Goal: Transaction & Acquisition: Purchase product/service

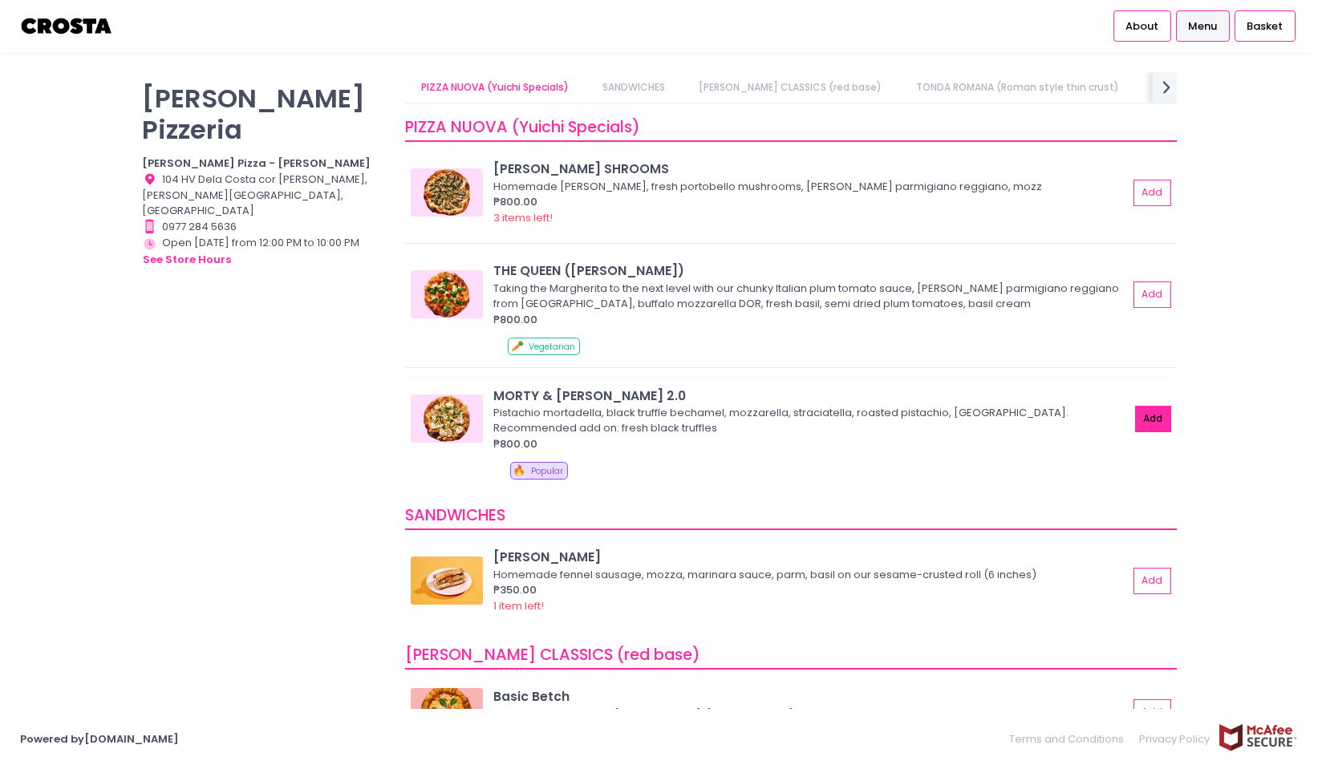
click at [1153, 420] on button "Add" at bounding box center [1153, 419] width 37 height 26
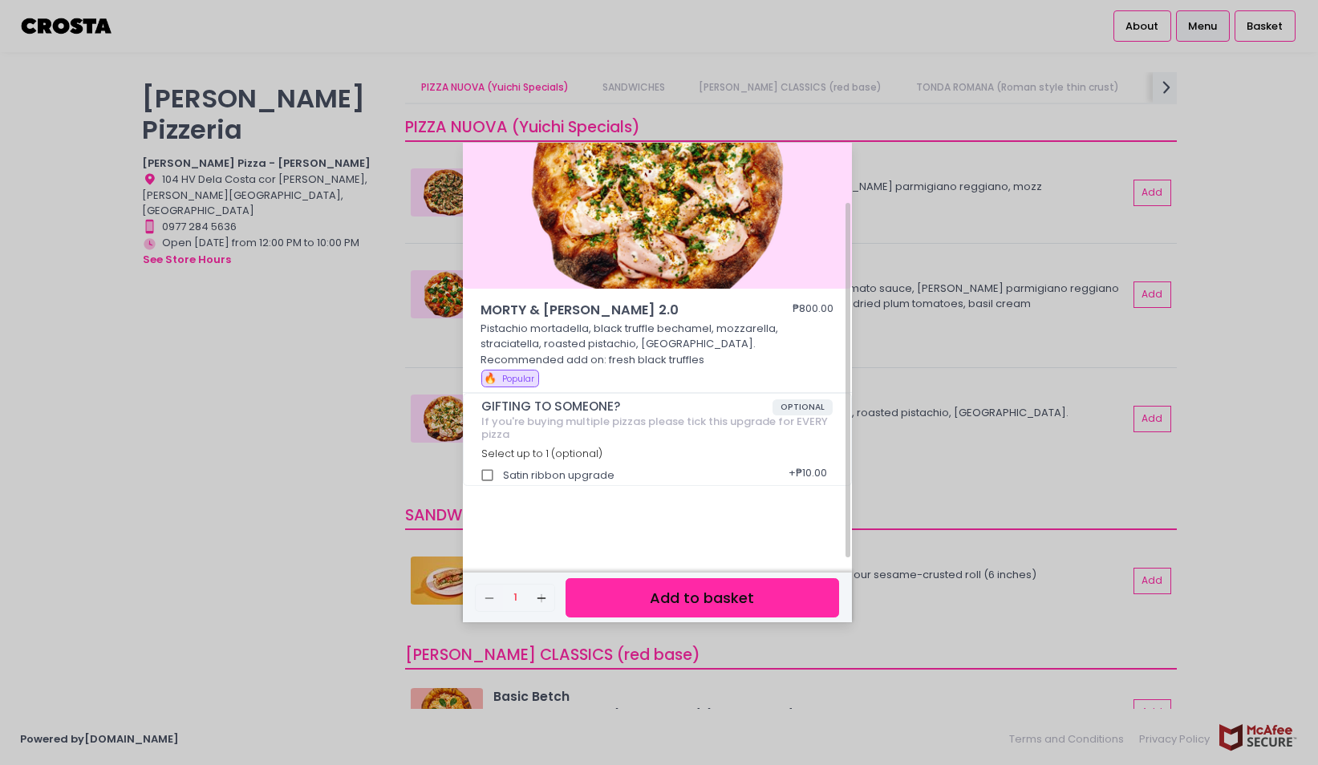
scroll to position [72, 0]
click at [761, 595] on button "Add to basket" at bounding box center [702, 597] width 273 height 39
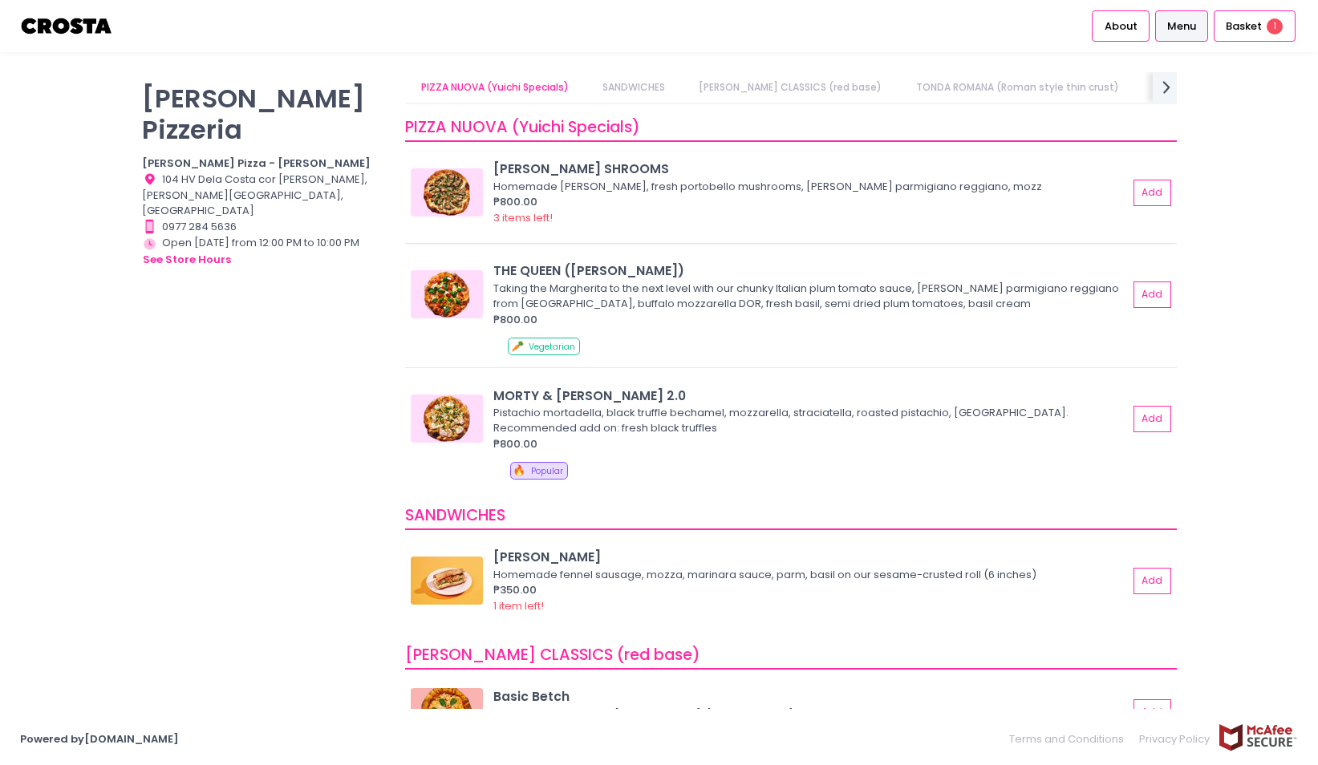
click at [450, 189] on img at bounding box center [447, 192] width 72 height 48
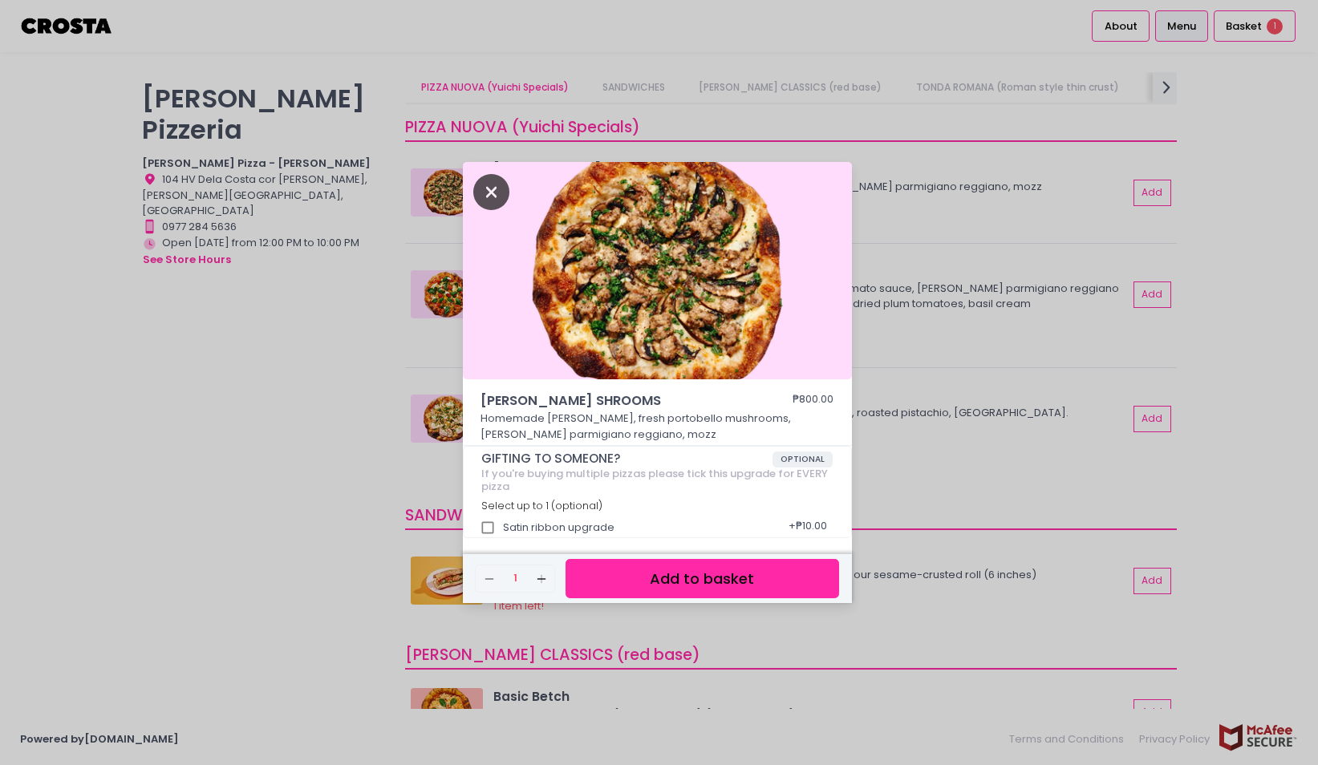
click at [494, 187] on icon "Close" at bounding box center [491, 192] width 37 height 36
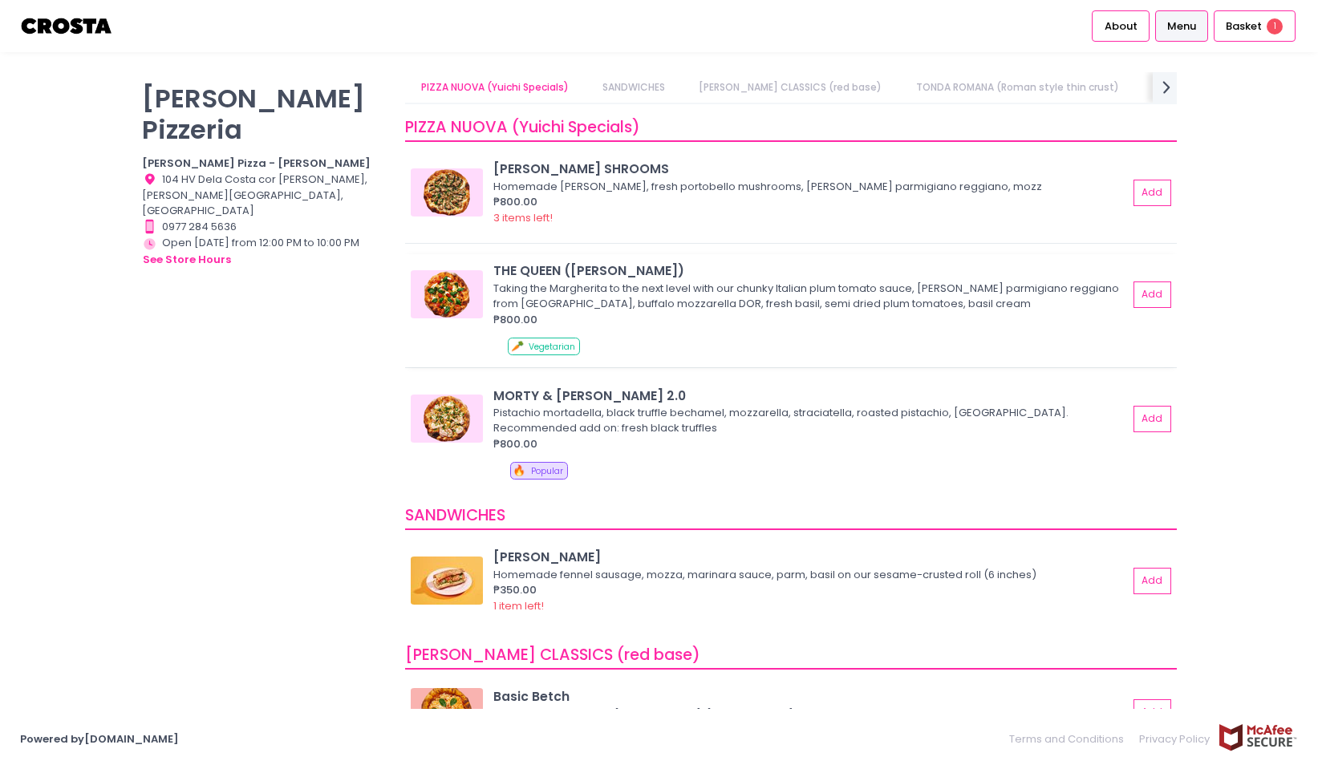
click at [469, 286] on img at bounding box center [447, 294] width 72 height 48
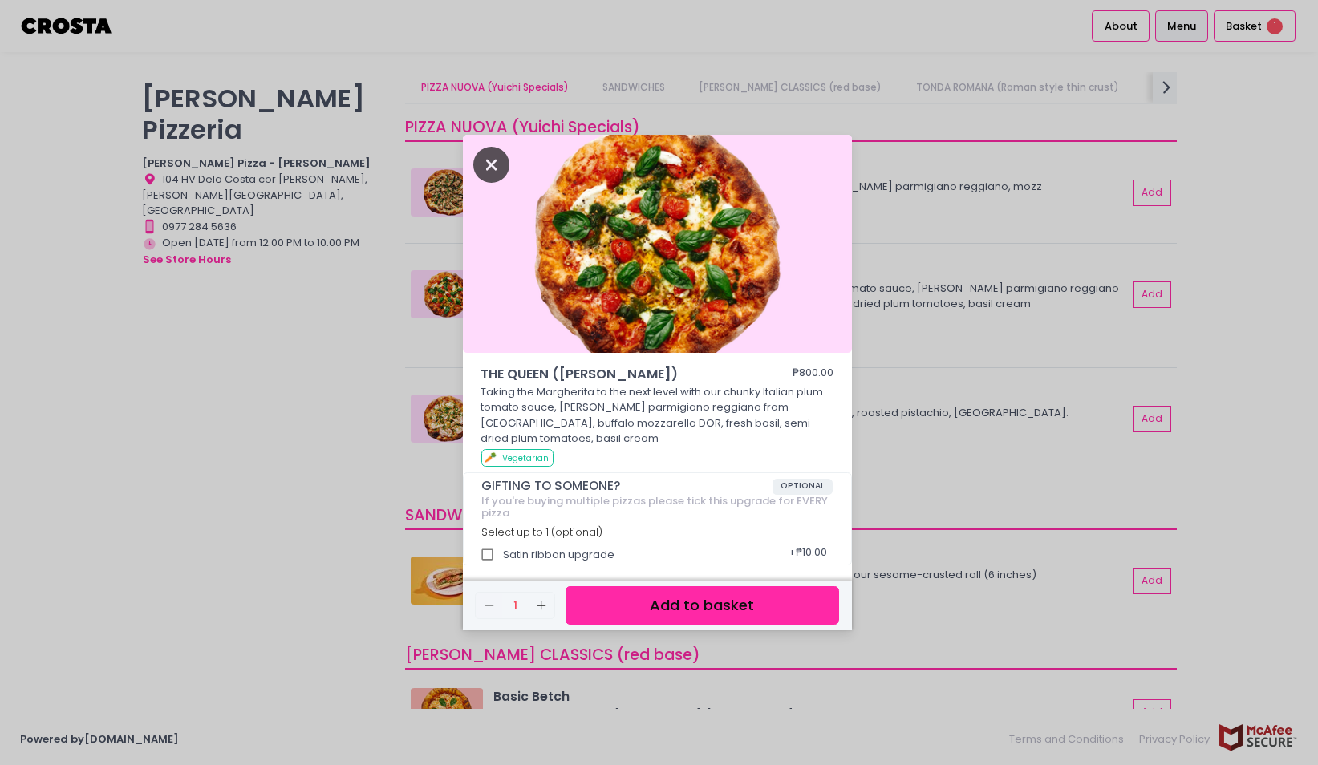
click at [490, 164] on icon "Close" at bounding box center [491, 165] width 37 height 36
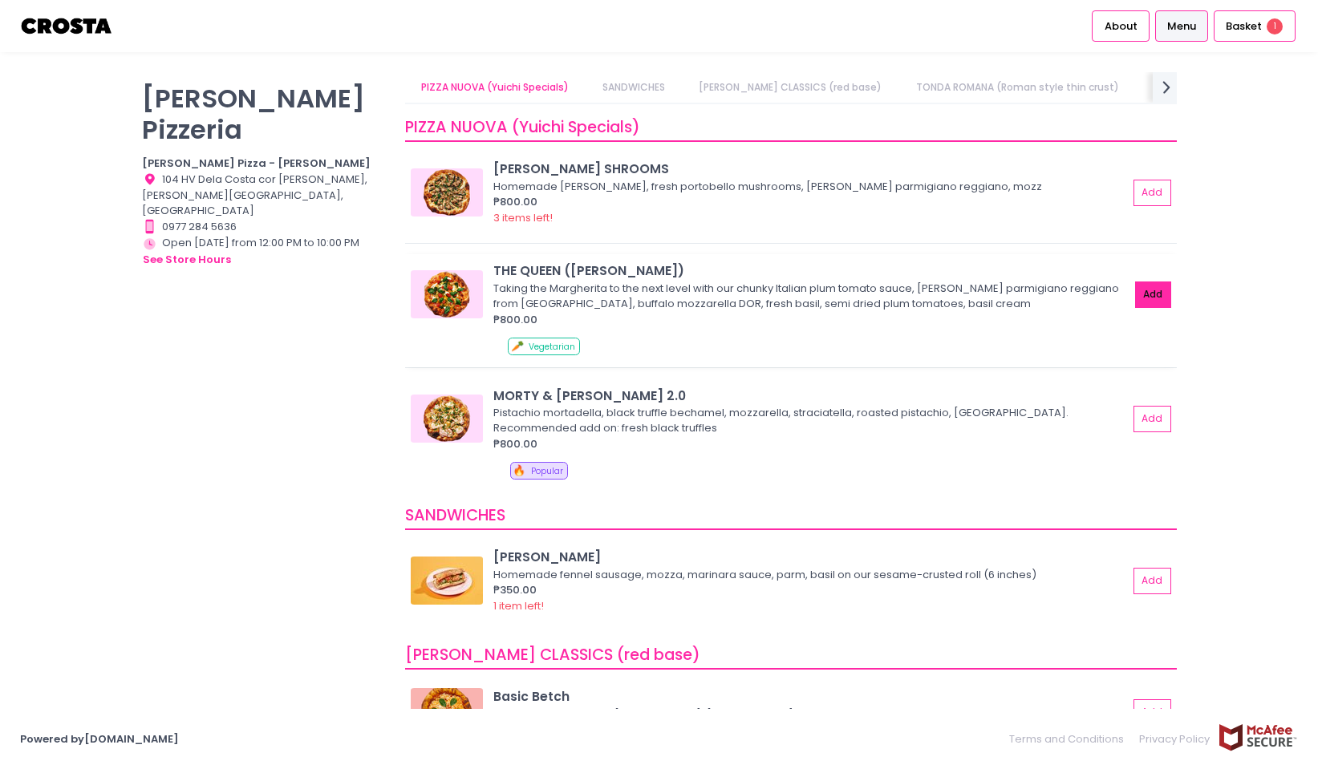
click at [1143, 290] on button "Add" at bounding box center [1153, 295] width 37 height 26
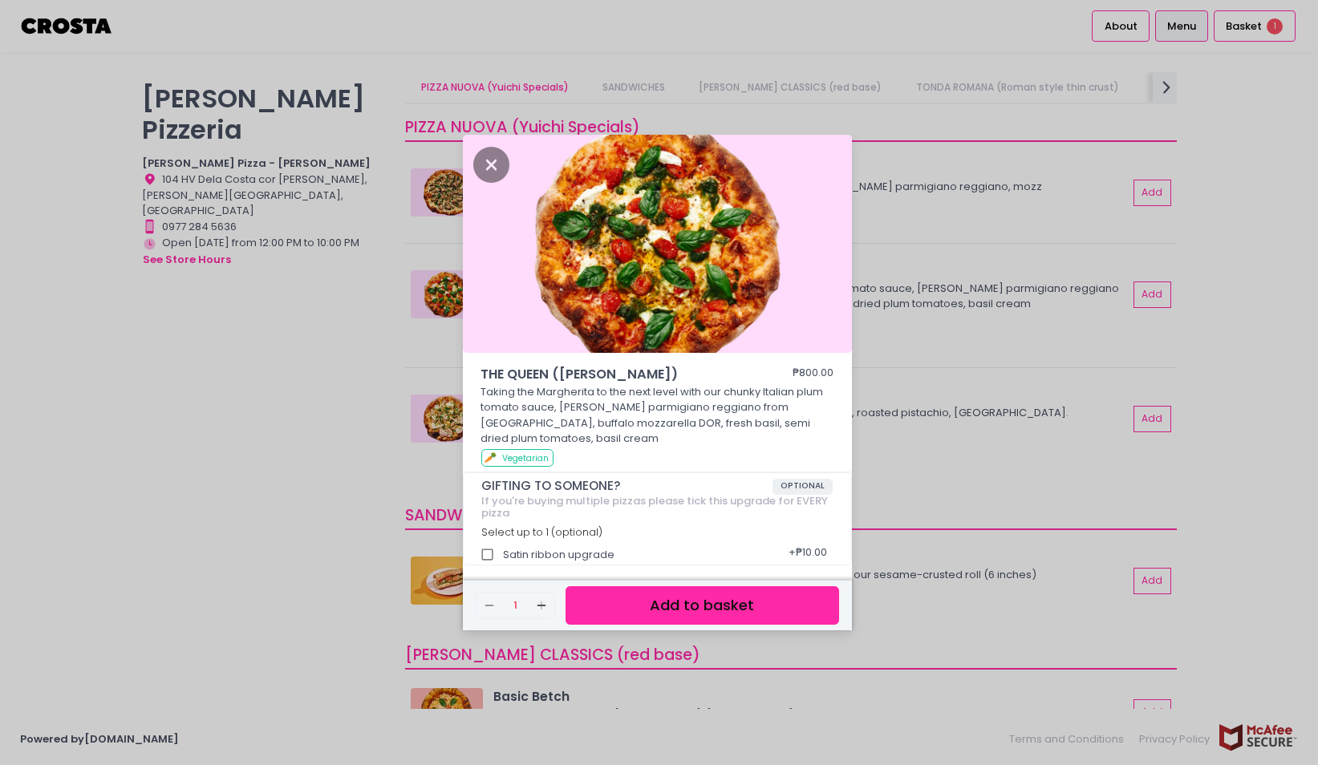
click at [770, 607] on button "Add to basket" at bounding box center [702, 605] width 273 height 39
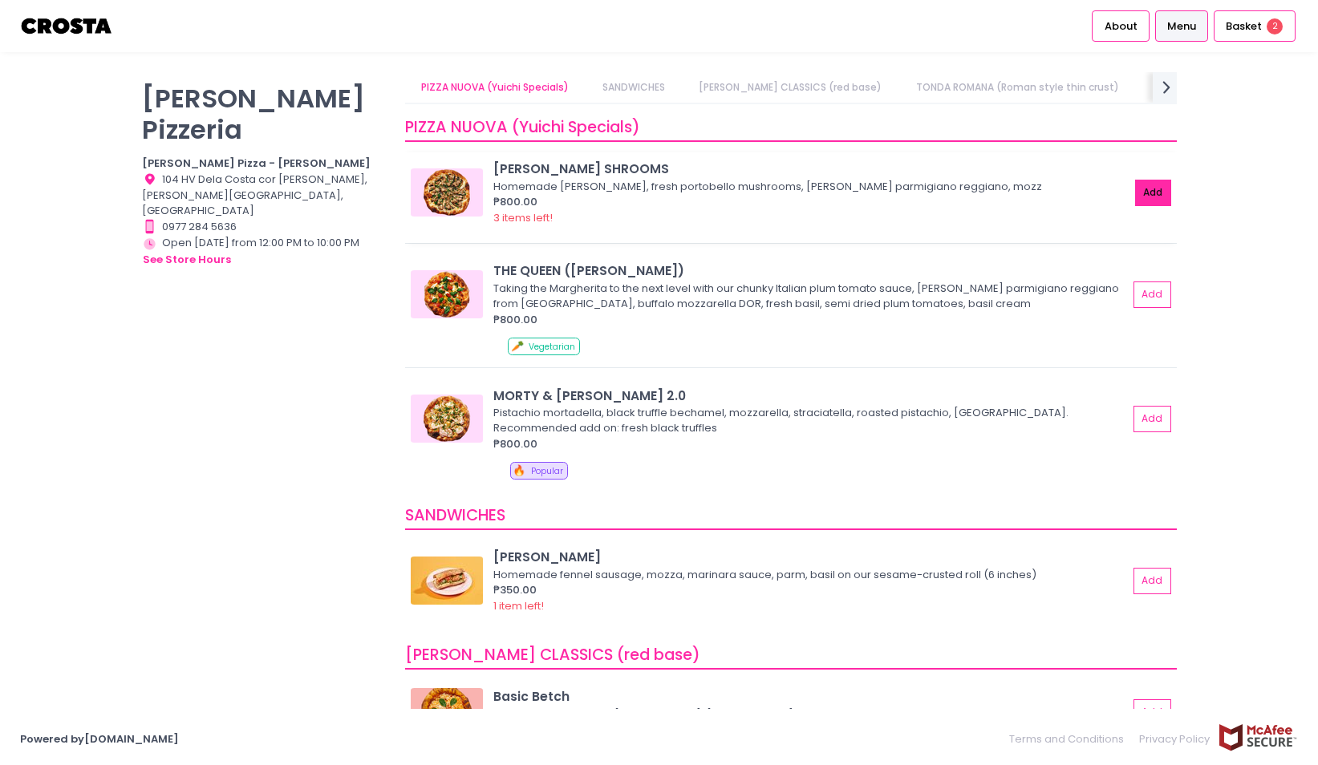
click at [1154, 189] on button "Add" at bounding box center [1153, 193] width 37 height 26
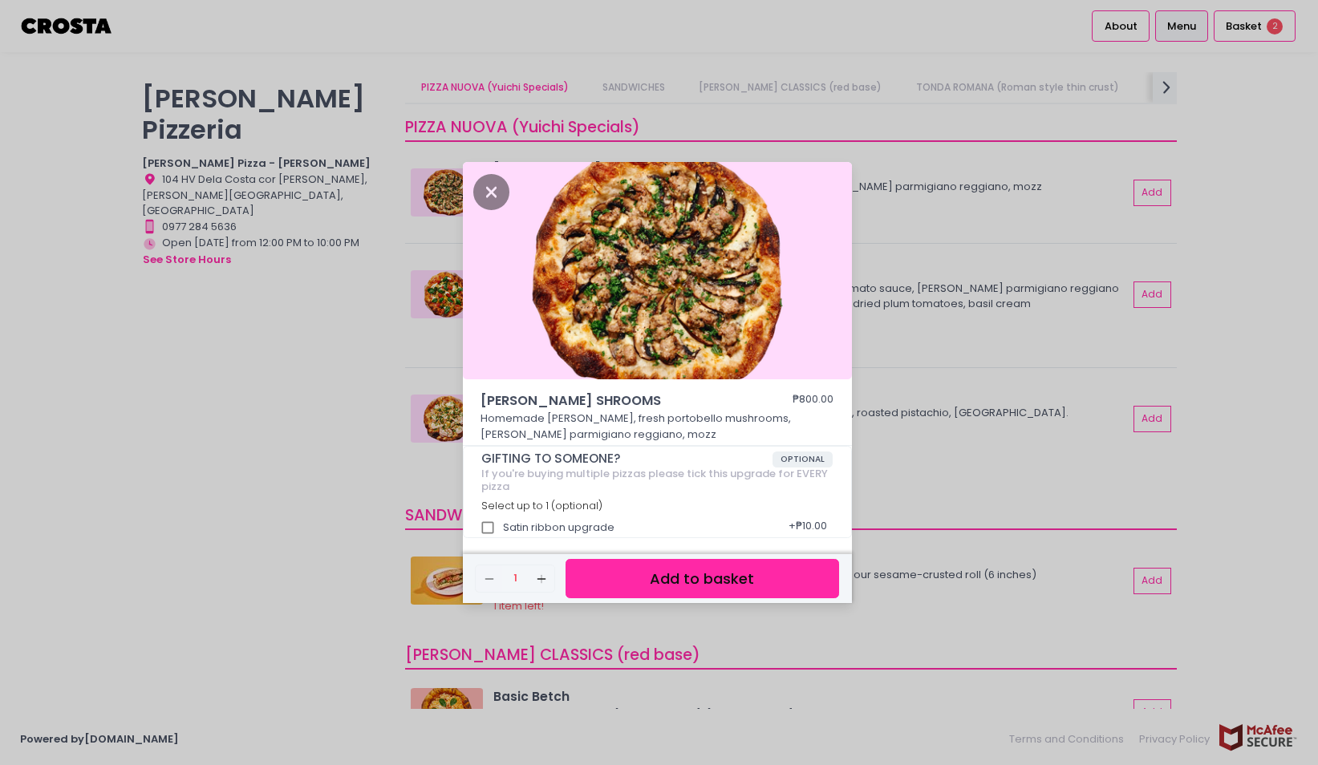
click at [747, 586] on button "Add to basket" at bounding box center [702, 578] width 273 height 39
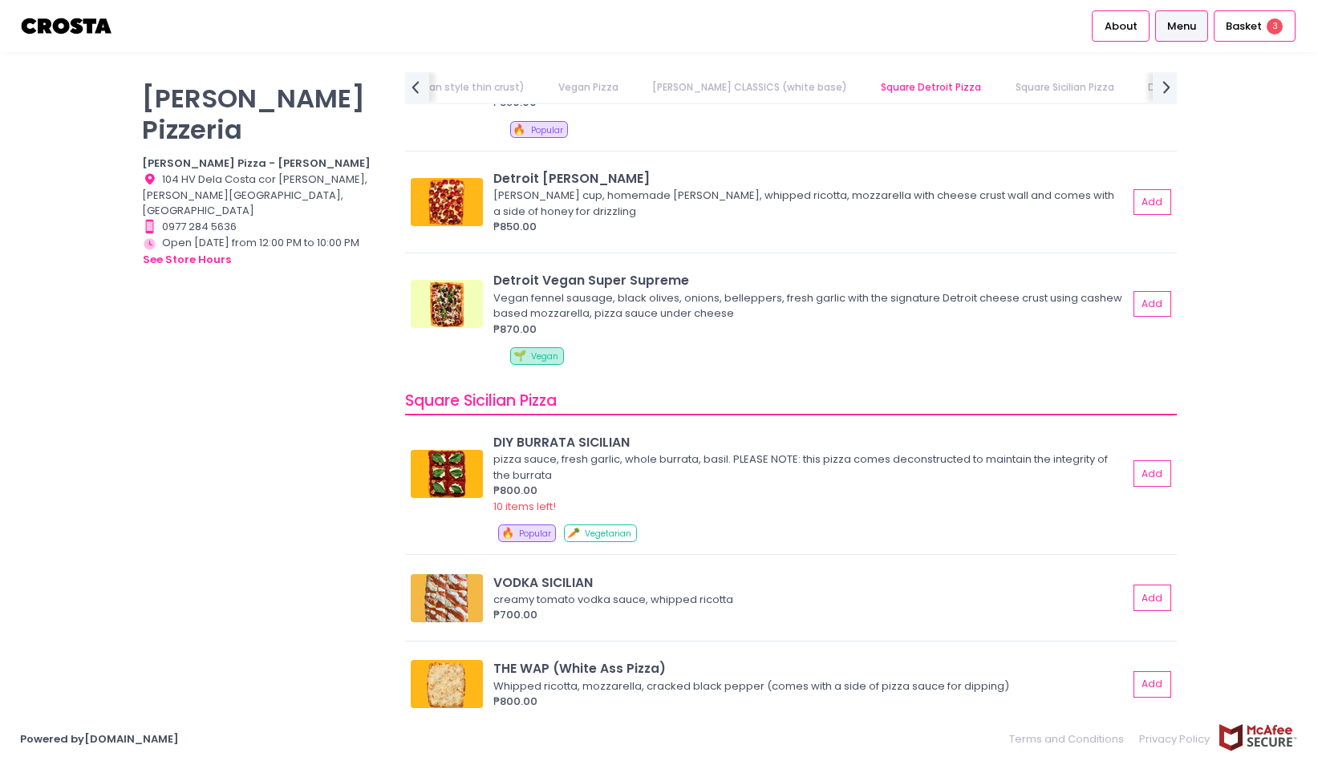
scroll to position [1860, 0]
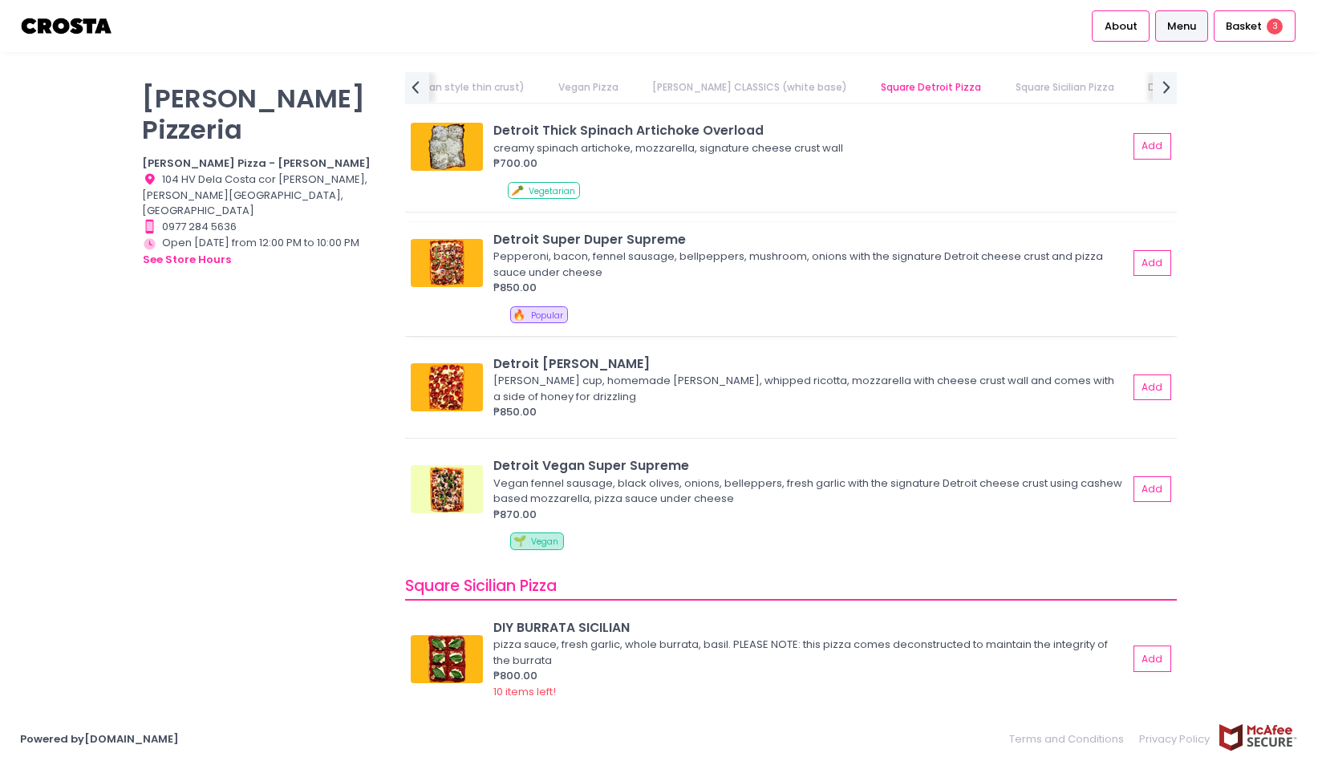
click at [461, 251] on img at bounding box center [447, 263] width 72 height 48
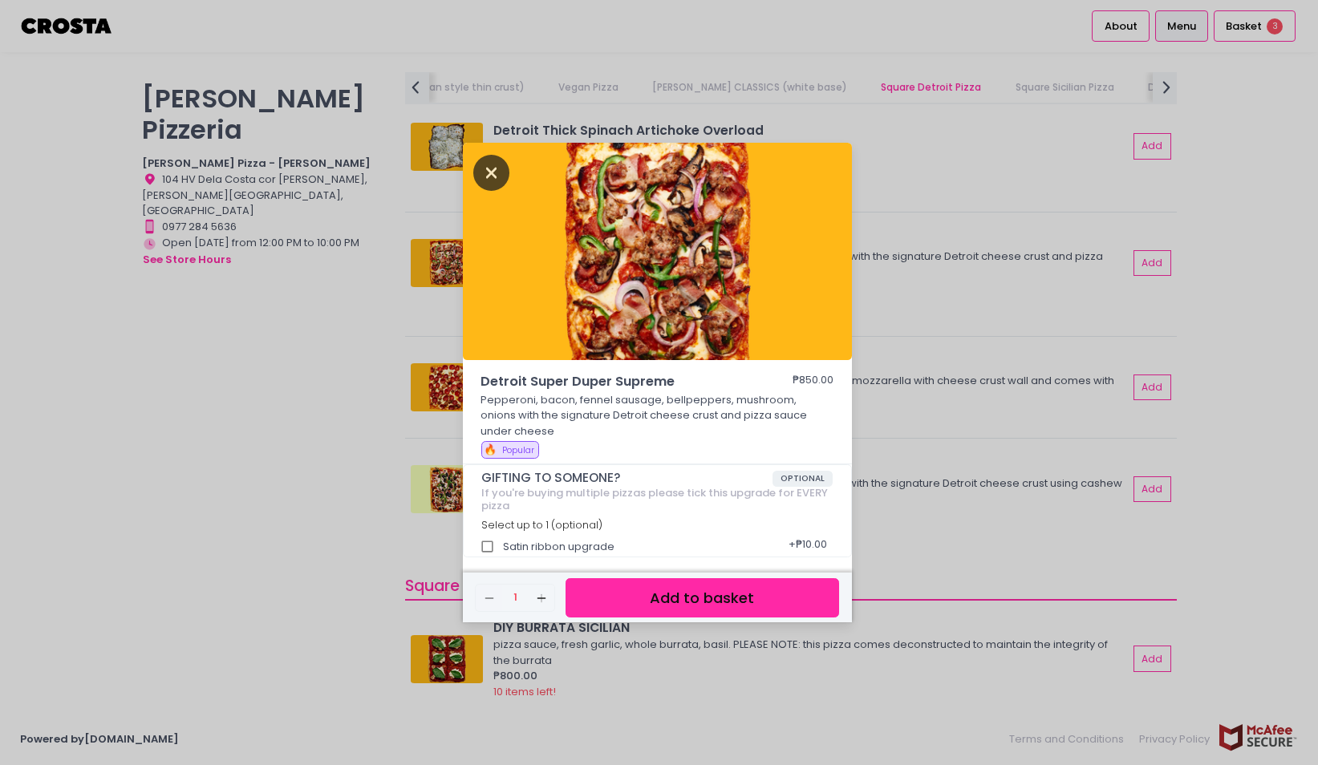
click at [490, 170] on icon "Close" at bounding box center [491, 173] width 37 height 36
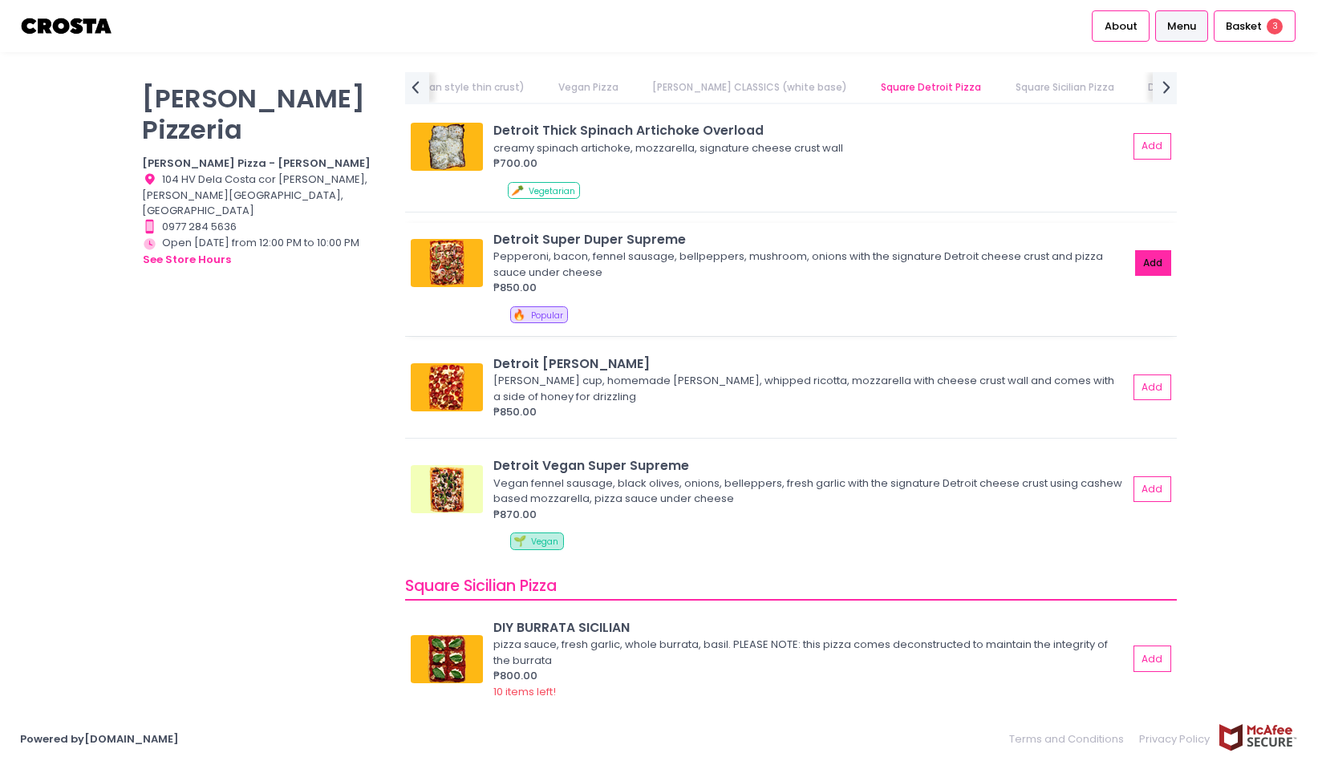
click at [1146, 256] on button "Add" at bounding box center [1153, 263] width 37 height 26
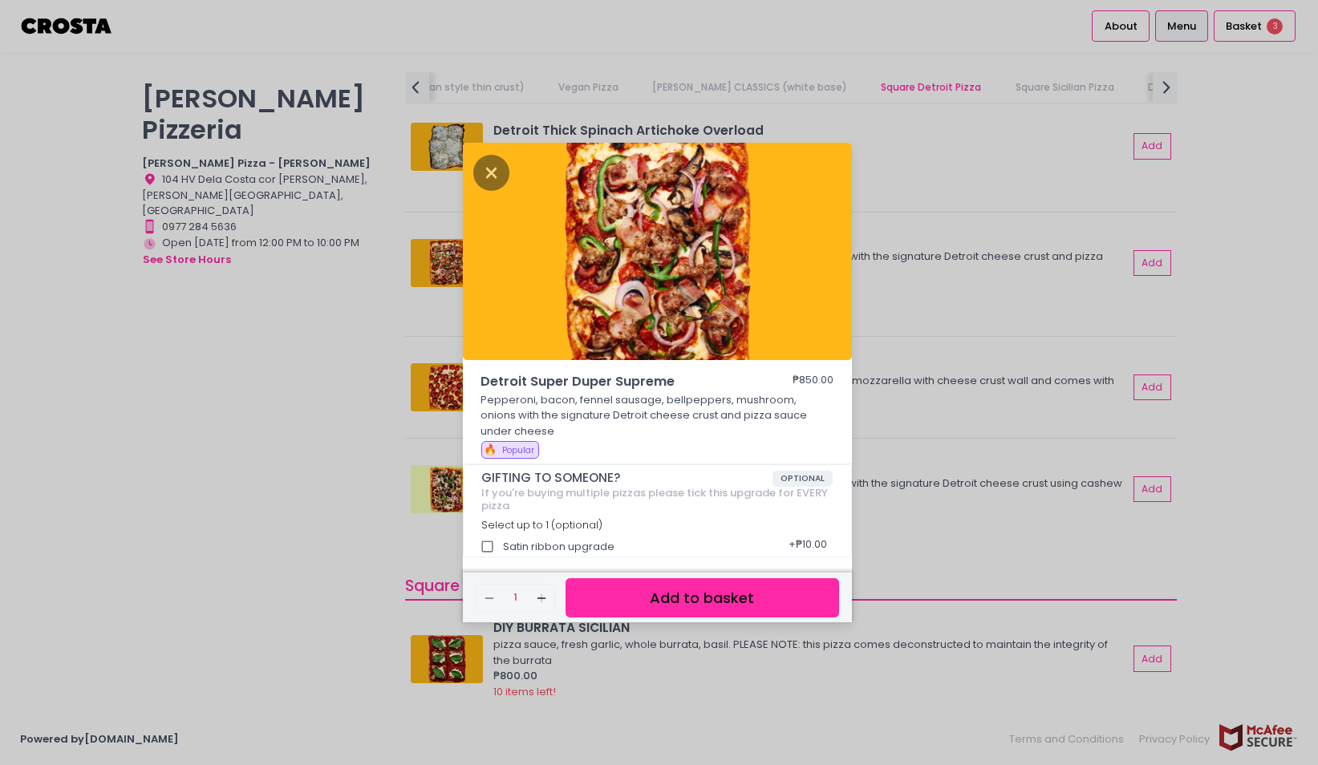
click at [761, 607] on button "Add to basket" at bounding box center [702, 597] width 273 height 39
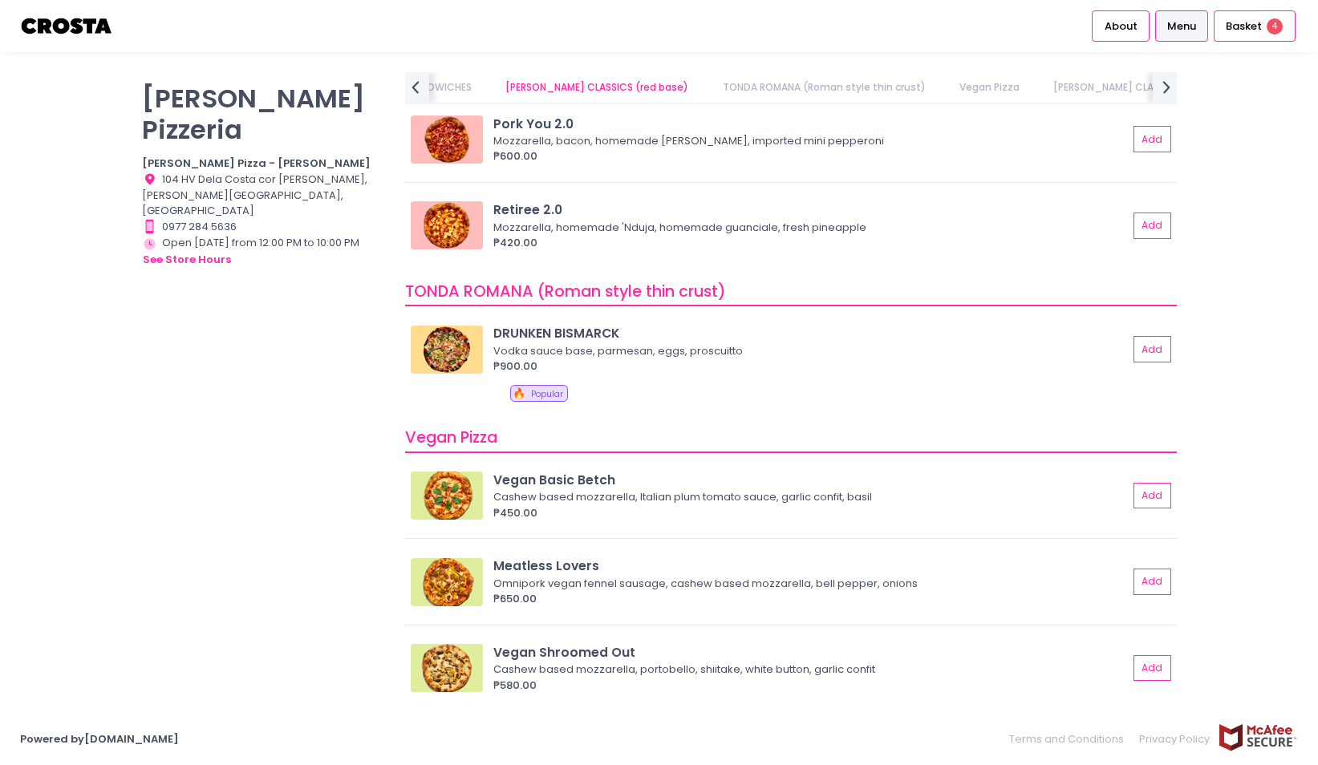
scroll to position [559, 0]
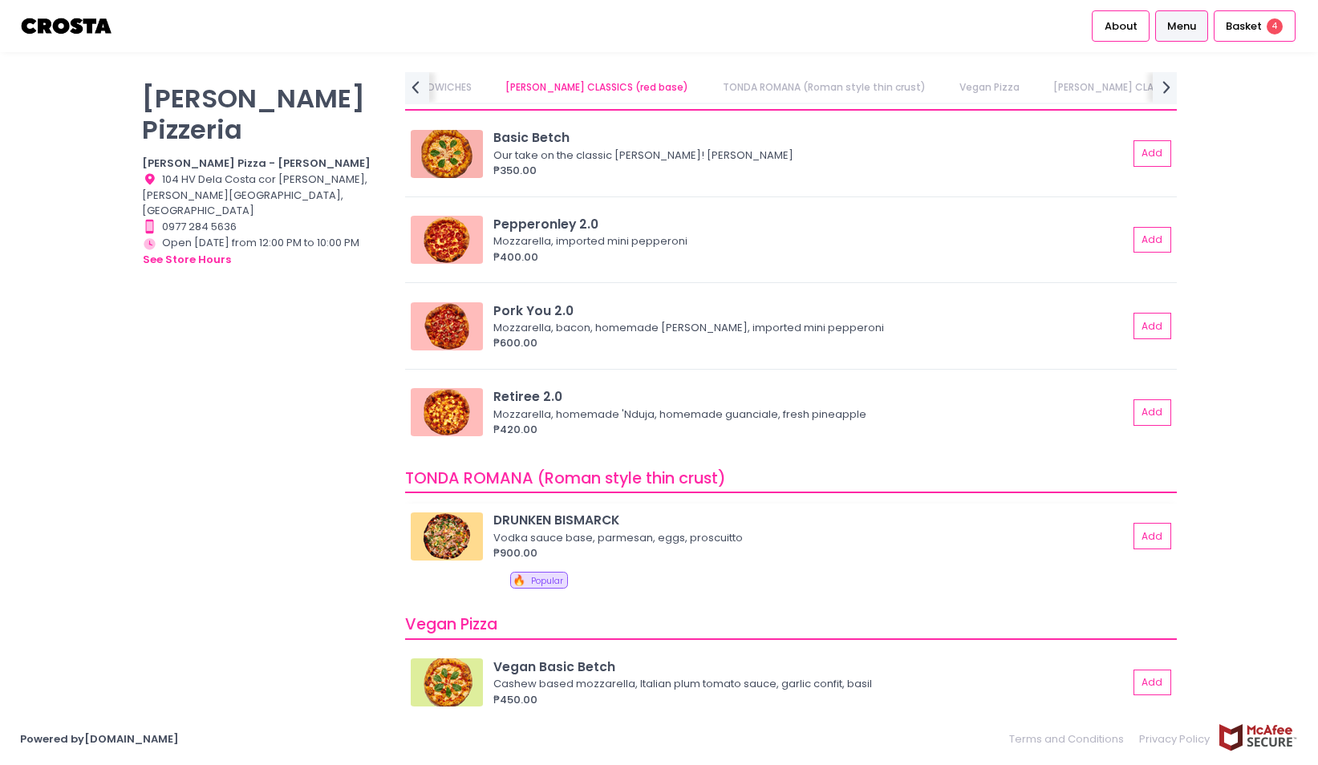
click at [452, 544] on img at bounding box center [447, 537] width 72 height 48
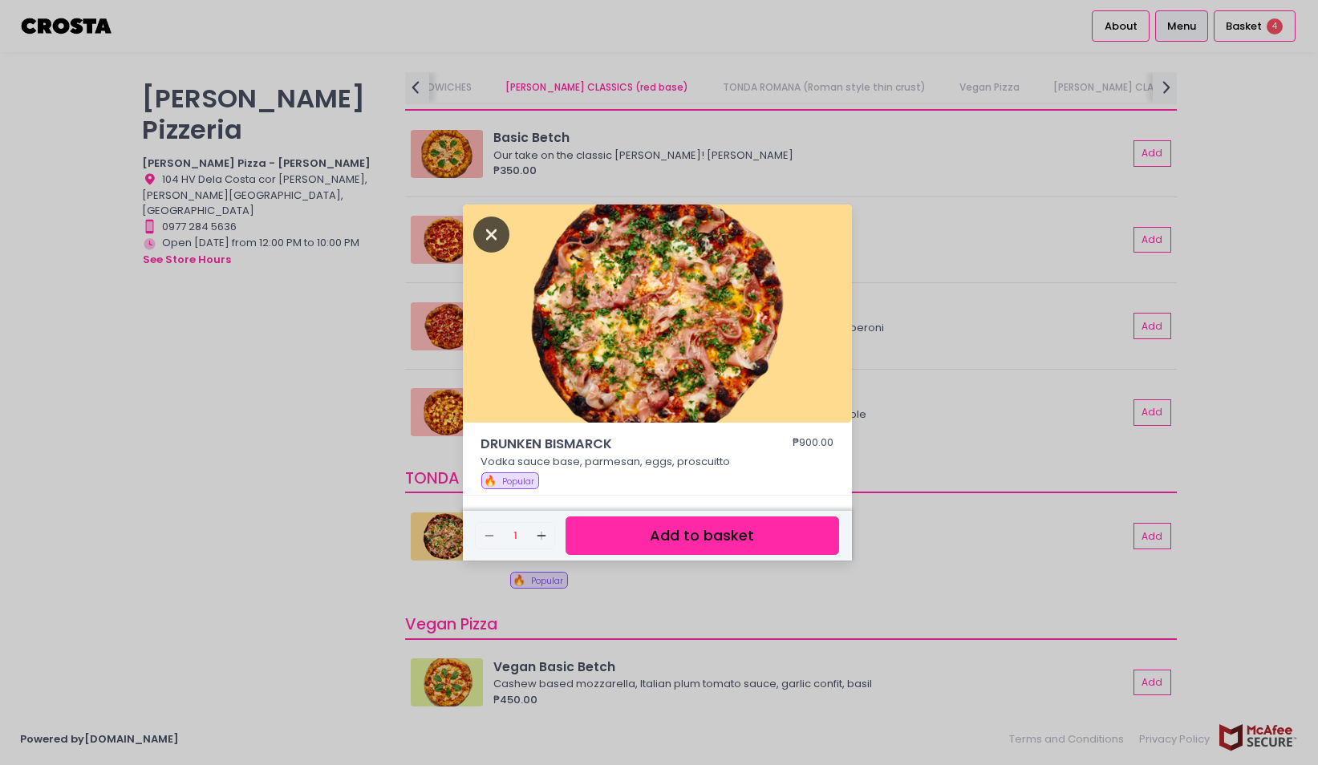
click at [493, 235] on icon "Close" at bounding box center [491, 235] width 37 height 36
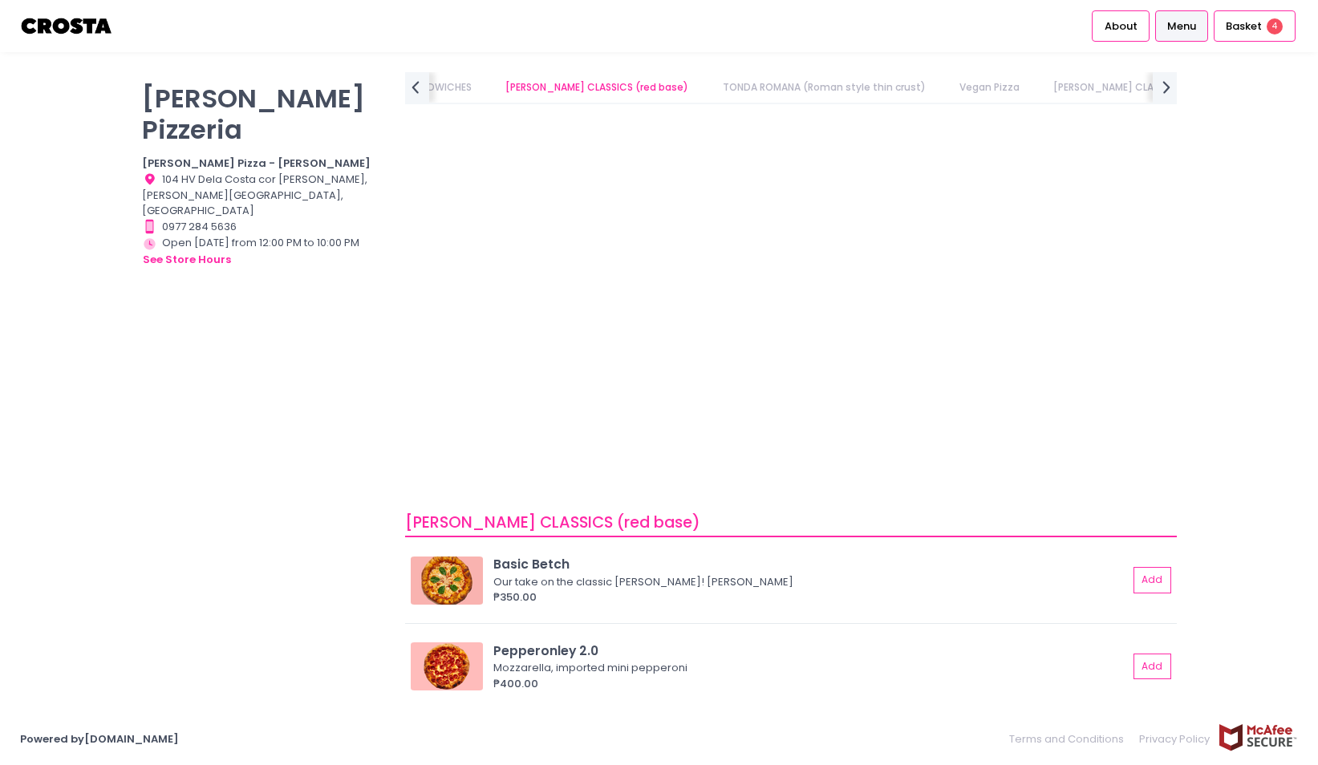
scroll to position [0, 0]
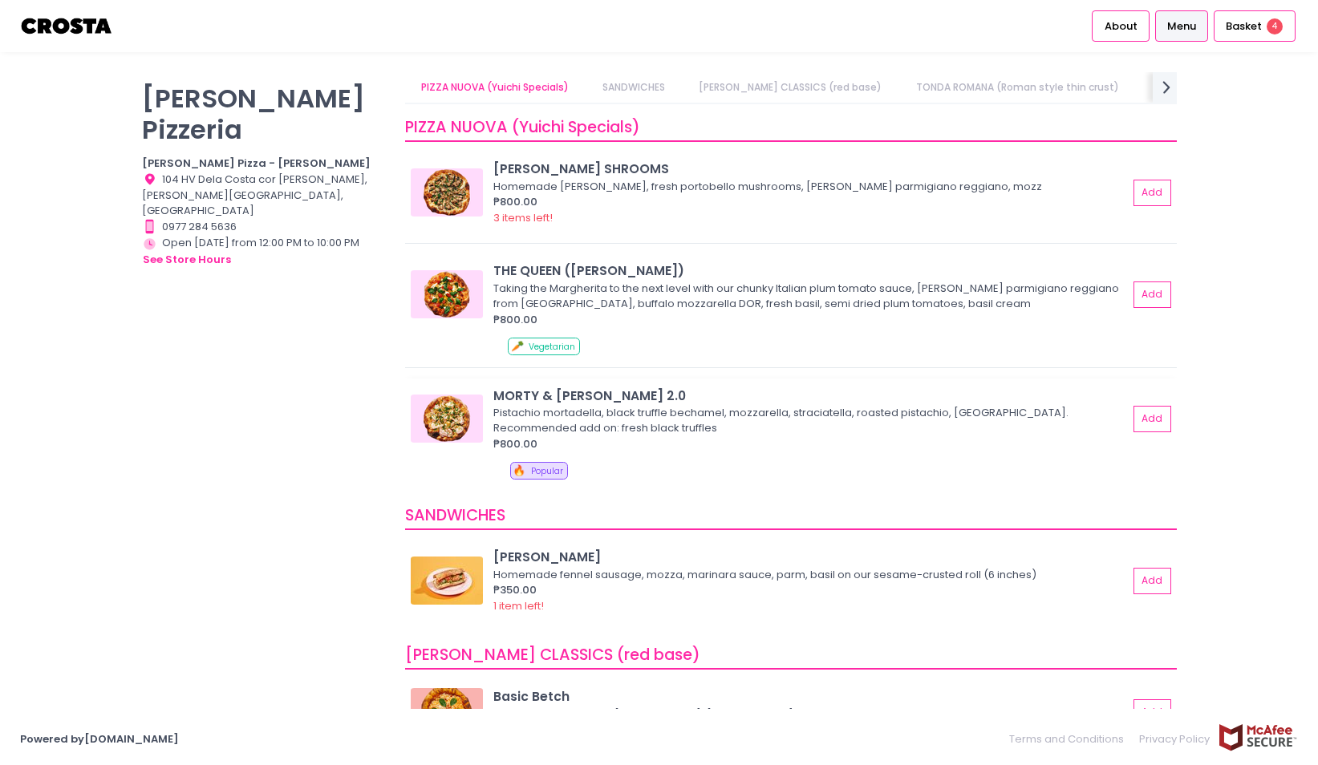
click at [448, 408] on img at bounding box center [447, 419] width 72 height 48
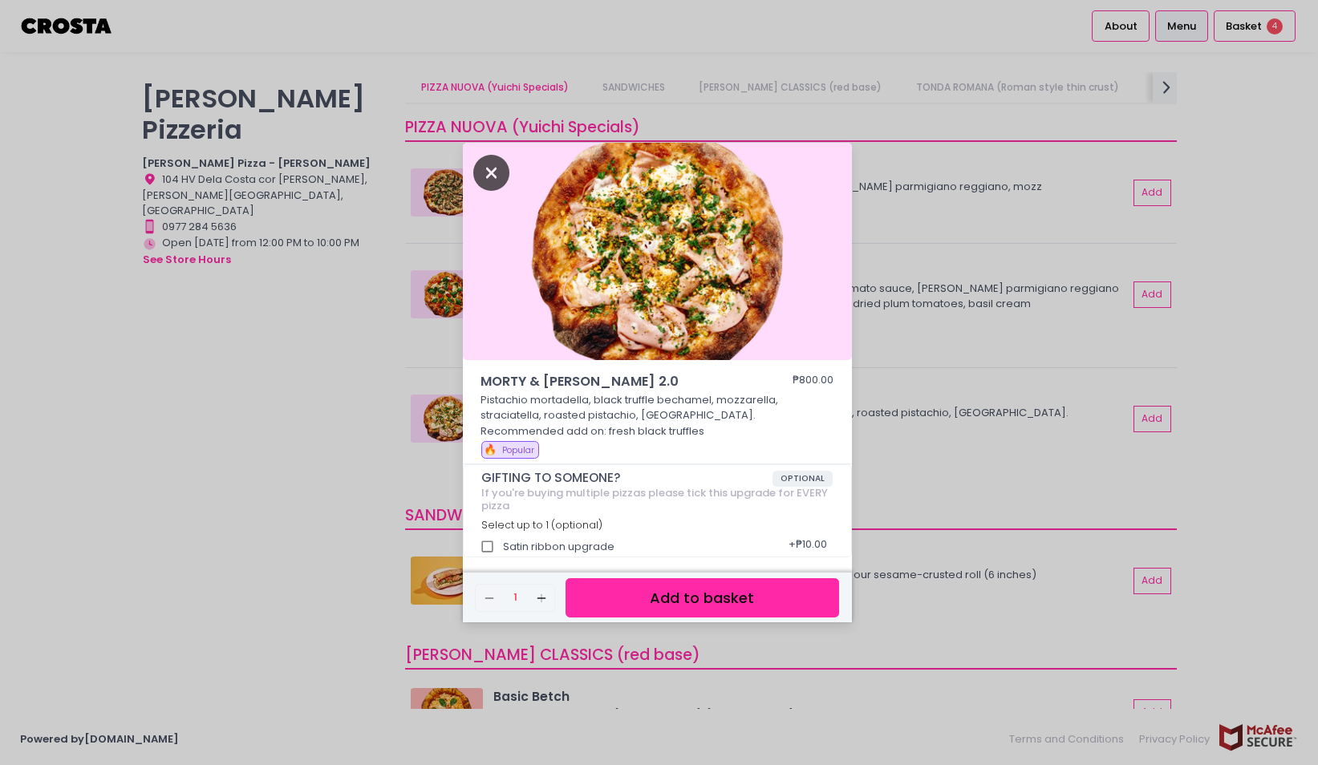
click at [496, 174] on icon "Close" at bounding box center [491, 173] width 37 height 36
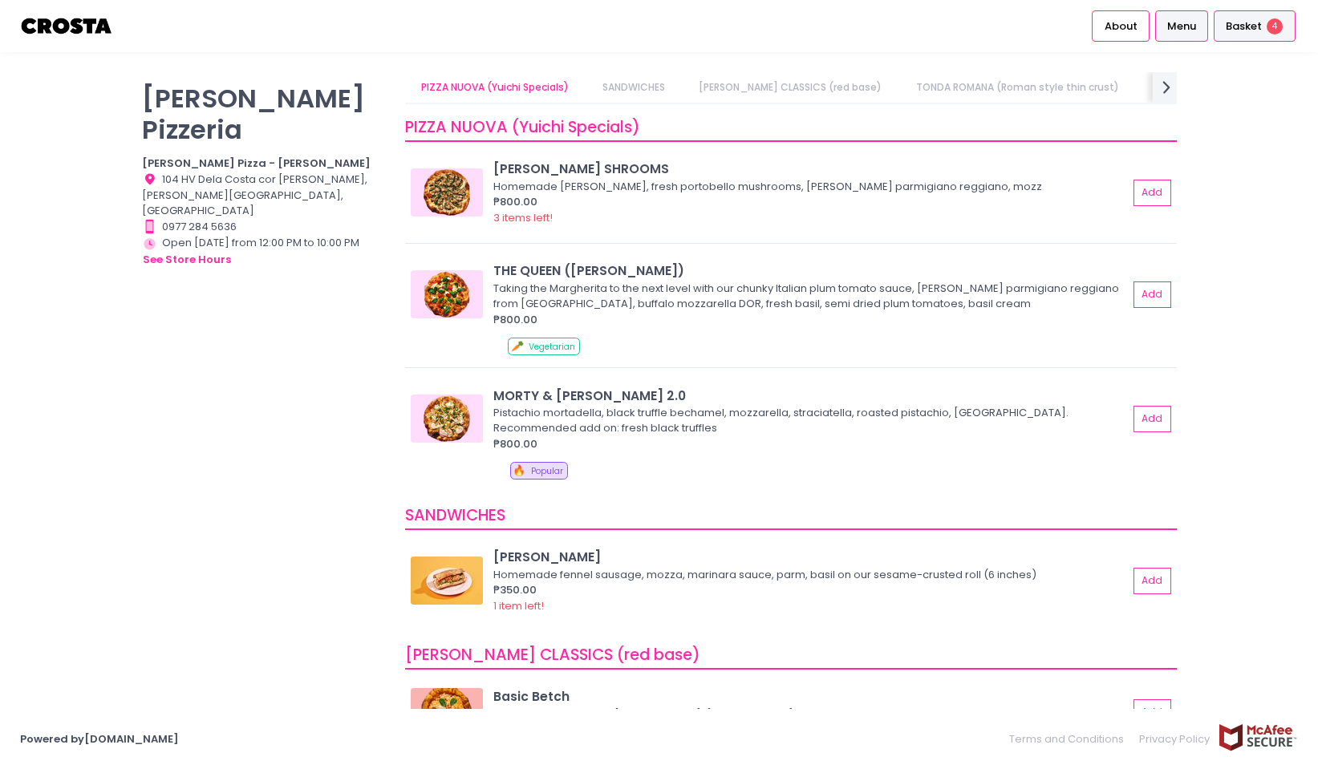
click at [1239, 22] on span "Basket" at bounding box center [1244, 26] width 36 height 16
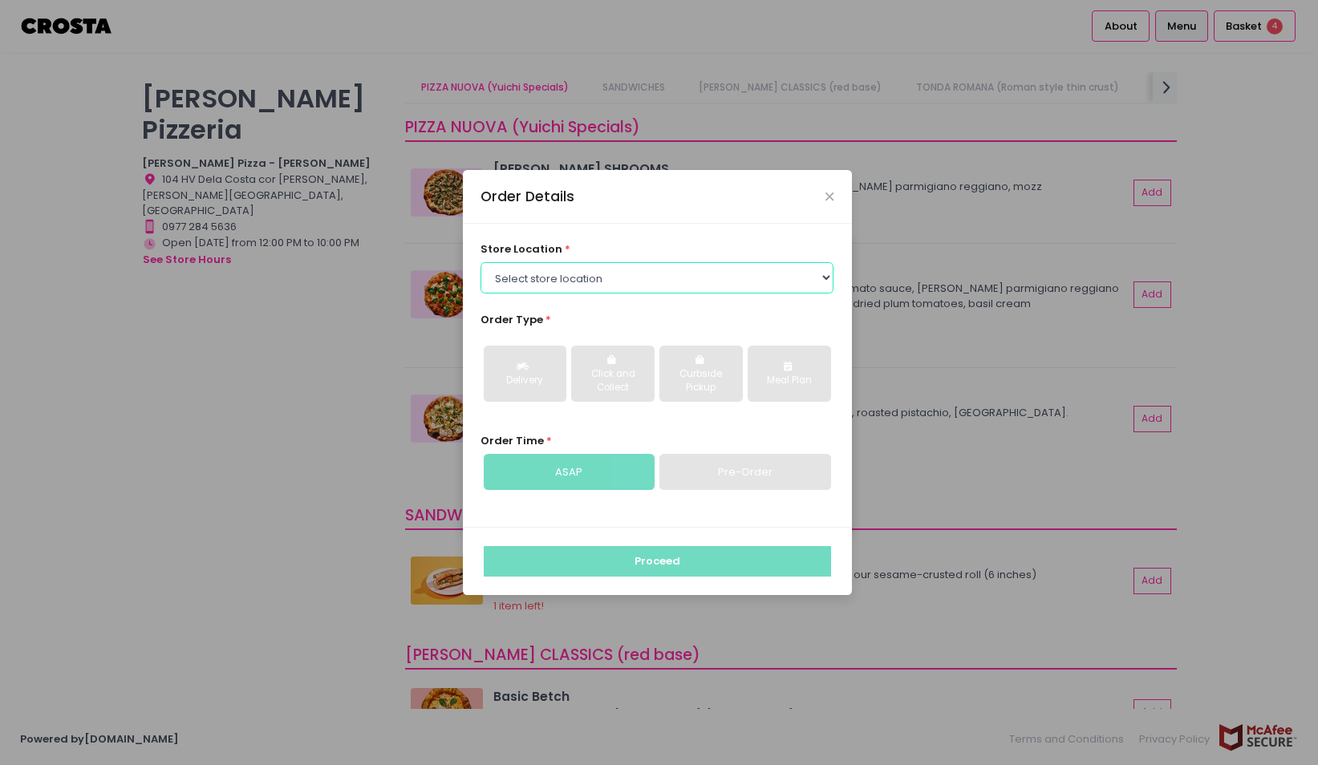
click at [740, 274] on select "Select store location [PERSON_NAME] Pizza - [PERSON_NAME] Pizza - [GEOGRAPHIC_D…" at bounding box center [657, 277] width 353 height 30
select select "5fabb2e53664a8677beaeb89"
click at [481, 262] on select "Select store location [PERSON_NAME] Pizza - [PERSON_NAME] Pizza - [GEOGRAPHIC_D…" at bounding box center [657, 277] width 353 height 30
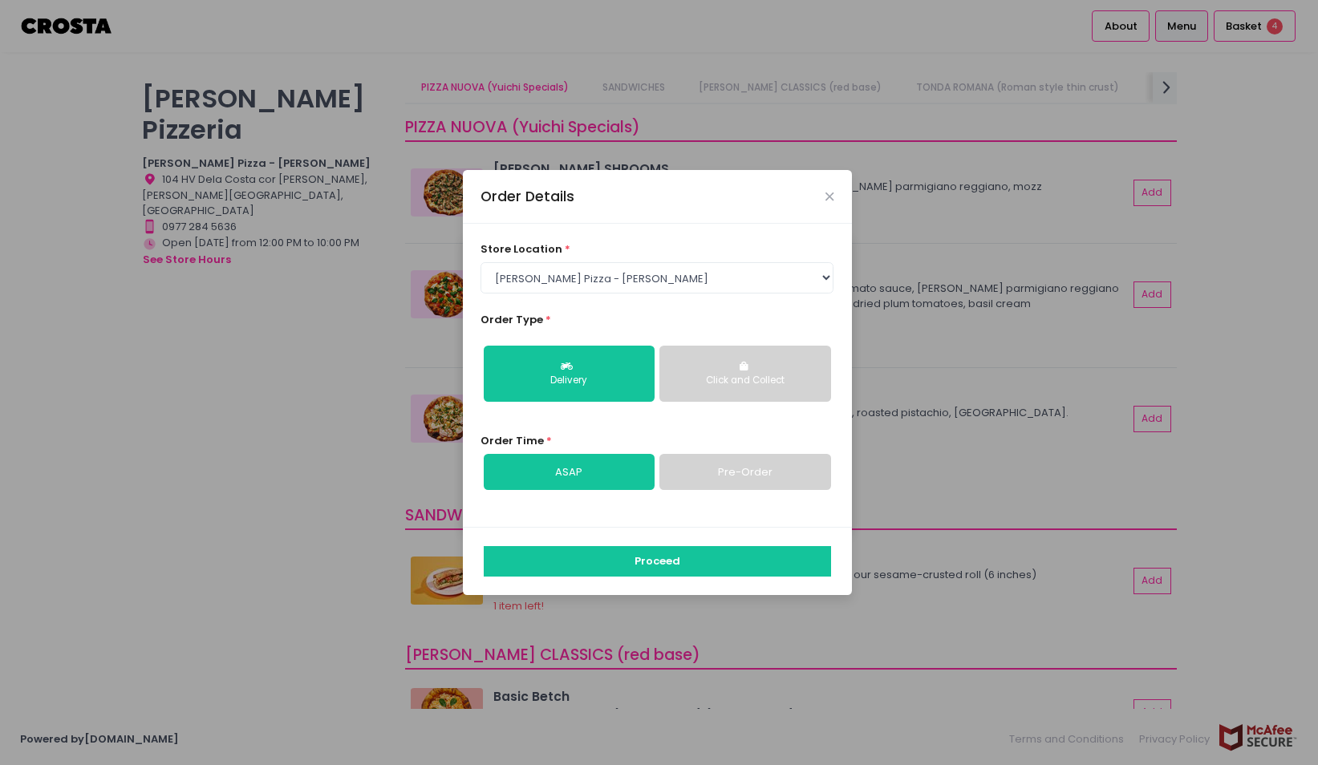
click at [704, 481] on link "Pre-Order" at bounding box center [744, 472] width 171 height 37
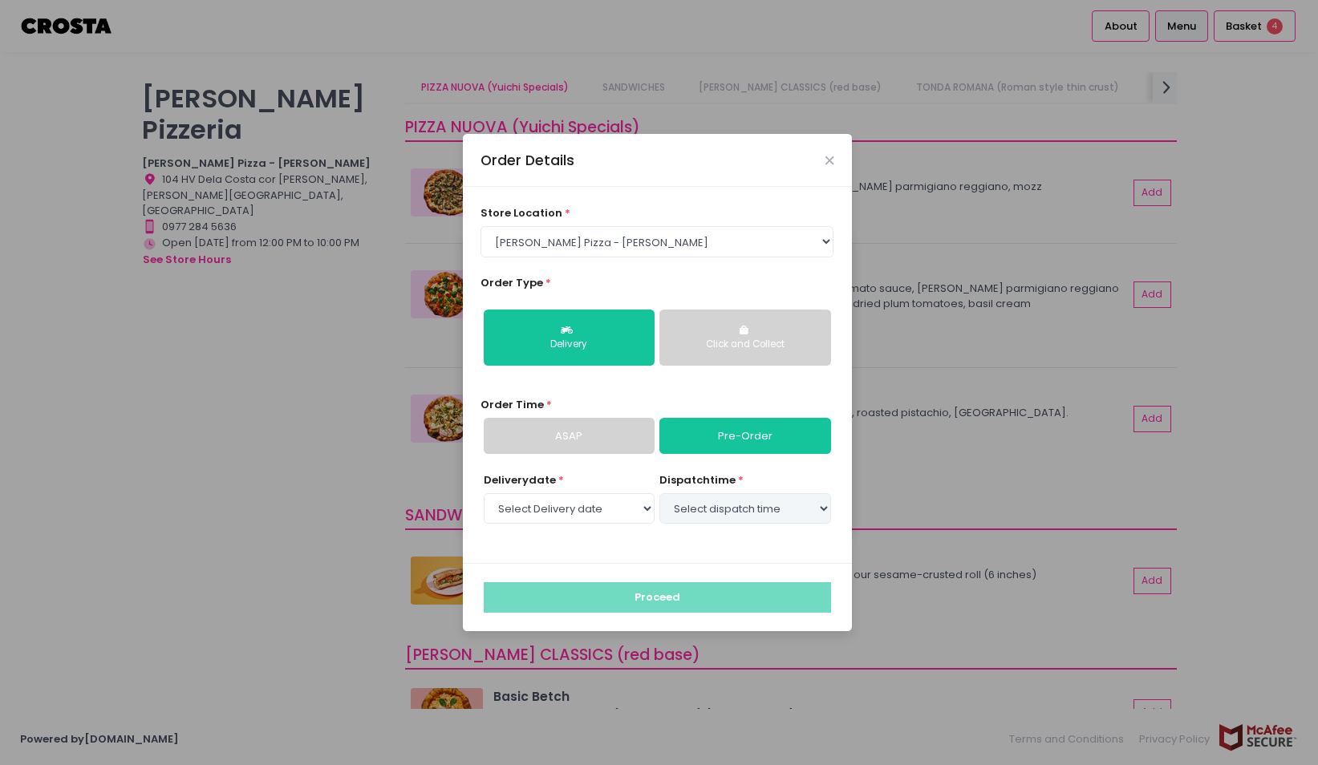
select select "[DATE]"
click at [626, 511] on select "Select Delivery date [DATE] [DATE] [DATE] [DATE] [DATE] [DATE]" at bounding box center [569, 508] width 171 height 30
click at [484, 493] on select "Select Delivery date [DATE] [DATE] [DATE] [DATE] [DATE] [DATE]" at bounding box center [569, 508] width 171 height 30
click at [688, 511] on select "Select dispatch time 03:00 PM - 03:30 PM 03:30 PM - 04:00 PM 04:00 PM - 04:30 P…" at bounding box center [744, 508] width 171 height 30
click at [659, 493] on select "Select dispatch time 03:00 PM - 03:30 PM 03:30 PM - 04:00 PM 04:00 PM - 04:30 P…" at bounding box center [744, 508] width 171 height 30
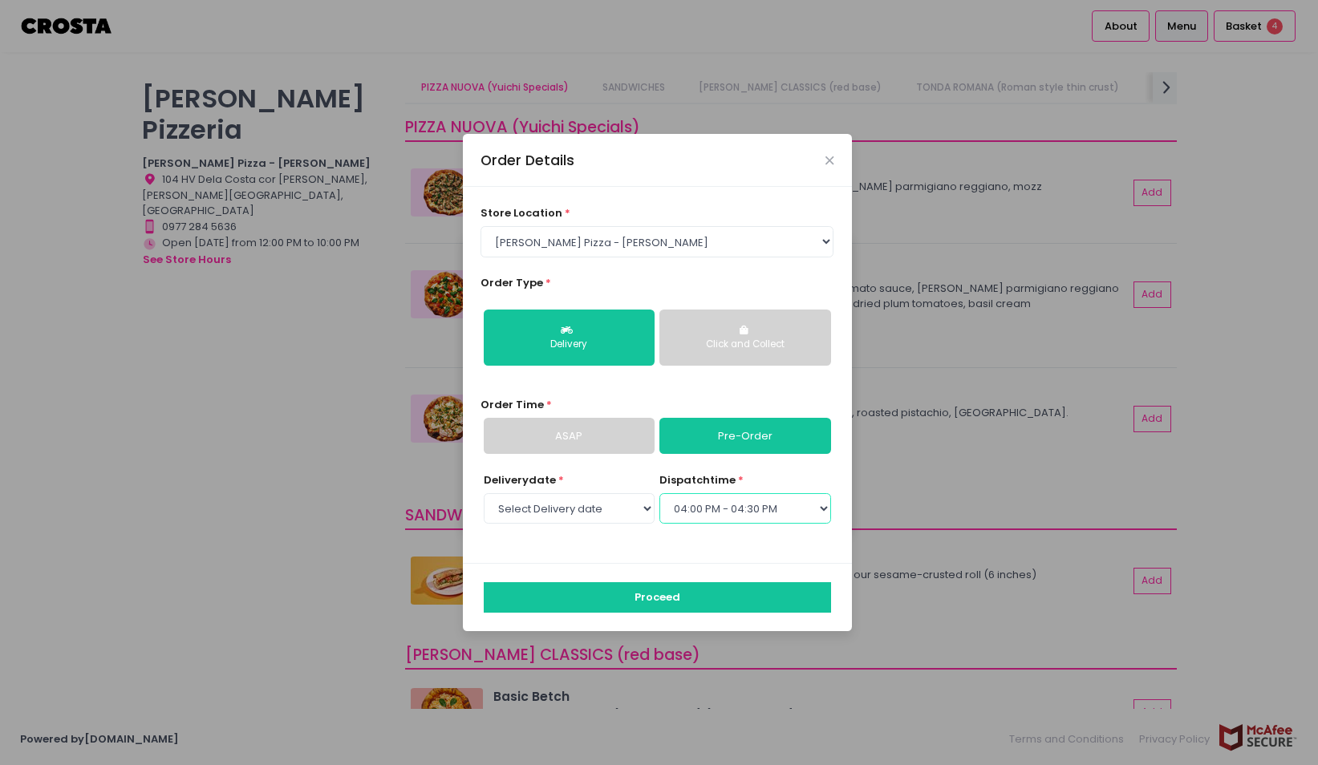
click at [741, 500] on select "Select dispatch time 03:00 PM - 03:30 PM 03:30 PM - 04:00 PM 04:00 PM - 04:30 P…" at bounding box center [744, 508] width 171 height 30
select select "15:30"
click at [659, 493] on select "Select dispatch time 03:00 PM - 03:30 PM 03:30 PM - 04:00 PM 04:00 PM - 04:30 P…" at bounding box center [744, 508] width 171 height 30
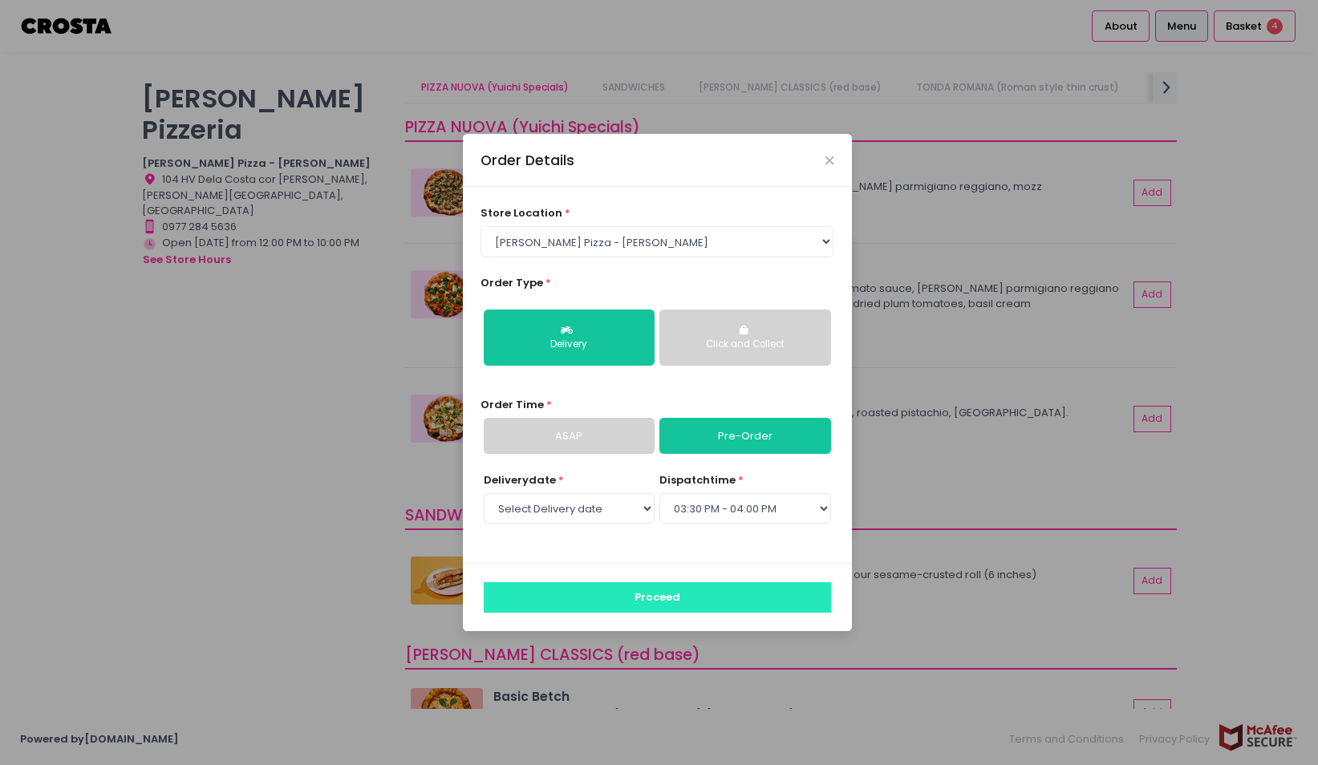
click at [728, 599] on button "Proceed" at bounding box center [657, 597] width 347 height 30
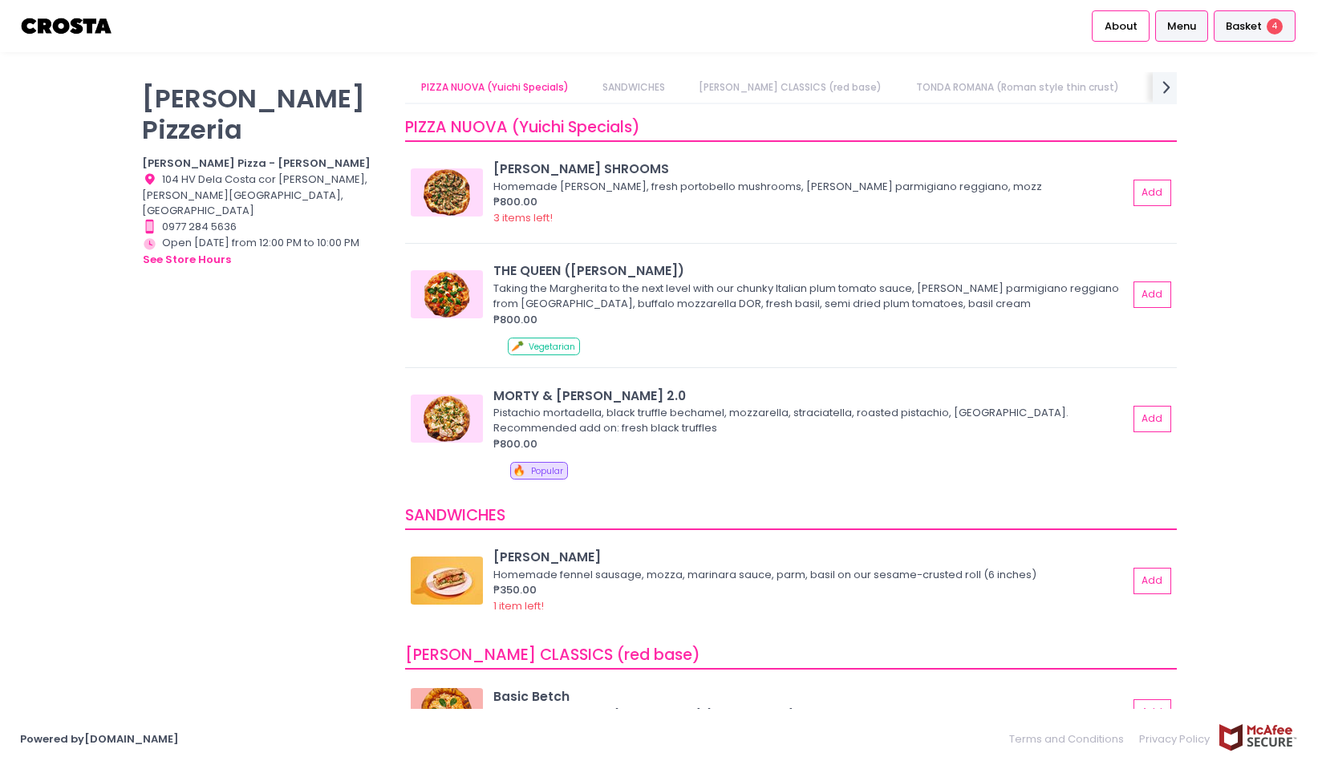
click at [1250, 26] on span "Basket" at bounding box center [1244, 26] width 36 height 16
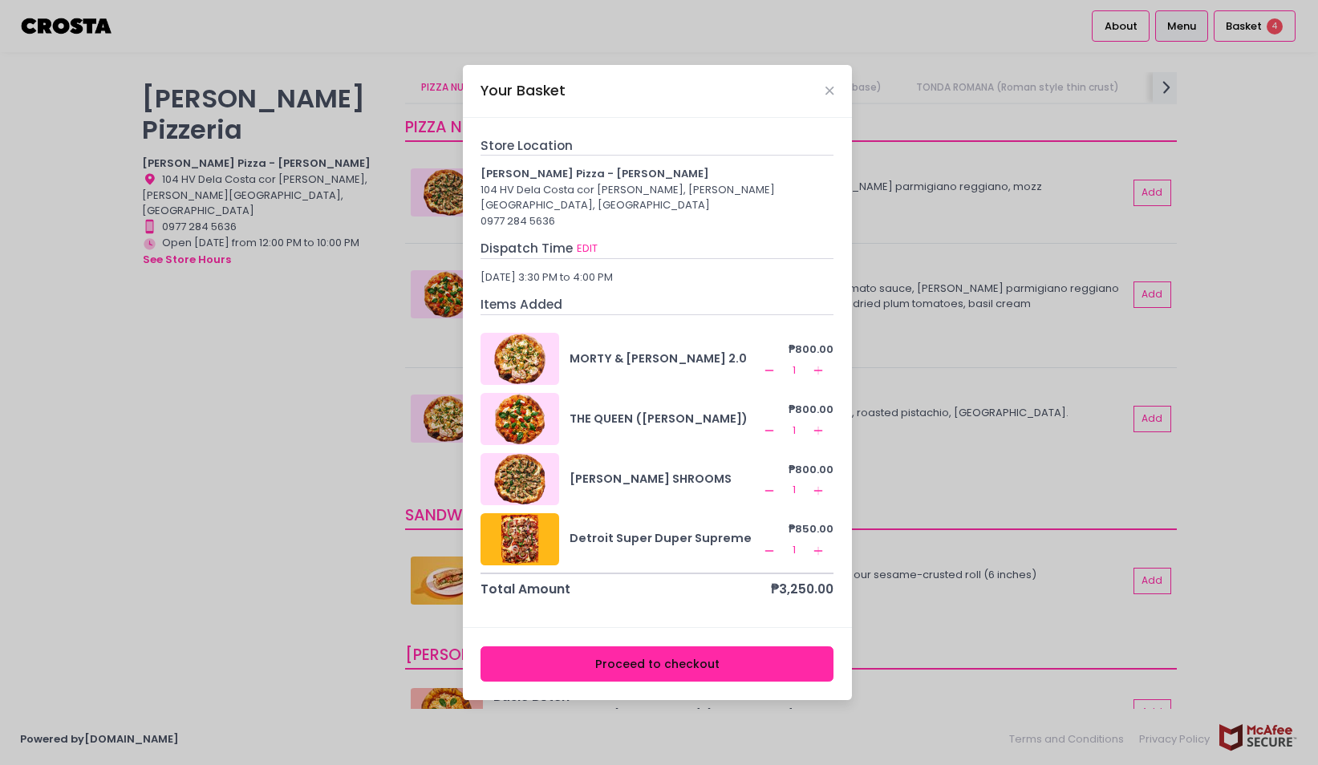
click at [820, 364] on icon "Add Created with Sketch." at bounding box center [818, 370] width 13 height 13
click at [768, 364] on icon "Remove Created with Sketch." at bounding box center [769, 370] width 13 height 13
click at [584, 245] on button "EDIT" at bounding box center [587, 249] width 22 height 18
select select "5fabb2e53664a8677beaeb89"
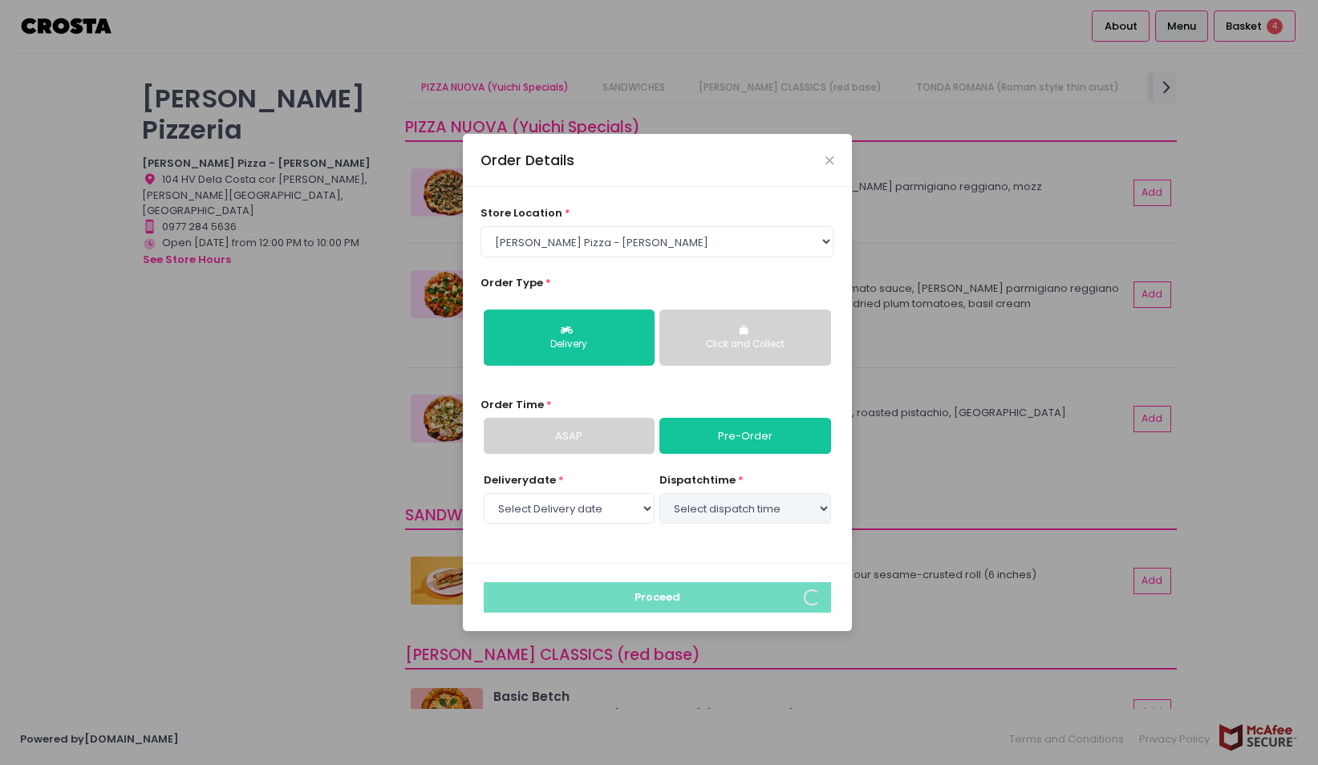
select select "[DATE]"
select select "15:30"
click at [745, 514] on select "Select dispatch time 03:30 PM - 04:00 PM 04:00 PM - 04:30 PM 04:30 PM - 05:00 P…" at bounding box center [744, 508] width 171 height 30
click at [621, 438] on link "ASAP" at bounding box center [569, 436] width 171 height 37
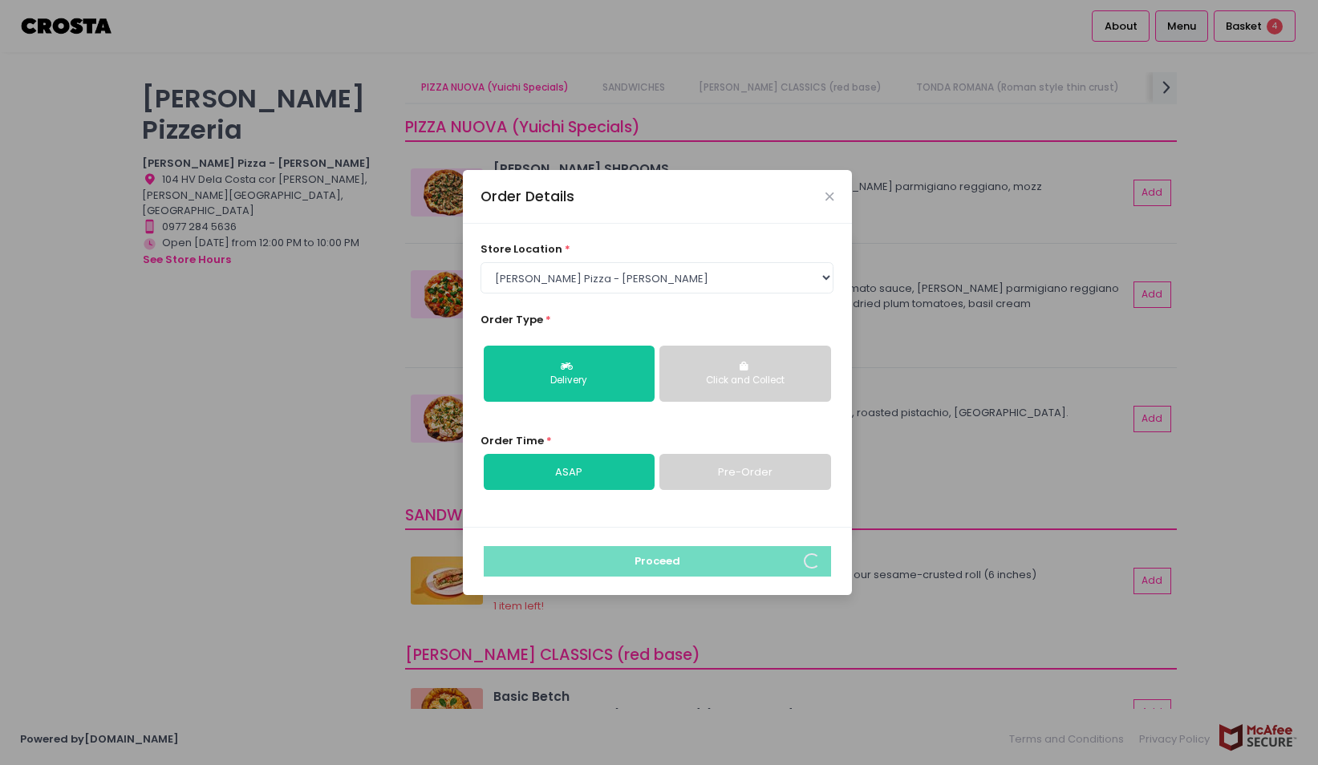
click at [713, 460] on link "Pre-Order" at bounding box center [744, 472] width 171 height 37
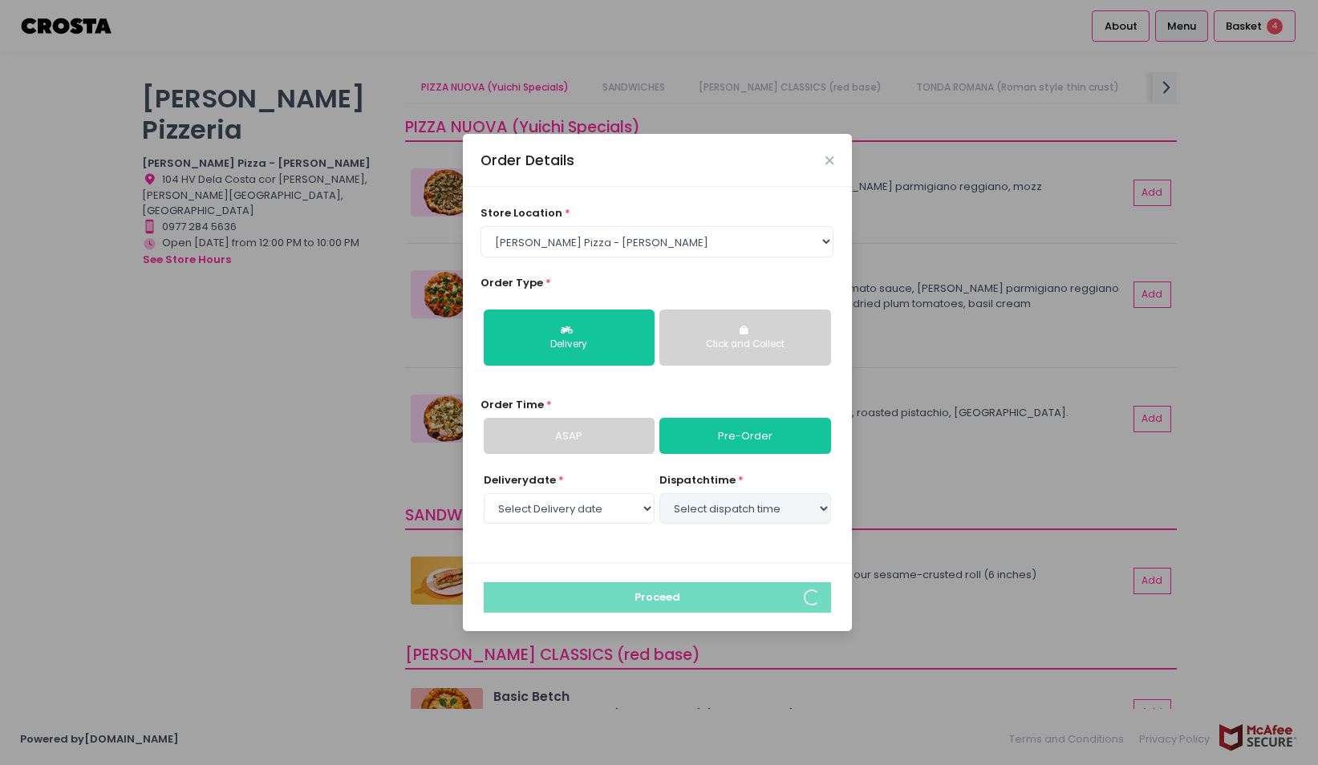
select select "[DATE]"
click at [738, 507] on select "Select dispatch time 03:30 PM - 04:00 PM 04:00 PM - 04:30 PM 04:30 PM - 05:00 P…" at bounding box center [744, 508] width 171 height 30
select select "15:30"
click at [659, 493] on select "Select dispatch time 03:30 PM - 04:00 PM 04:00 PM - 04:30 PM 04:30 PM - 05:00 P…" at bounding box center [744, 508] width 171 height 30
click at [619, 437] on link "ASAP" at bounding box center [569, 436] width 171 height 37
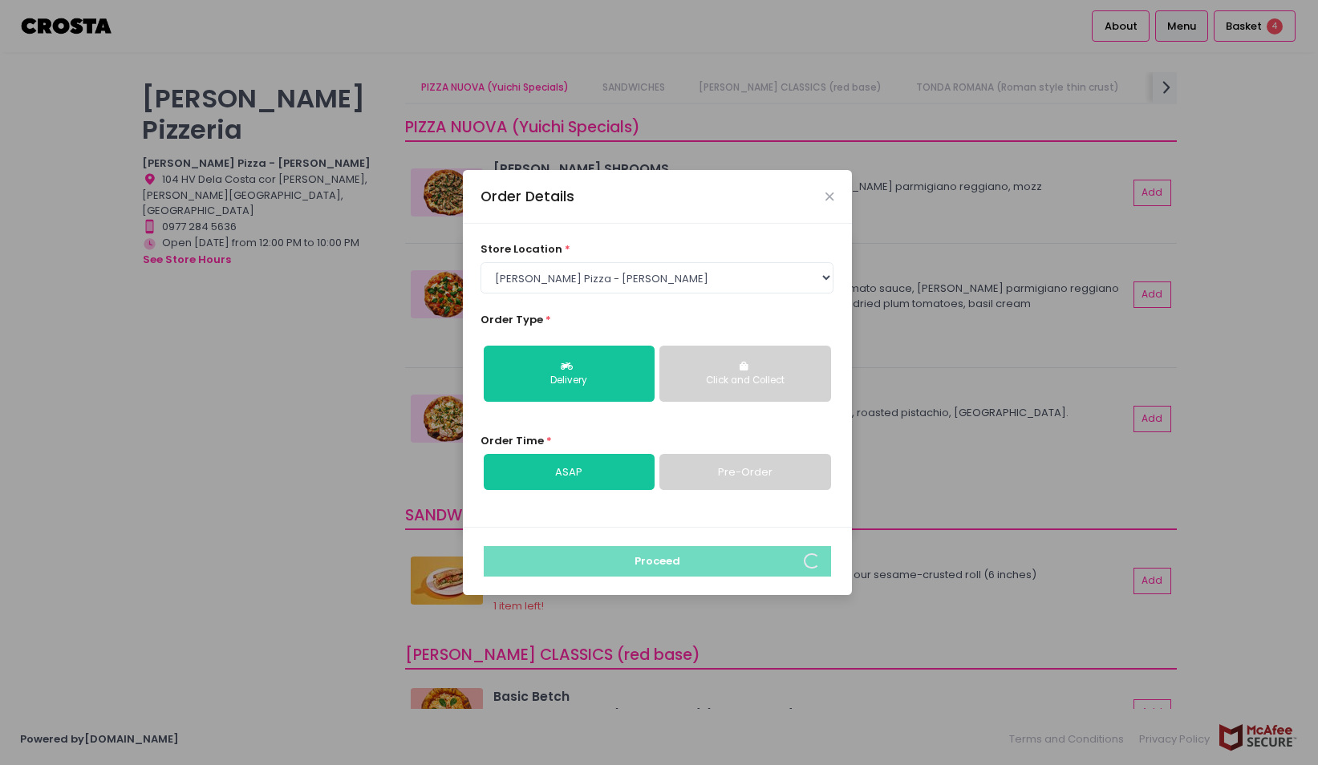
click at [715, 473] on link "Pre-Order" at bounding box center [744, 472] width 171 height 37
select select "[DATE]"
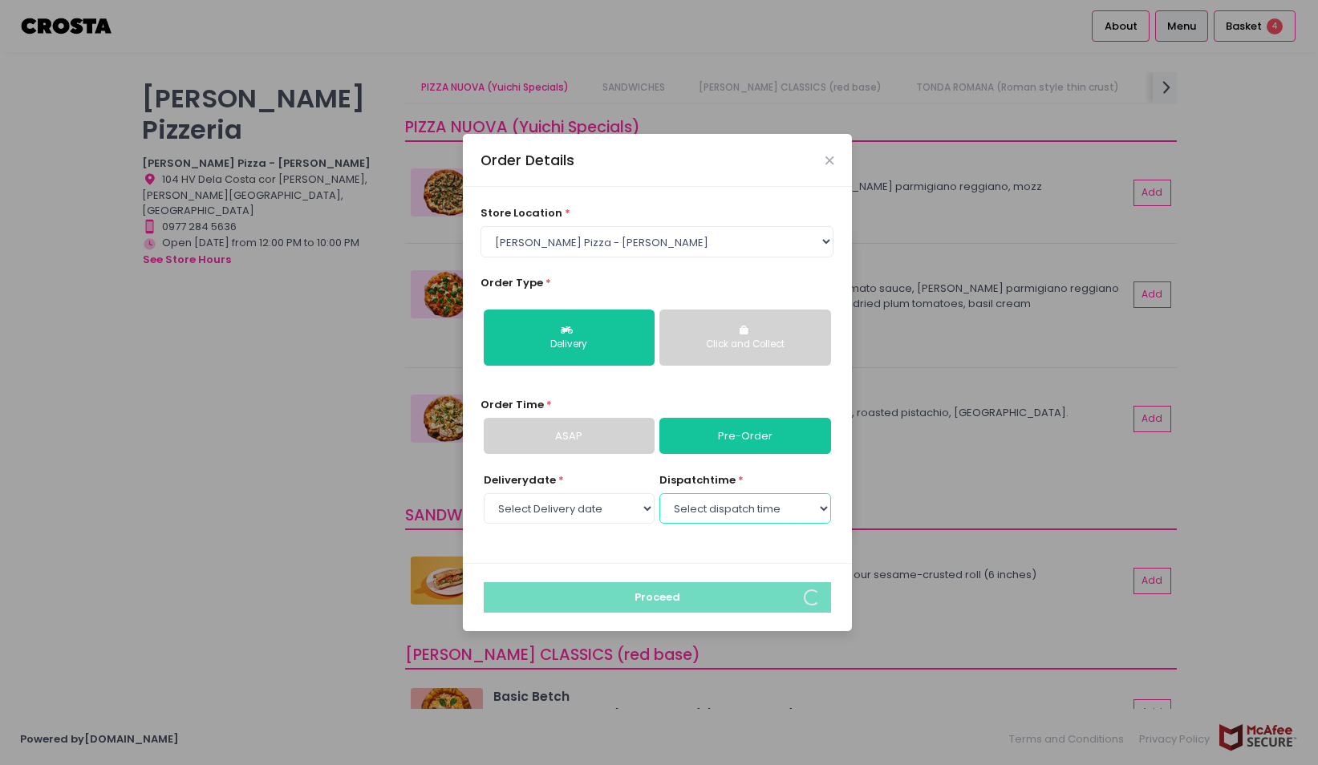
click at [691, 501] on select "Select dispatch time 03:30 PM - 04:00 PM 04:00 PM - 04:30 PM 04:30 PM - 05:00 P…" at bounding box center [744, 508] width 171 height 30
select select "15:30"
click at [659, 493] on select "Select dispatch time 03:30 PM - 04:00 PM 04:00 PM - 04:30 PM 04:30 PM - 05:00 P…" at bounding box center [744, 508] width 171 height 30
click at [710, 534] on div "Delivery date * Select Delivery date [DATE] [DATE] [DATE] [DATE] [DATE] [DATE] …" at bounding box center [657, 509] width 353 height 72
click at [822, 156] on div "Order Details" at bounding box center [657, 160] width 389 height 53
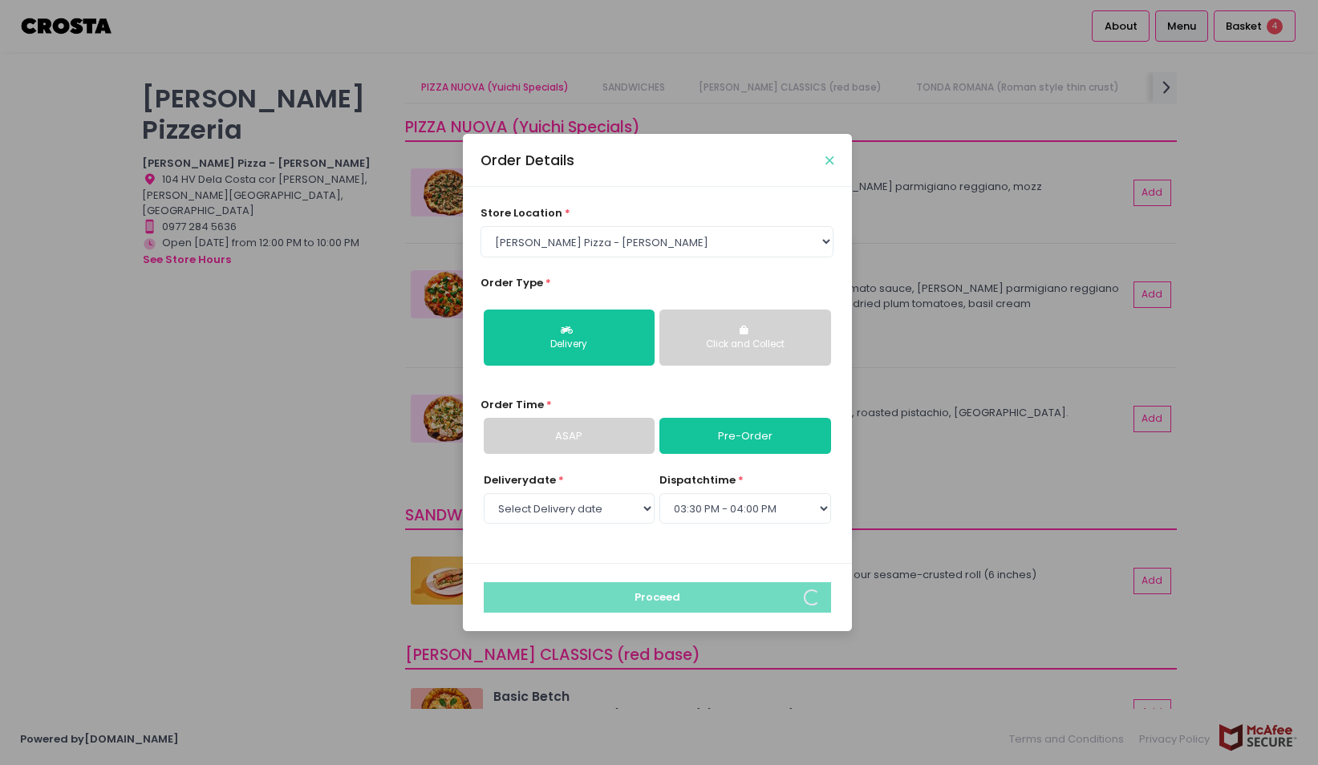
click at [827, 155] on icon "Close" at bounding box center [830, 161] width 8 height 12
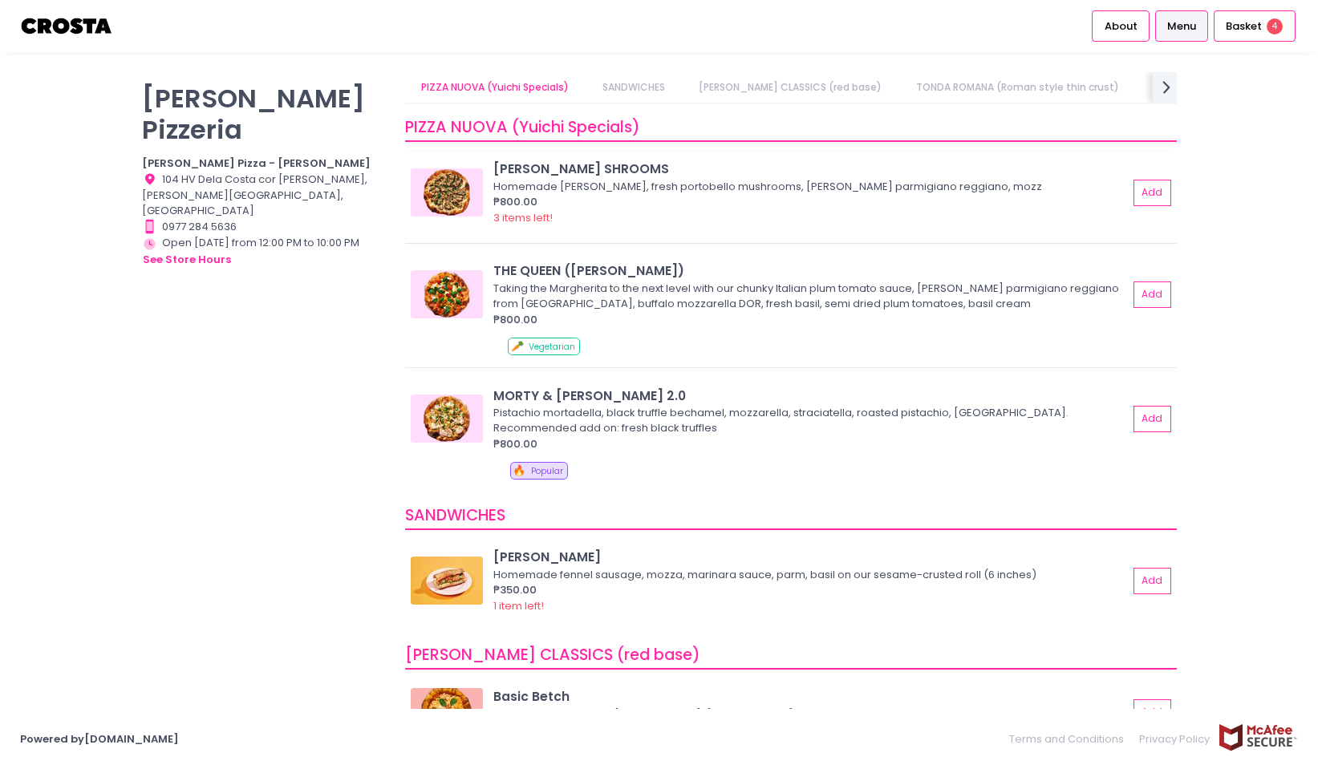
click at [464, 181] on img at bounding box center [447, 192] width 72 height 48
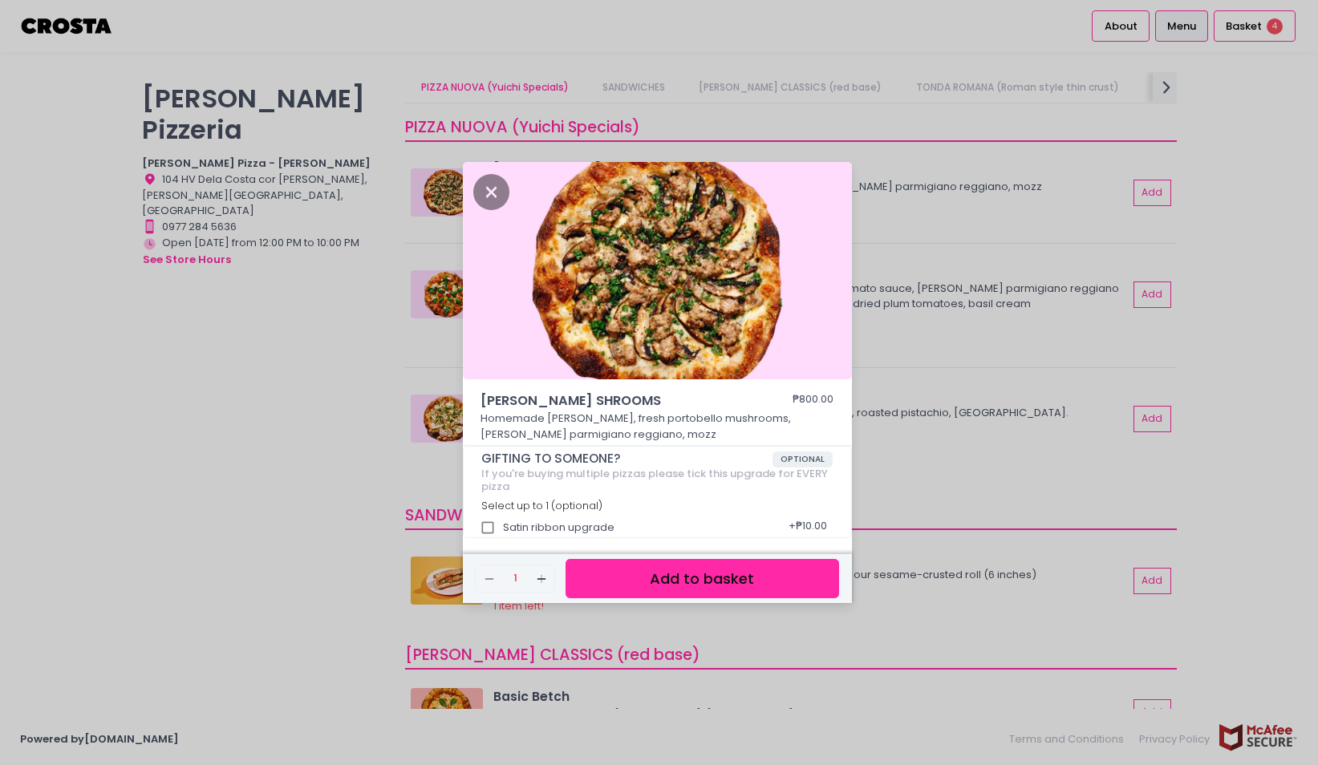
click at [608, 258] on img at bounding box center [657, 271] width 389 height 218
click at [485, 185] on icon "Close" at bounding box center [491, 192] width 37 height 36
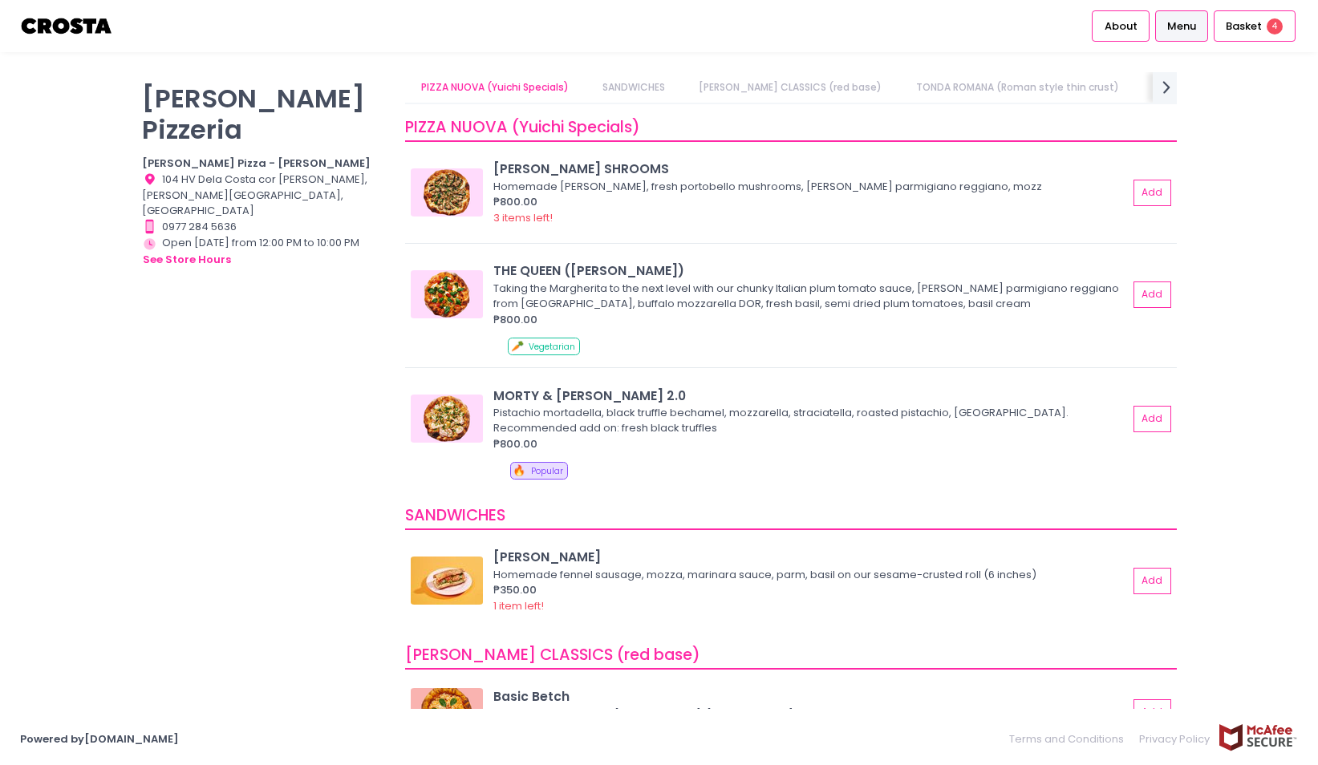
click at [631, 88] on link "SANDWICHES" at bounding box center [634, 87] width 94 height 30
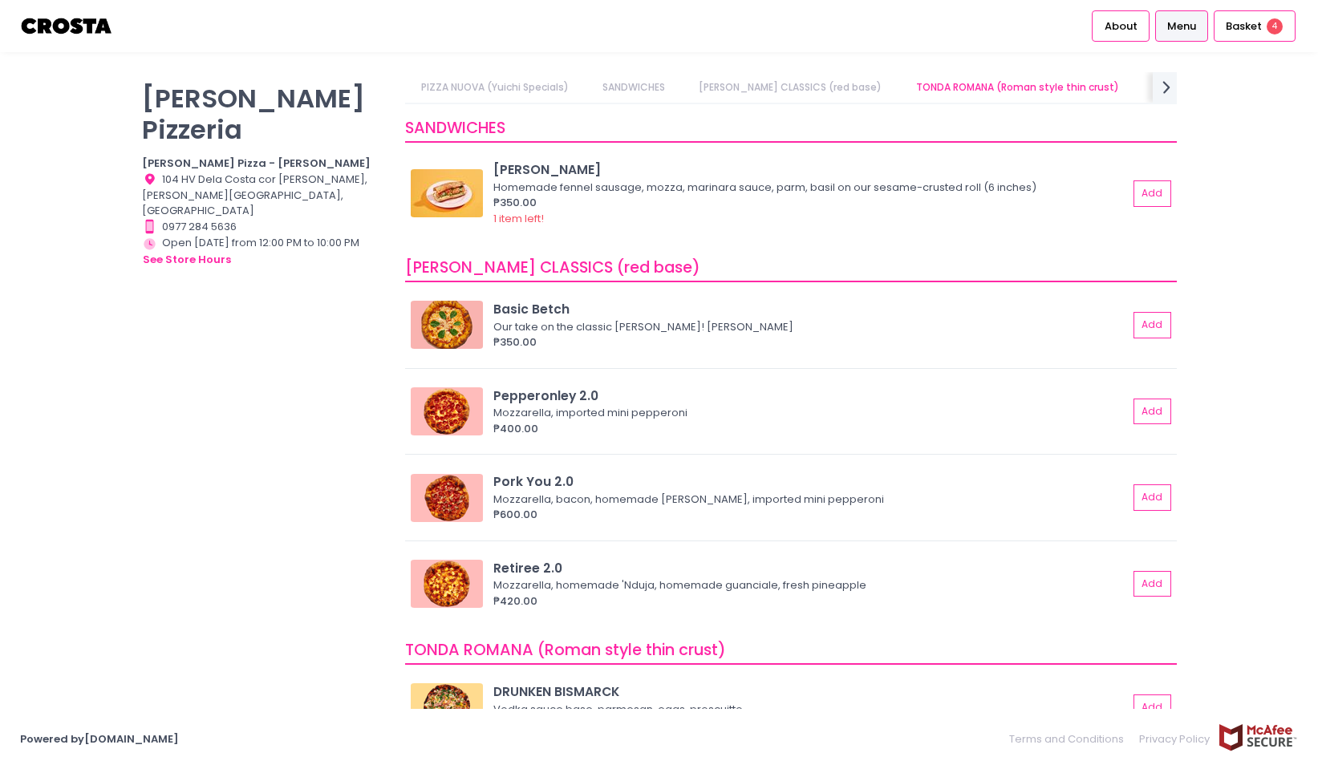
scroll to position [388, 0]
click at [747, 91] on link "[PERSON_NAME] CLASSICS (red base)" at bounding box center [791, 87] width 214 height 30
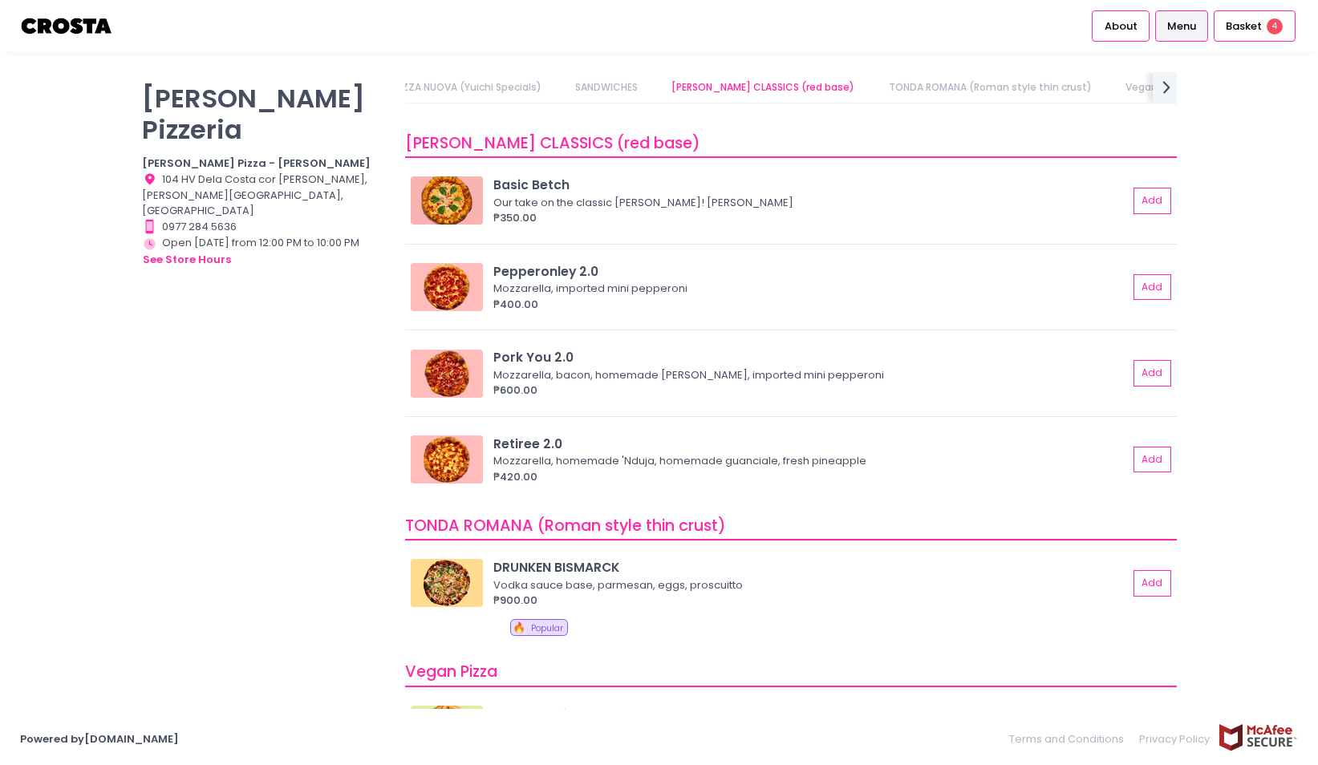
scroll to position [528, 0]
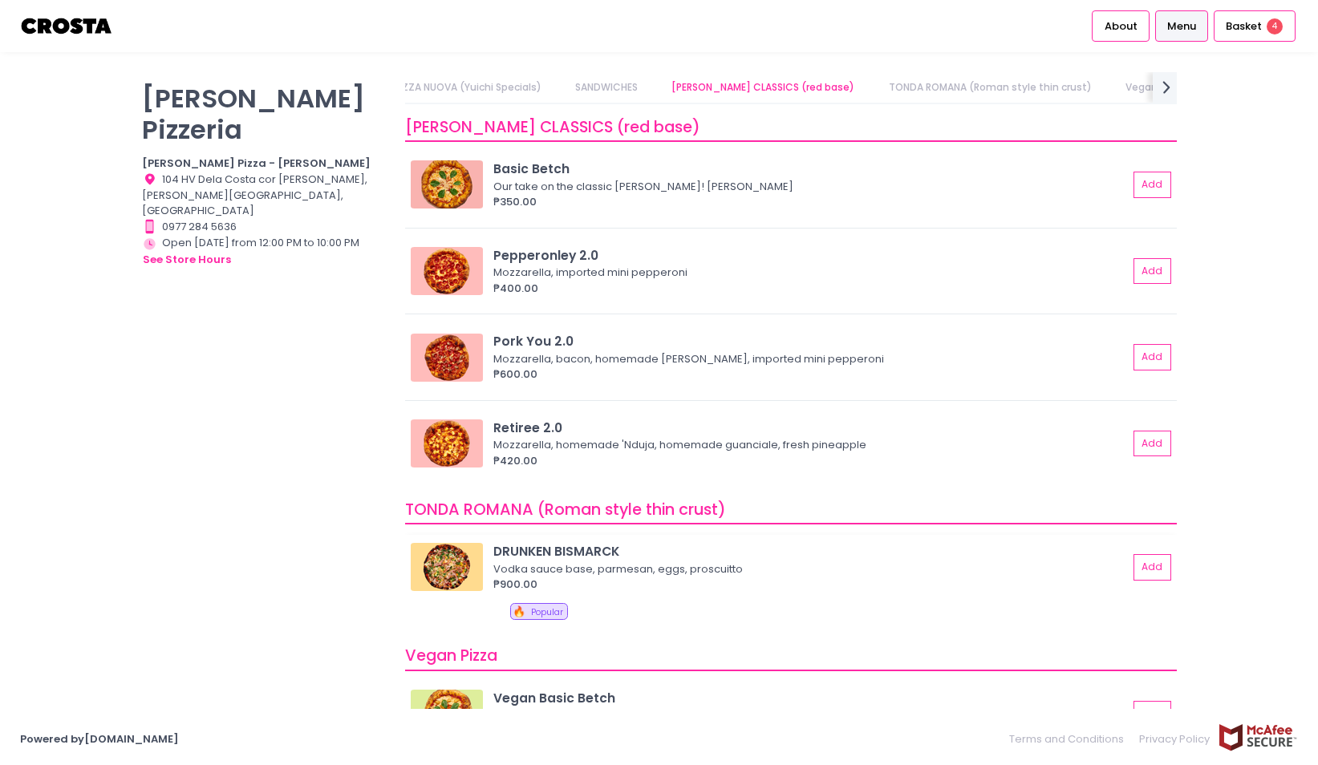
click at [431, 574] on img at bounding box center [447, 567] width 72 height 48
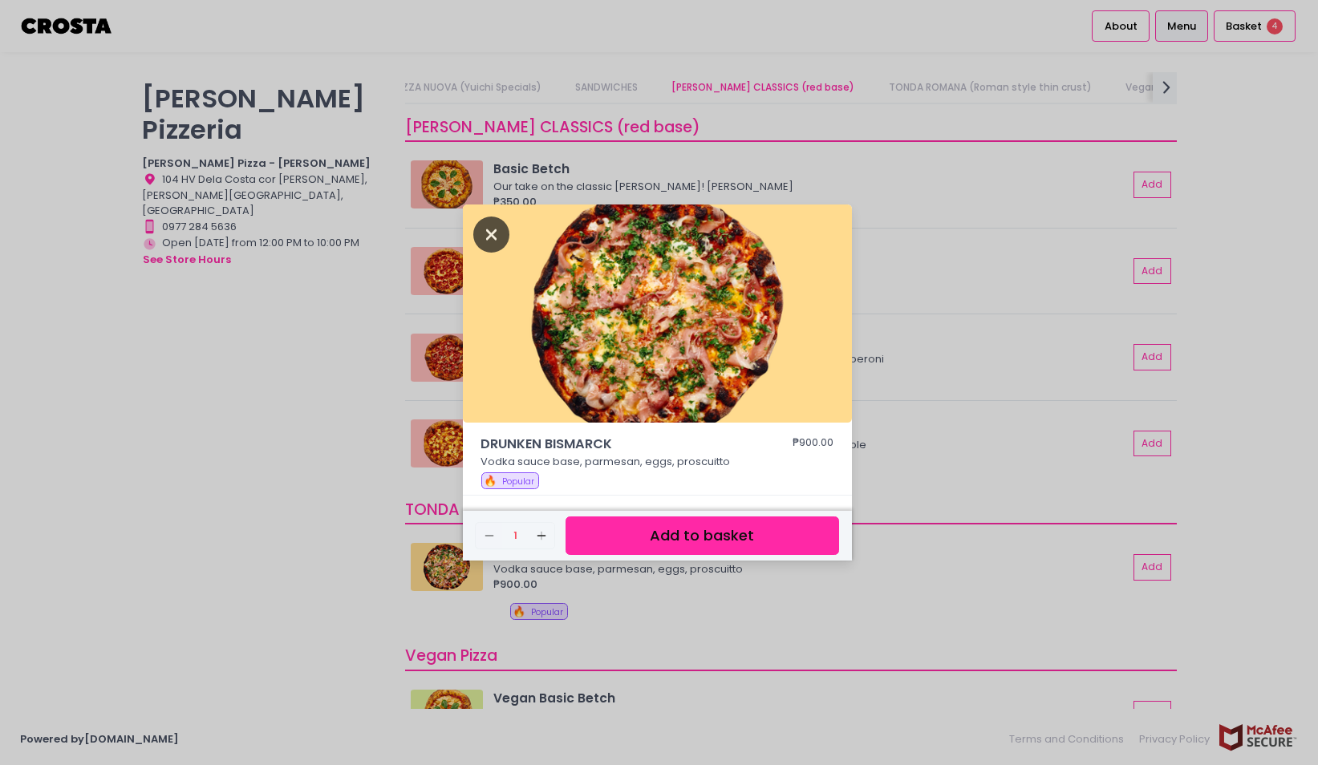
click at [502, 245] on icon "Close" at bounding box center [491, 235] width 37 height 36
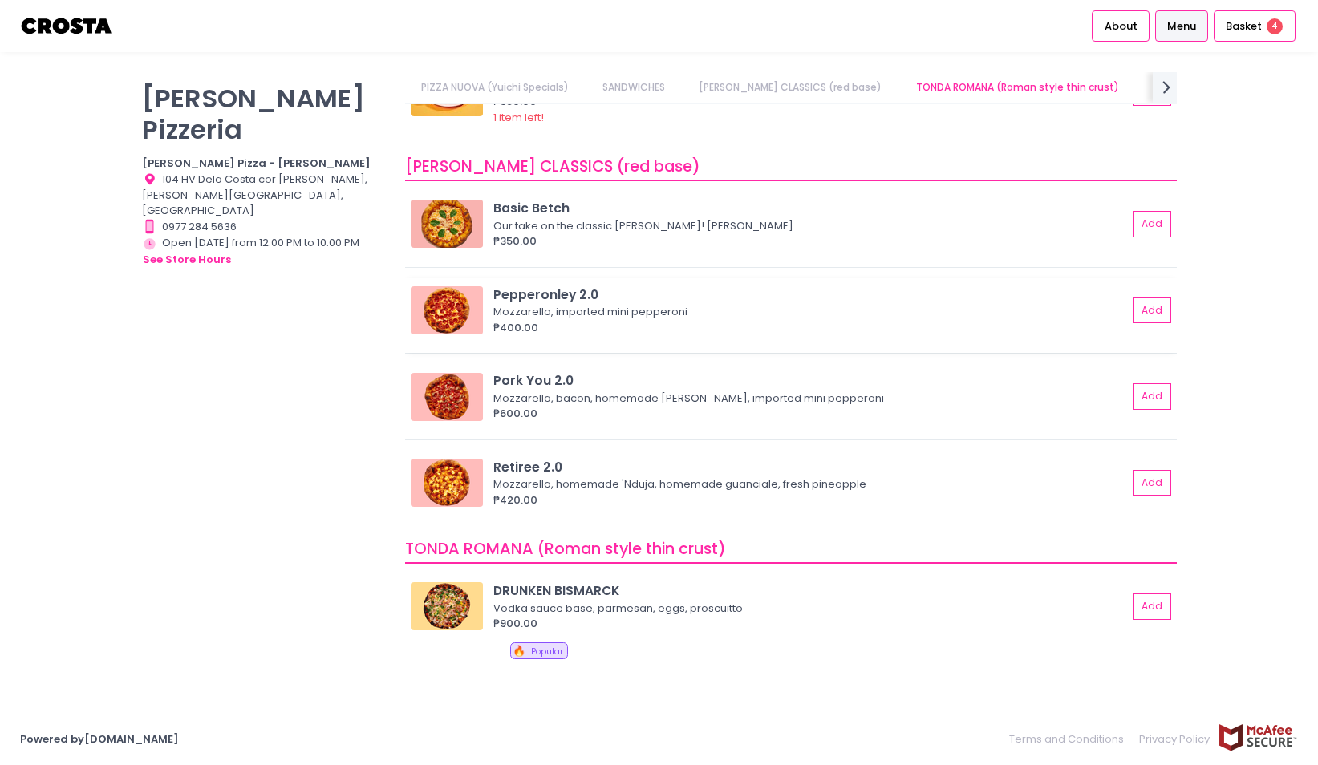
scroll to position [0, 27]
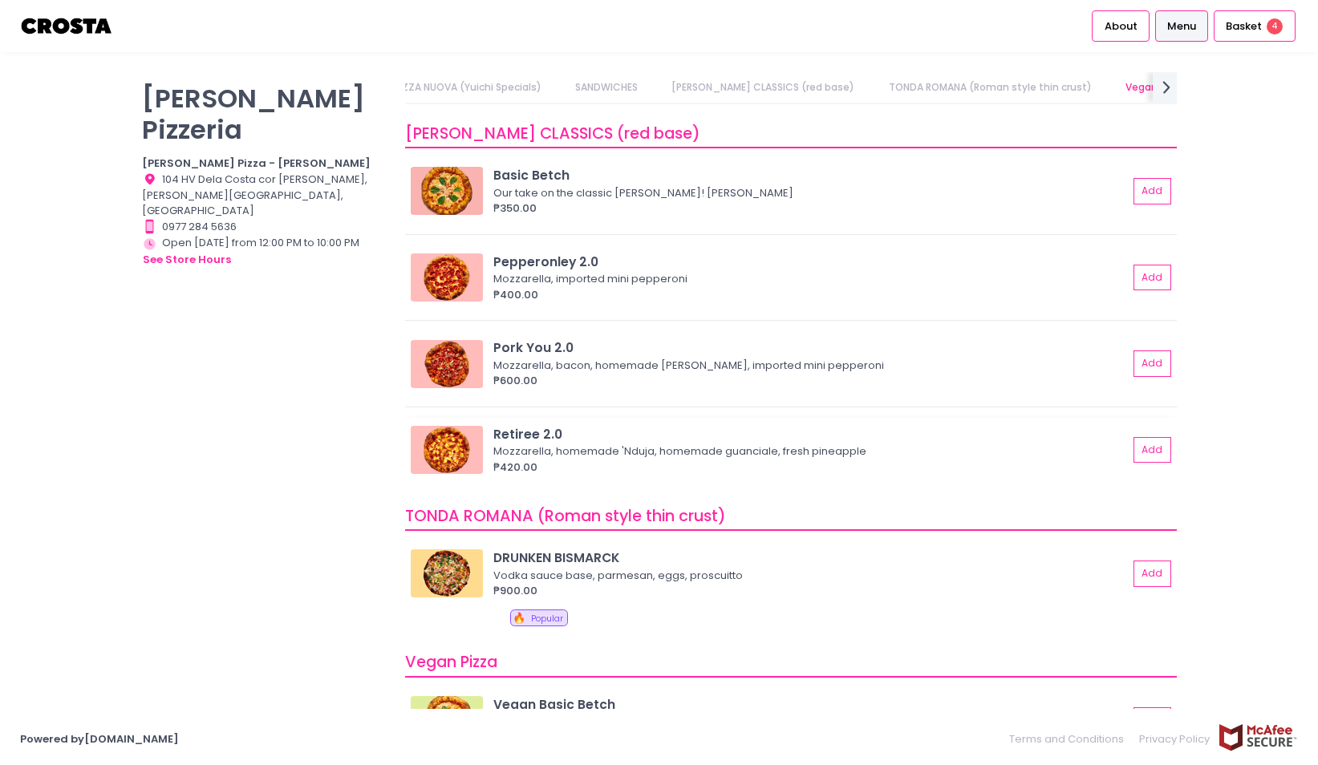
click at [467, 497] on div "TONDA ROMANA (Roman style thin crust) DRUNKEN BISMARCK Vodka sauce base, parmes…" at bounding box center [790, 566] width 771 height 146
click at [463, 465] on img at bounding box center [447, 448] width 72 height 48
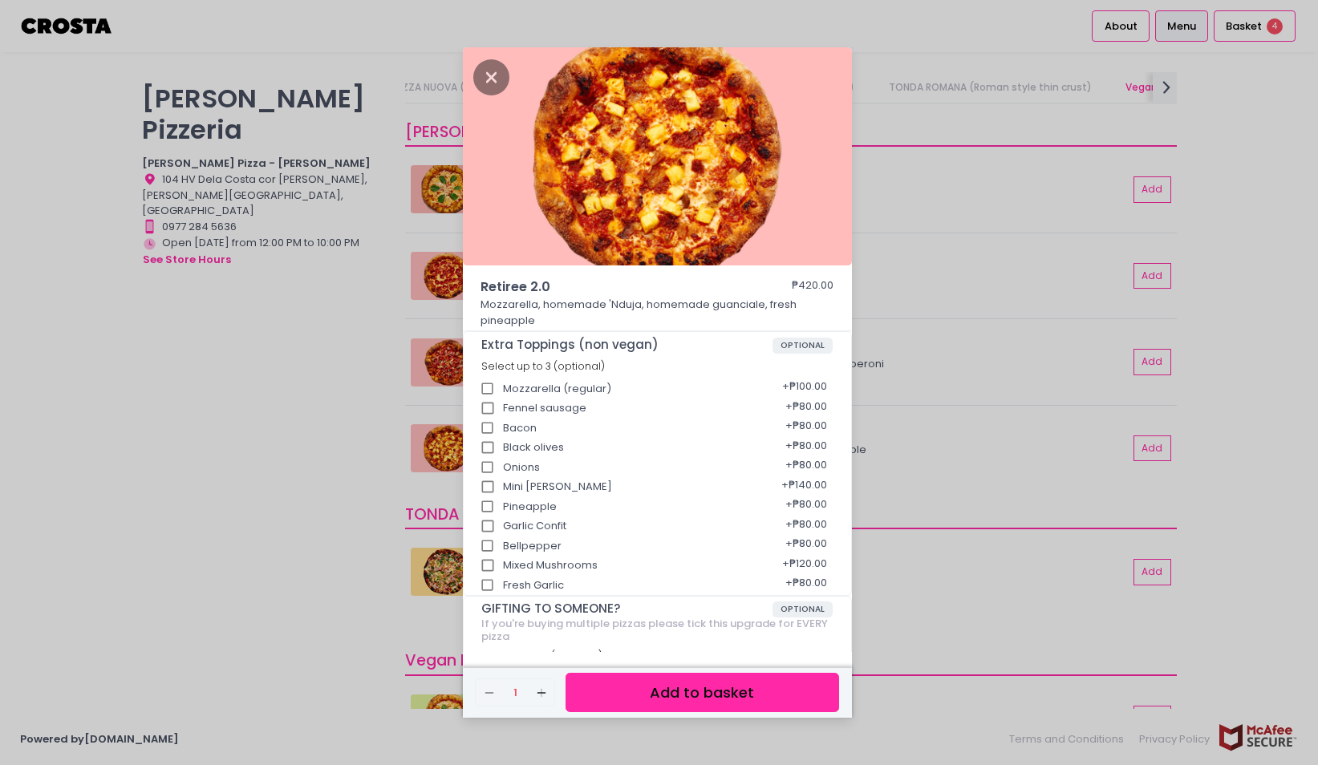
click at [503, 97] on img at bounding box center [657, 156] width 389 height 218
click at [493, 75] on icon "Close" at bounding box center [491, 77] width 37 height 36
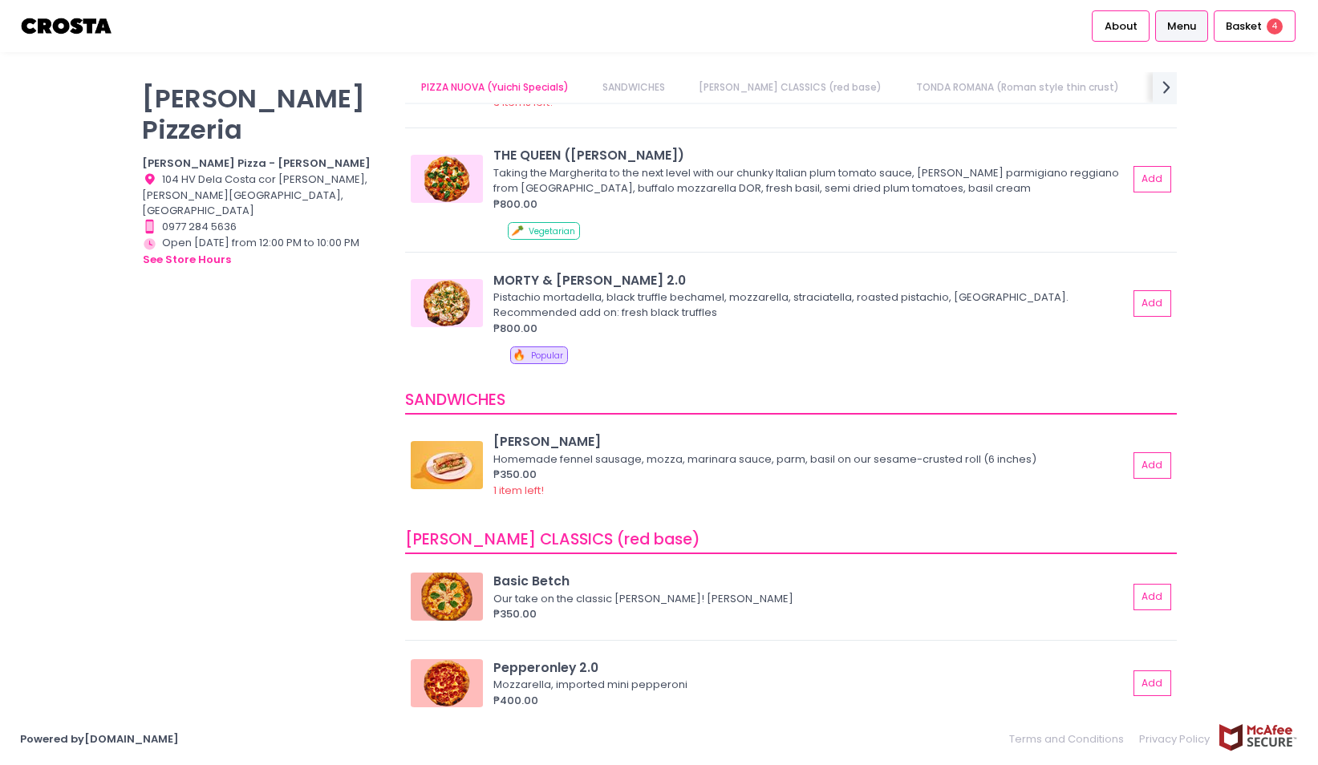
scroll to position [0, 0]
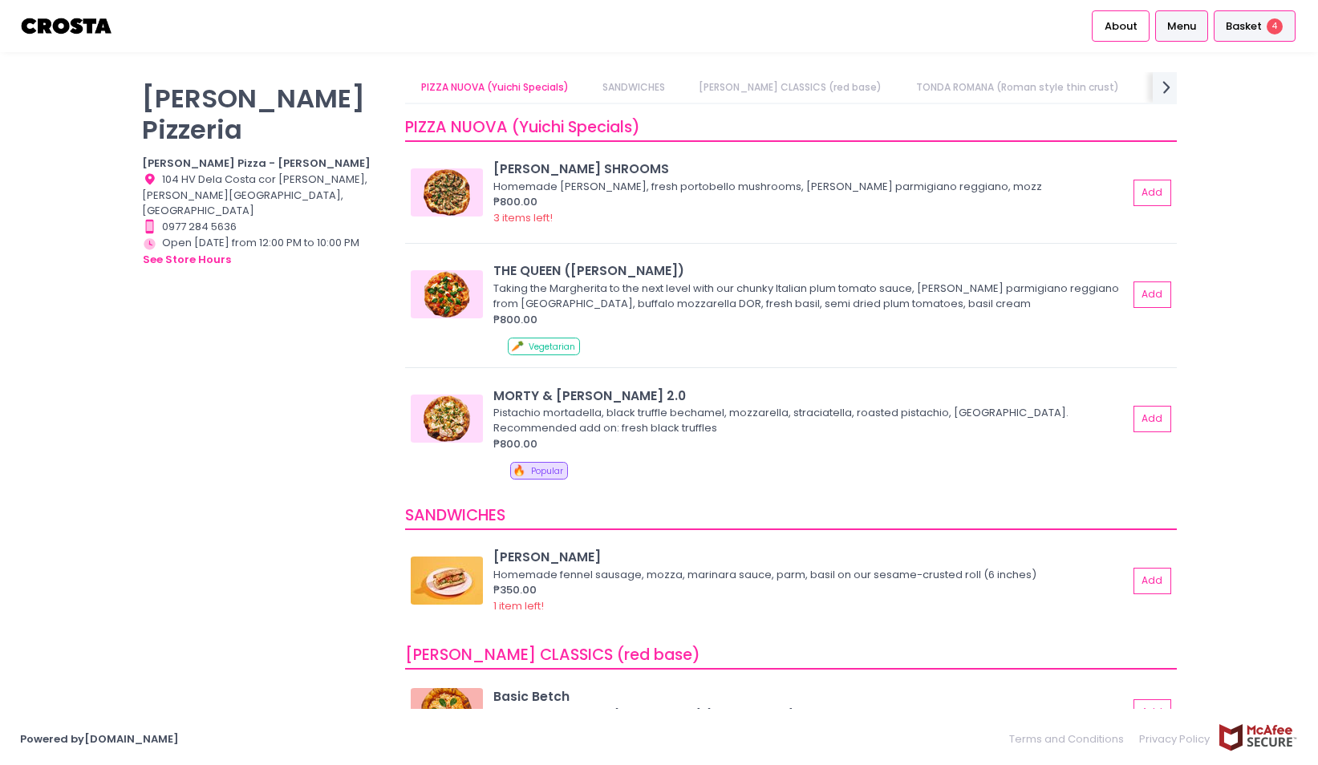
click at [1272, 37] on div "Basket 4" at bounding box center [1255, 25] width 82 height 31
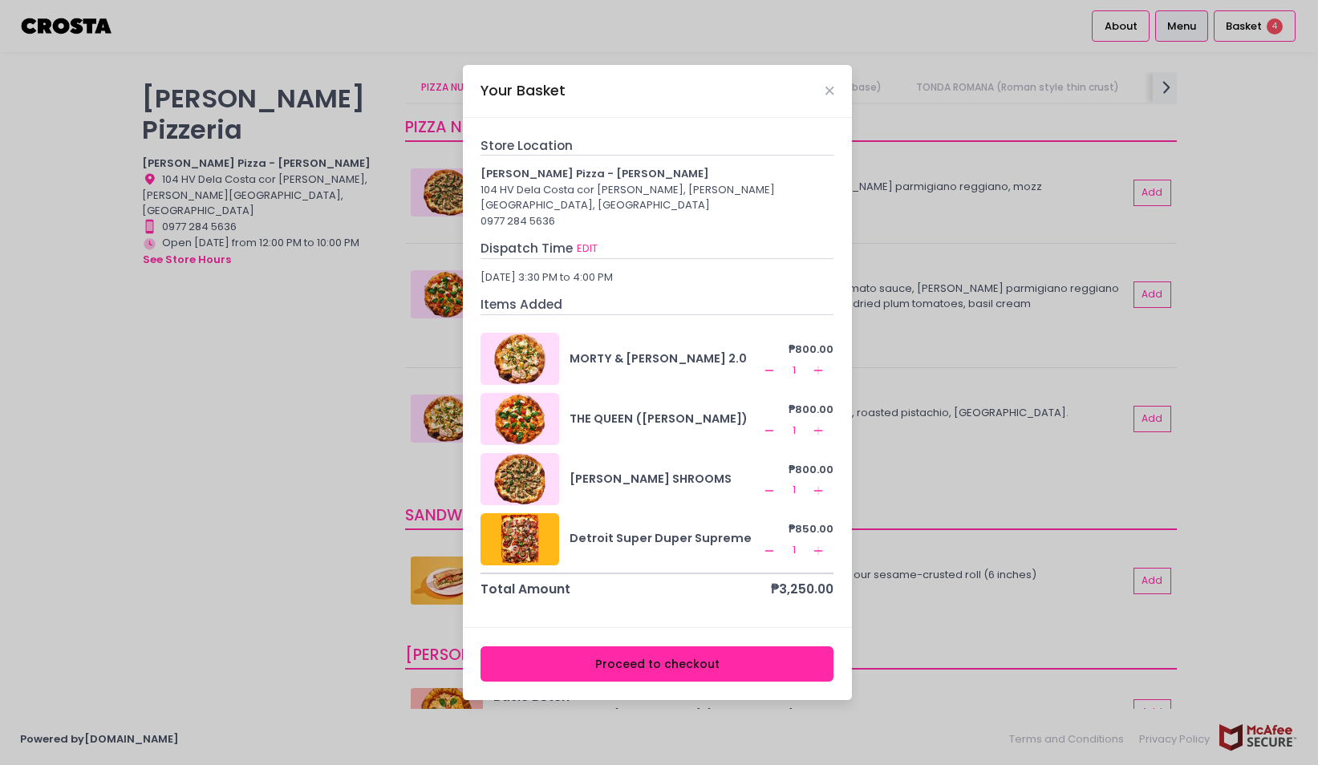
click at [752, 665] on button "Proceed to checkout" at bounding box center [657, 665] width 353 height 36
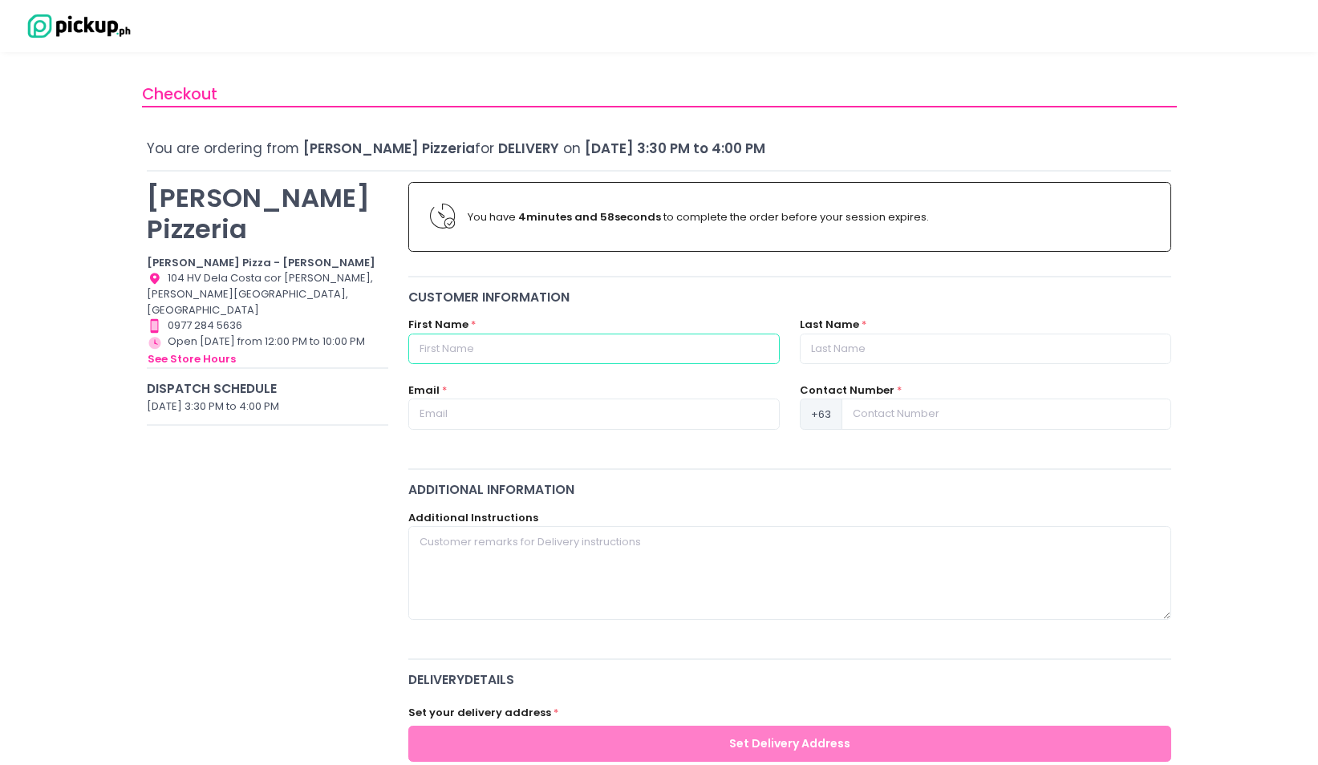
click at [549, 340] on input "text" at bounding box center [593, 349] width 371 height 30
type input "Che"
type input "Bantayan"
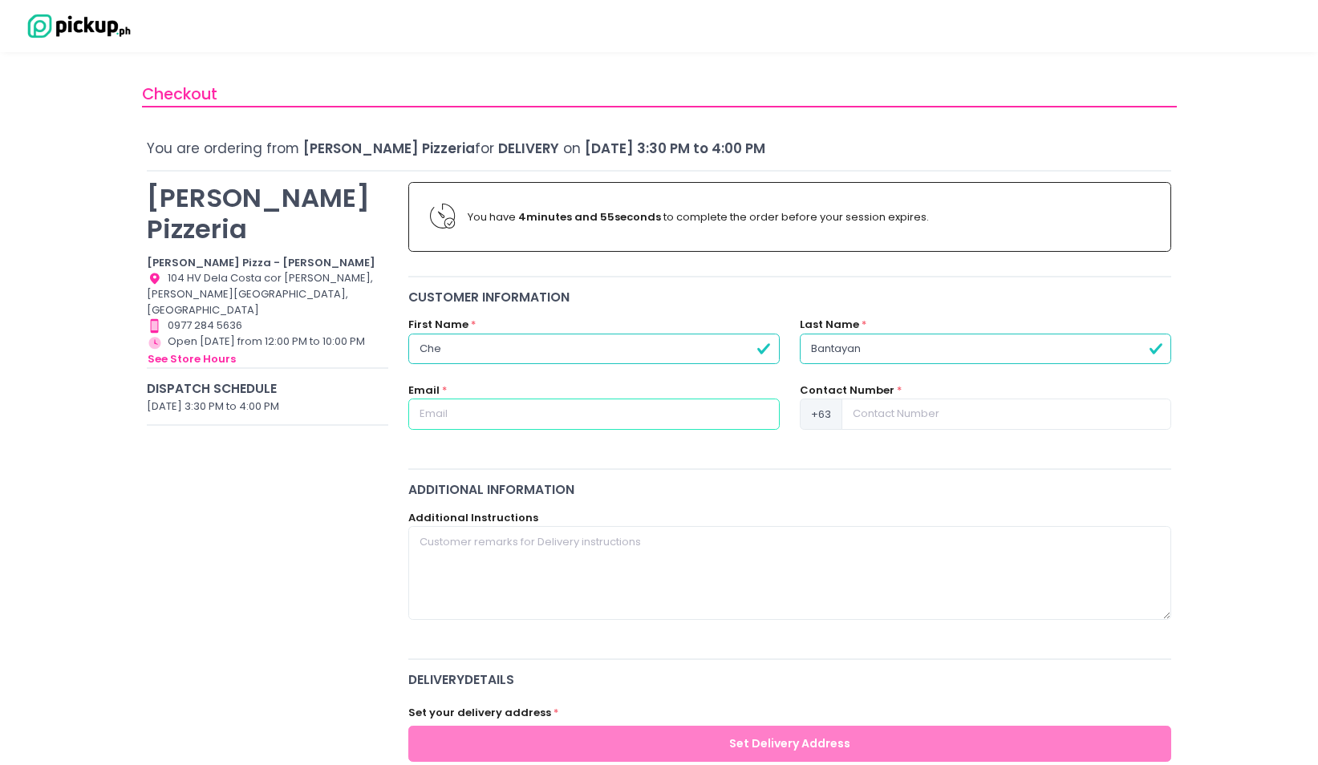
click at [475, 424] on input "text" at bounding box center [593, 414] width 371 height 30
type input "[EMAIL_ADDRESS][DOMAIN_NAME]"
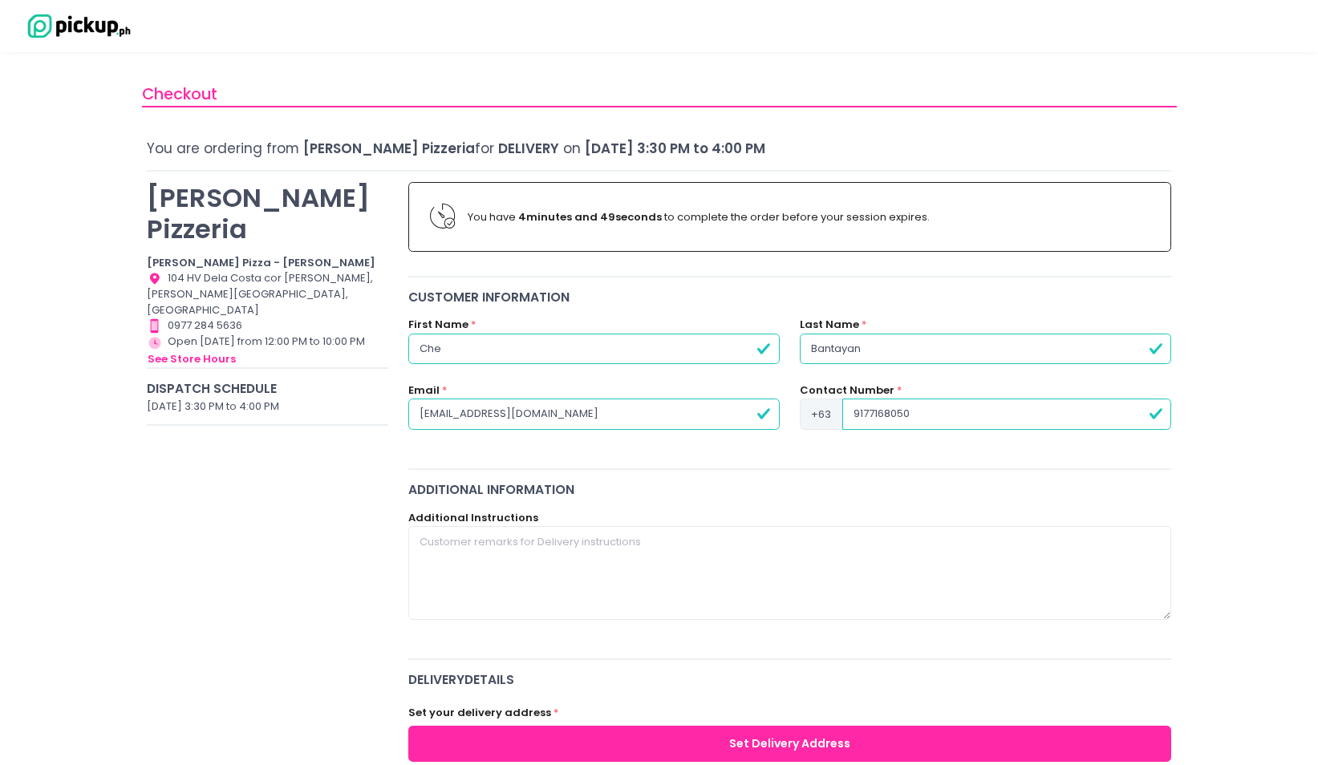
type input "9177168050"
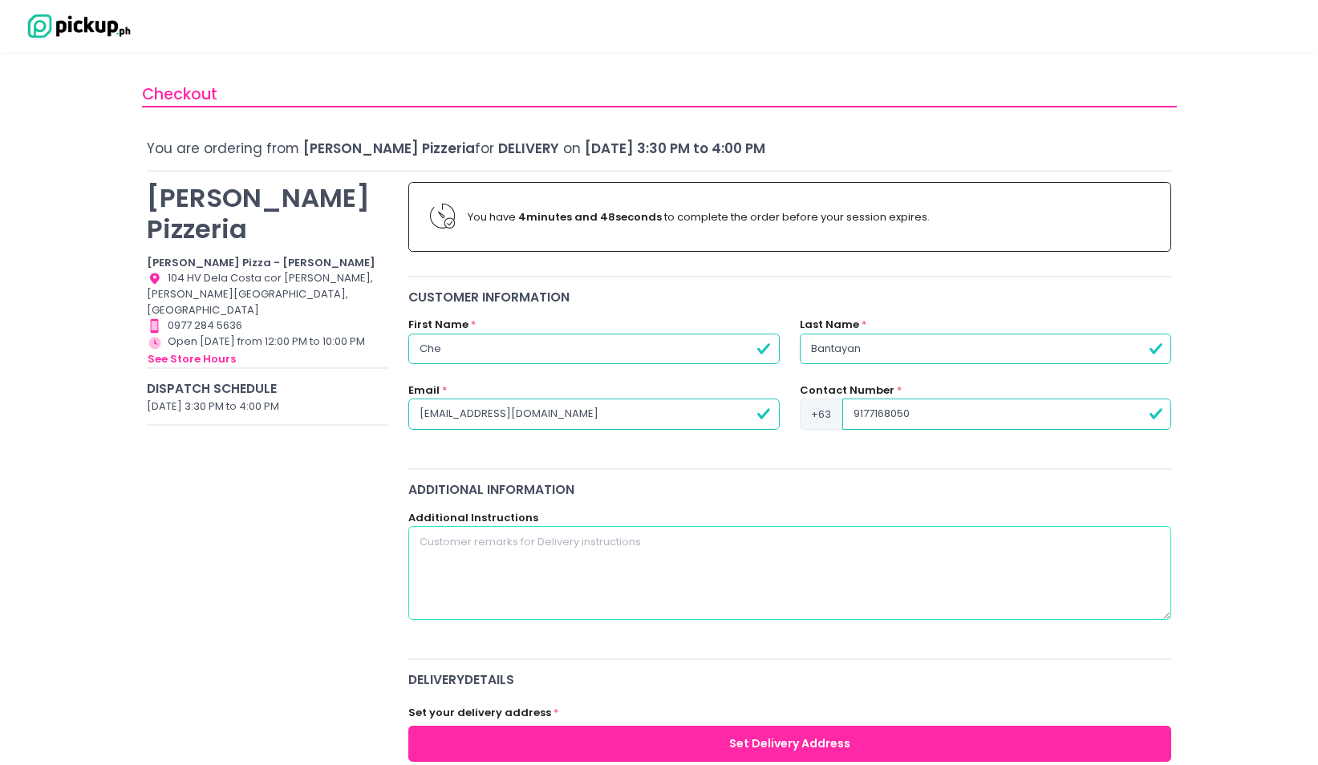
click at [502, 590] on textarea at bounding box center [790, 572] width 764 height 93
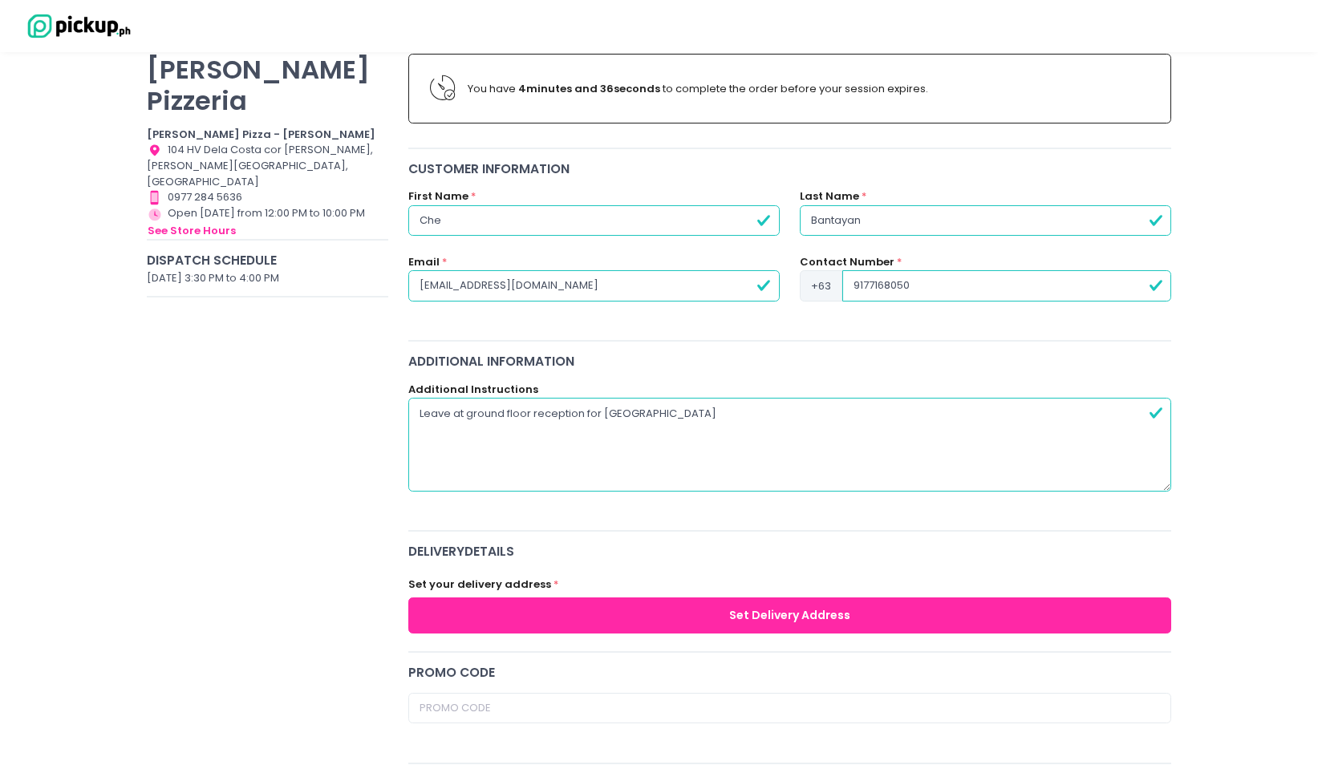
scroll to position [148, 0]
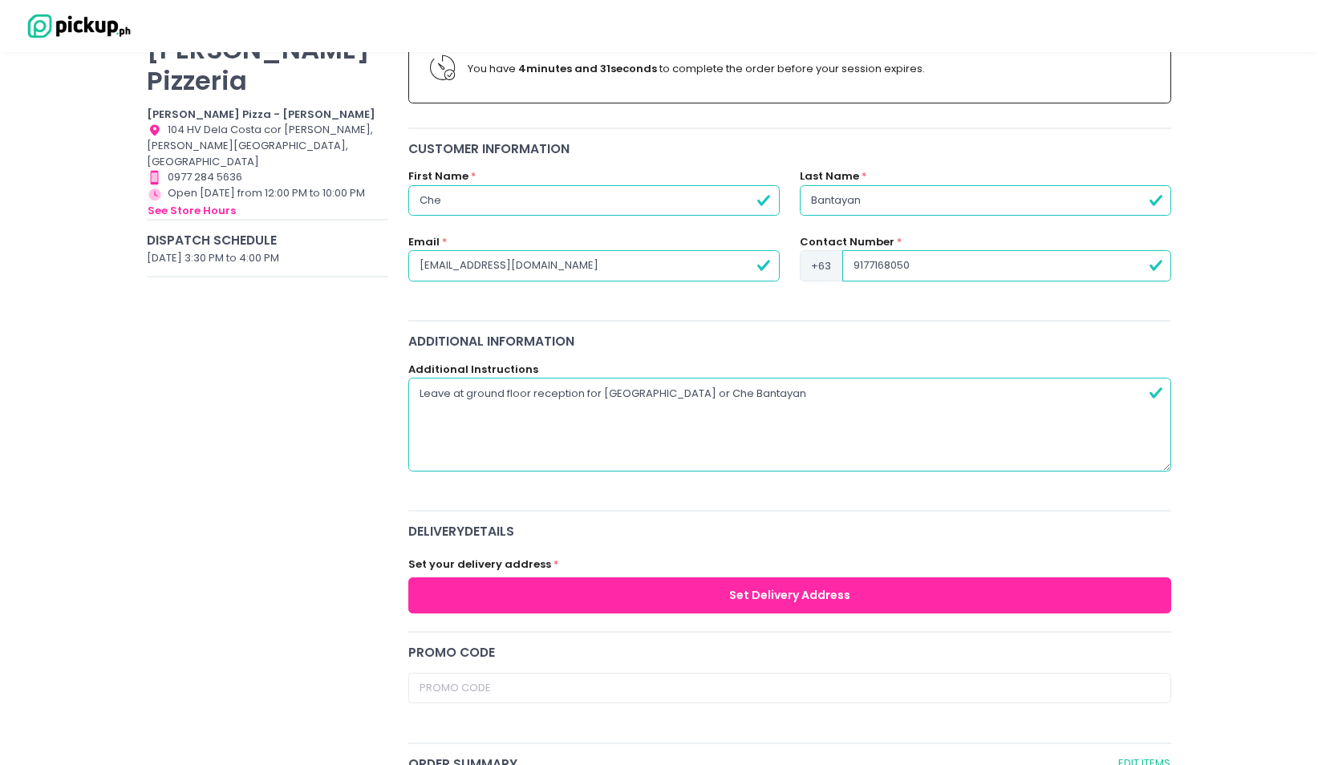
drag, startPoint x: 694, startPoint y: 394, endPoint x: 685, endPoint y: 394, distance: 8.8
click at [685, 394] on textarea "Leave at ground floor reception for [GEOGRAPHIC_DATA] or Che Bantayan" at bounding box center [790, 424] width 764 height 93
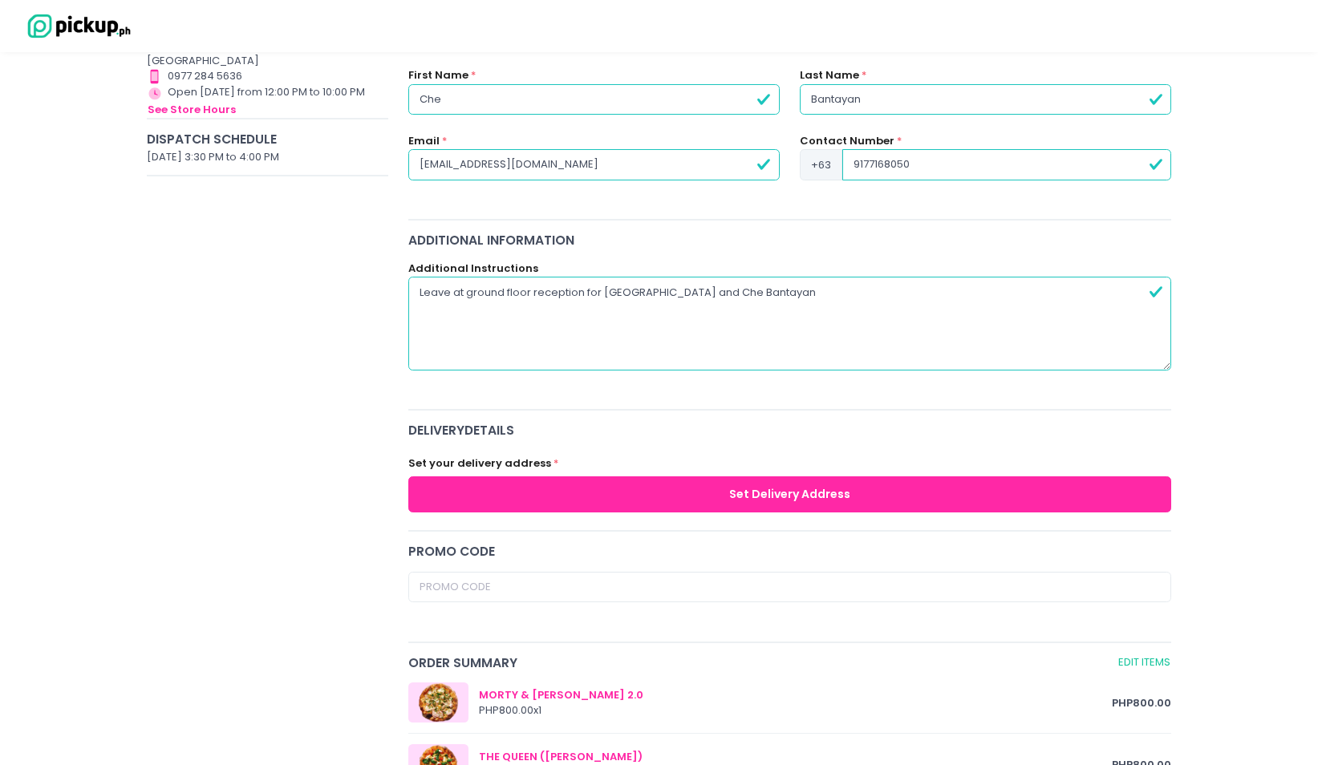
scroll to position [255, 0]
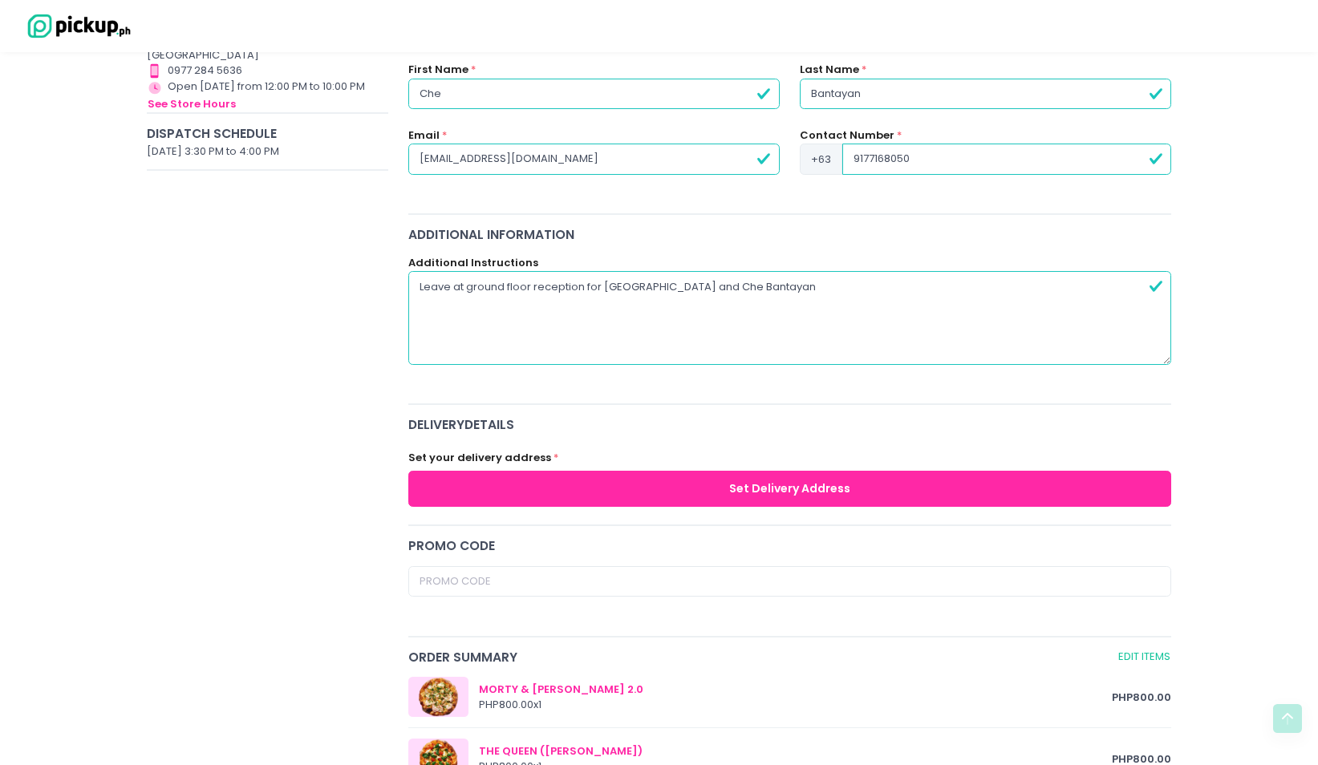
type textarea "Leave at ground floor reception for [GEOGRAPHIC_DATA] and Che Bantayan"
click at [593, 492] on button "Set Delivery Address" at bounding box center [790, 489] width 764 height 36
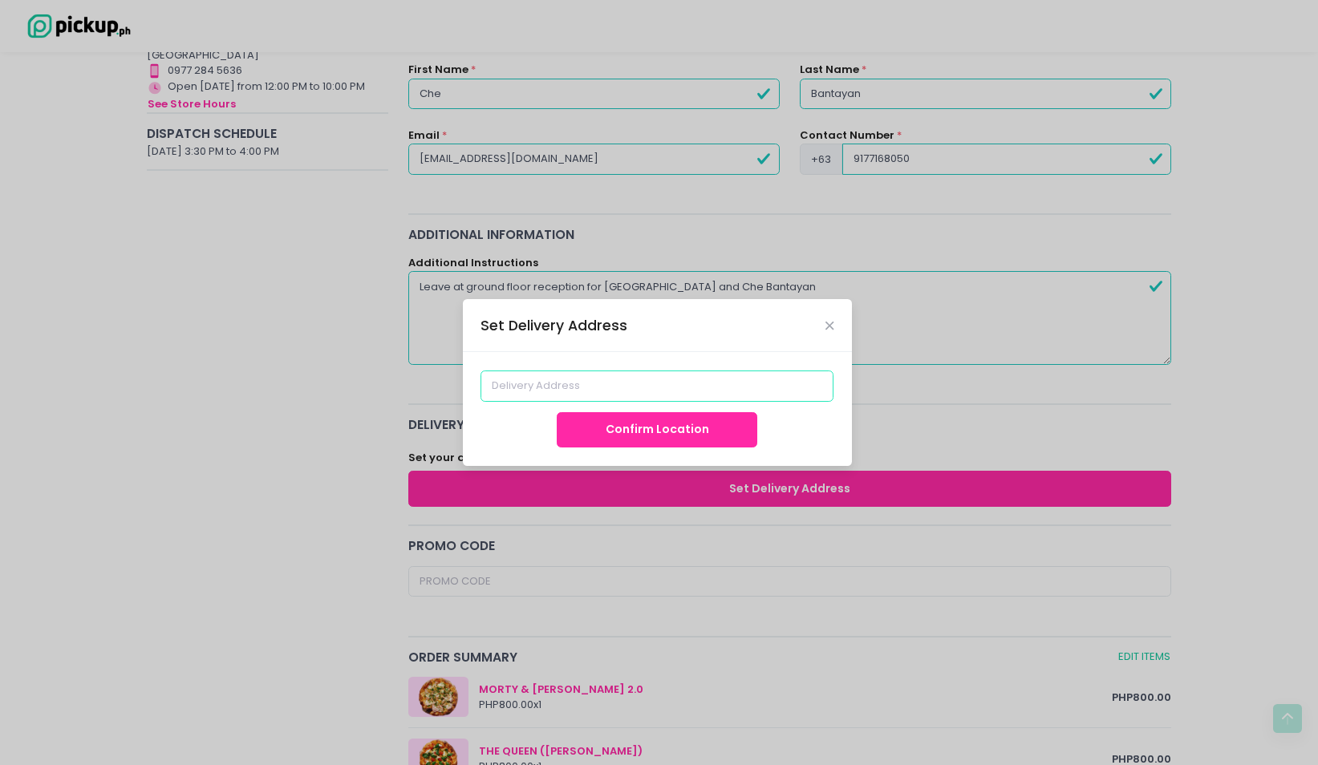
click at [619, 374] on input at bounding box center [657, 386] width 353 height 30
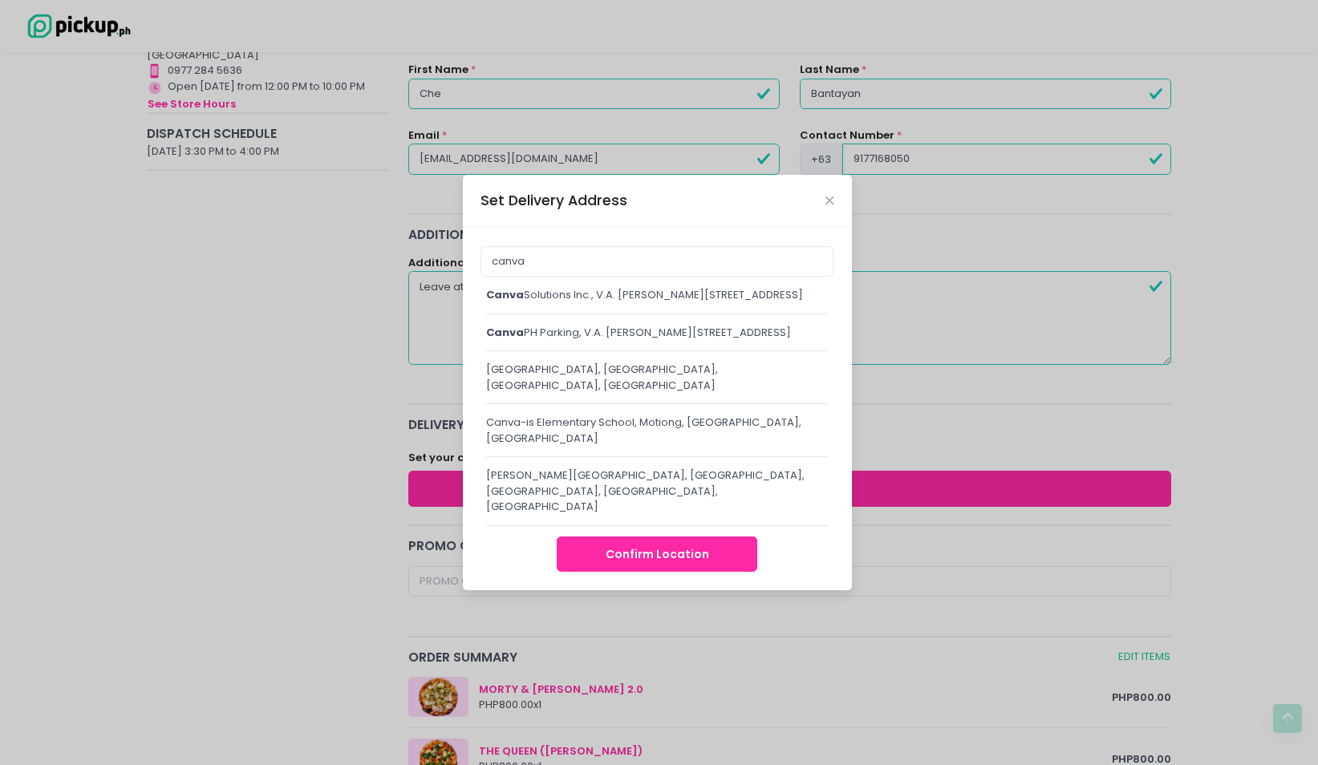
click at [608, 341] on div "canva PH Parking, V.A. [PERSON_NAME][STREET_ADDRESS]" at bounding box center [657, 333] width 343 height 16
type input "Canva PH Parking, V.A. [PERSON_NAME][STREET_ADDRESS]"
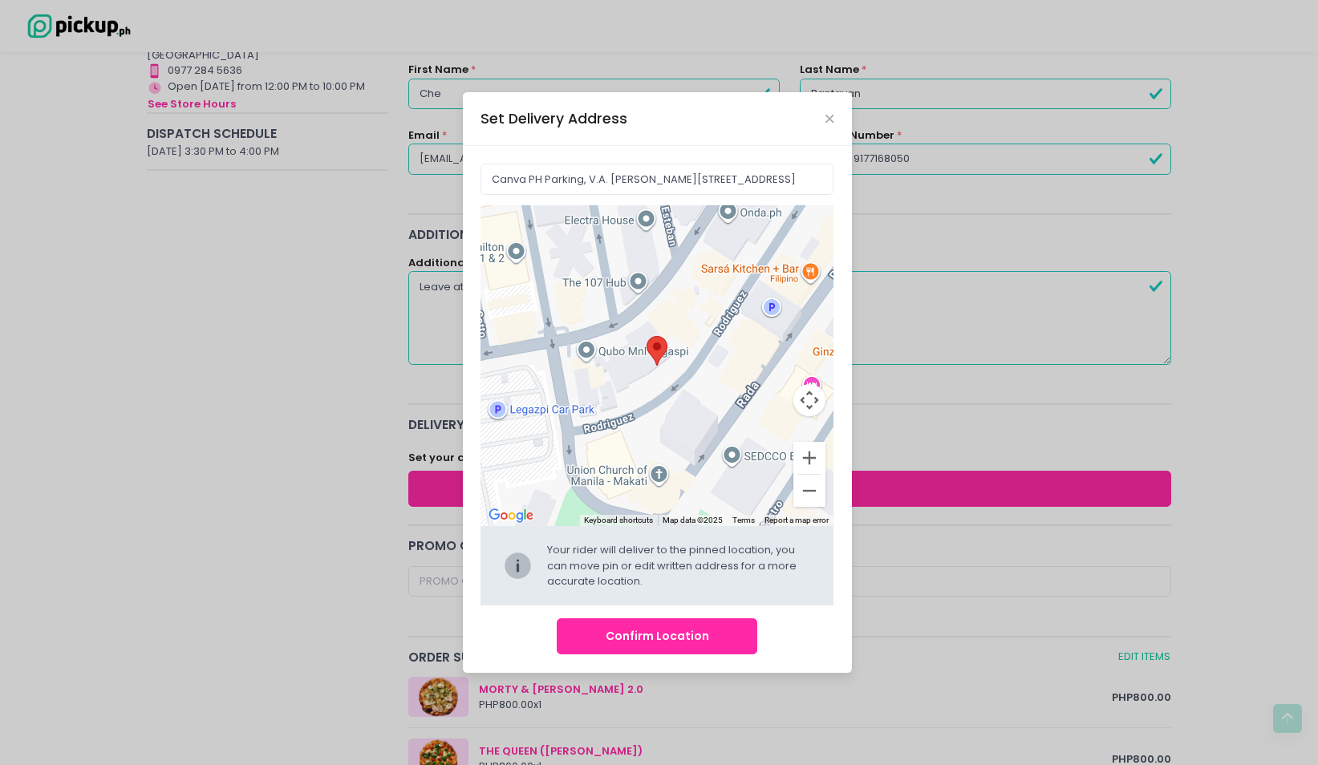
click at [679, 631] on button "Confirm Location" at bounding box center [657, 637] width 201 height 36
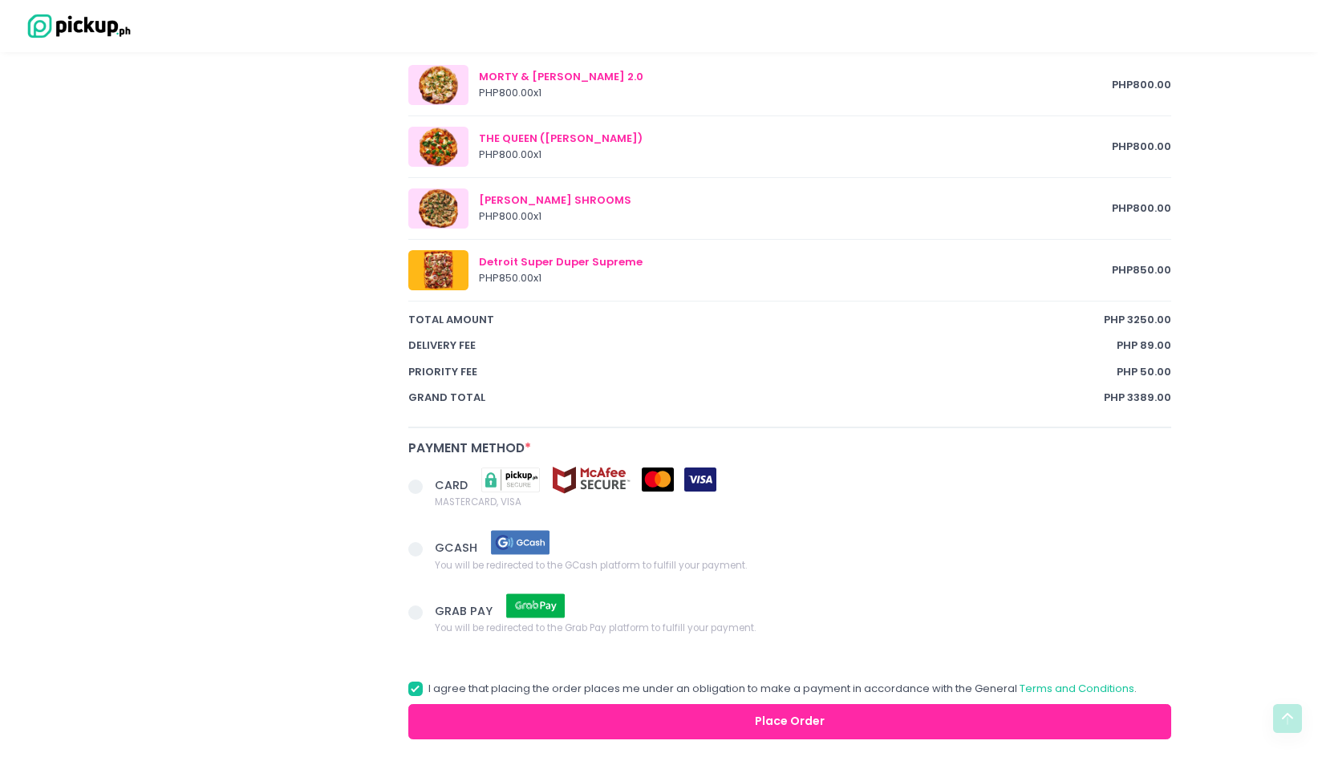
scroll to position [1004, 0]
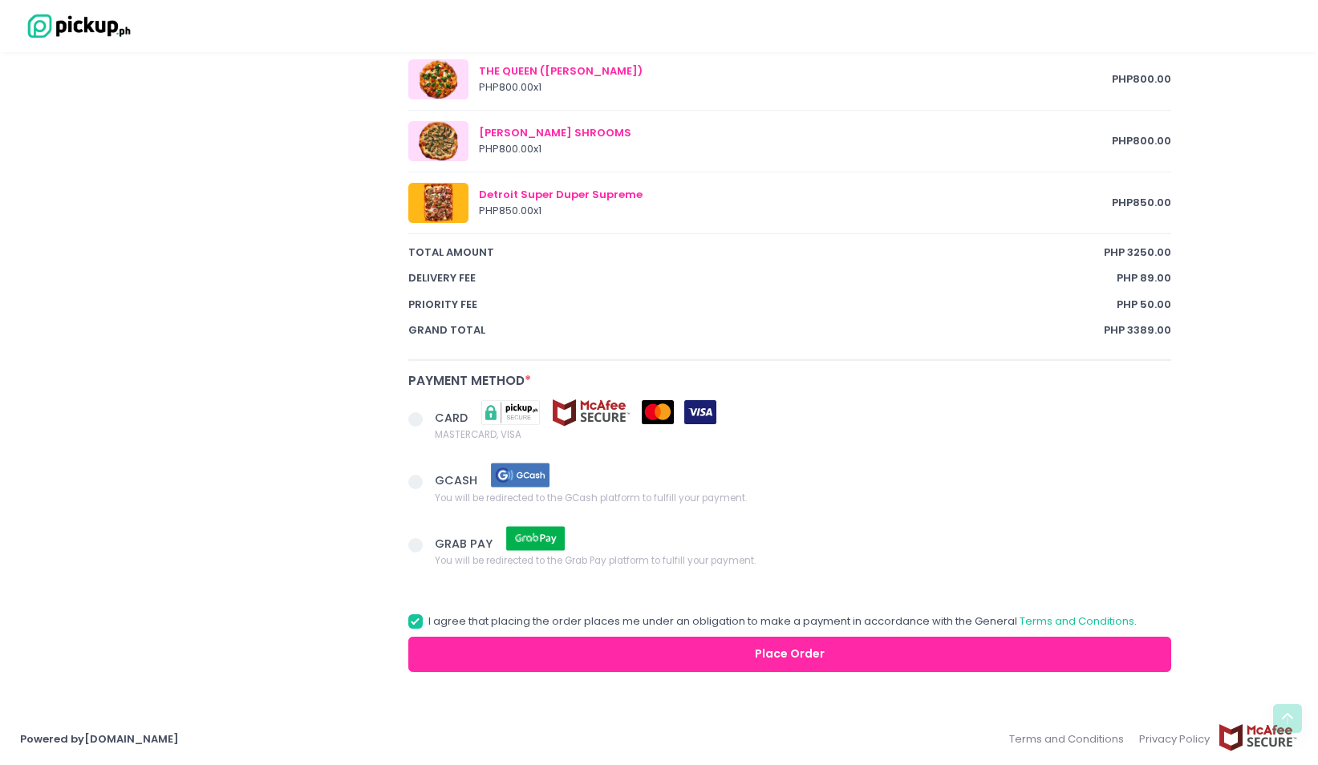
click at [421, 416] on span at bounding box center [415, 419] width 14 height 14
click at [428, 416] on input "CARD MASTERCARD, VISA" at bounding box center [433, 417] width 10 height 10
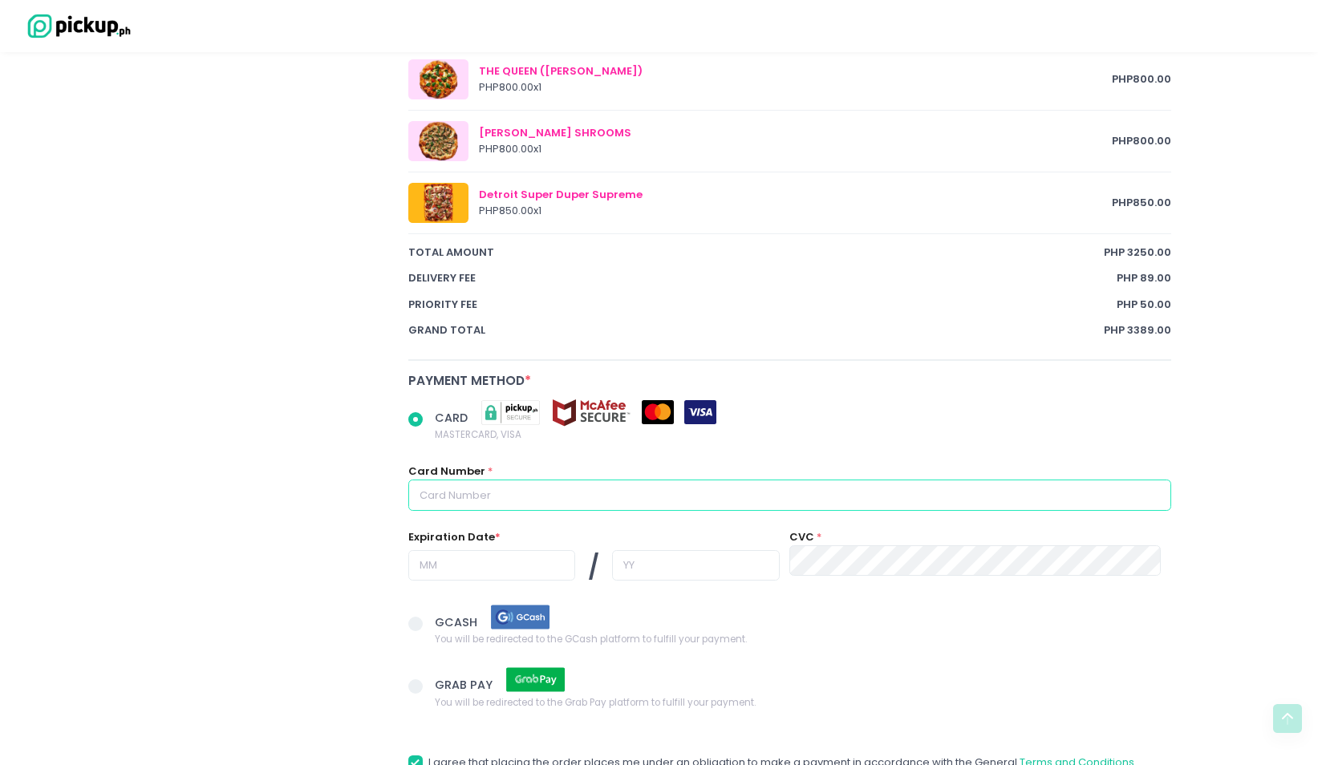
click at [471, 492] on input "text" at bounding box center [790, 495] width 764 height 30
radio input "true"
type input "4"
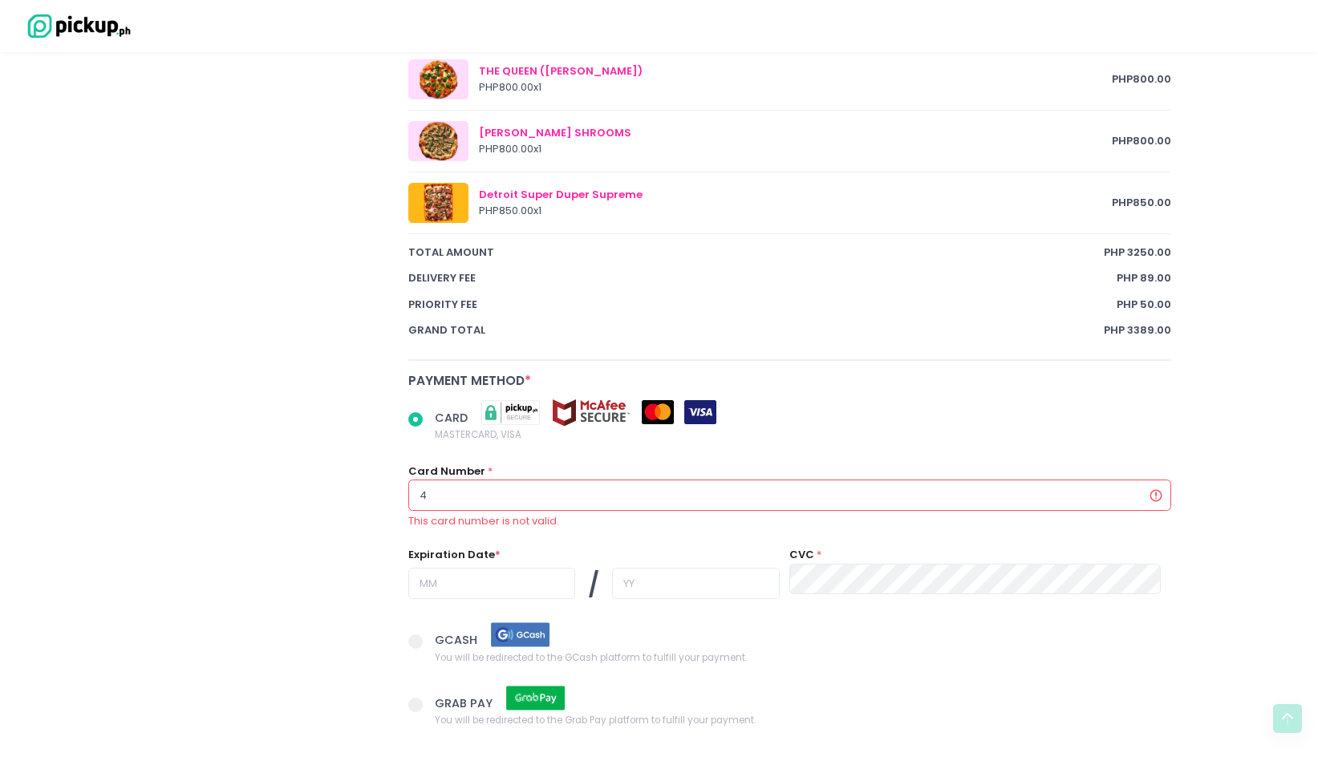
radio input "true"
type input "40"
radio input "true"
type input "405"
radio input "true"
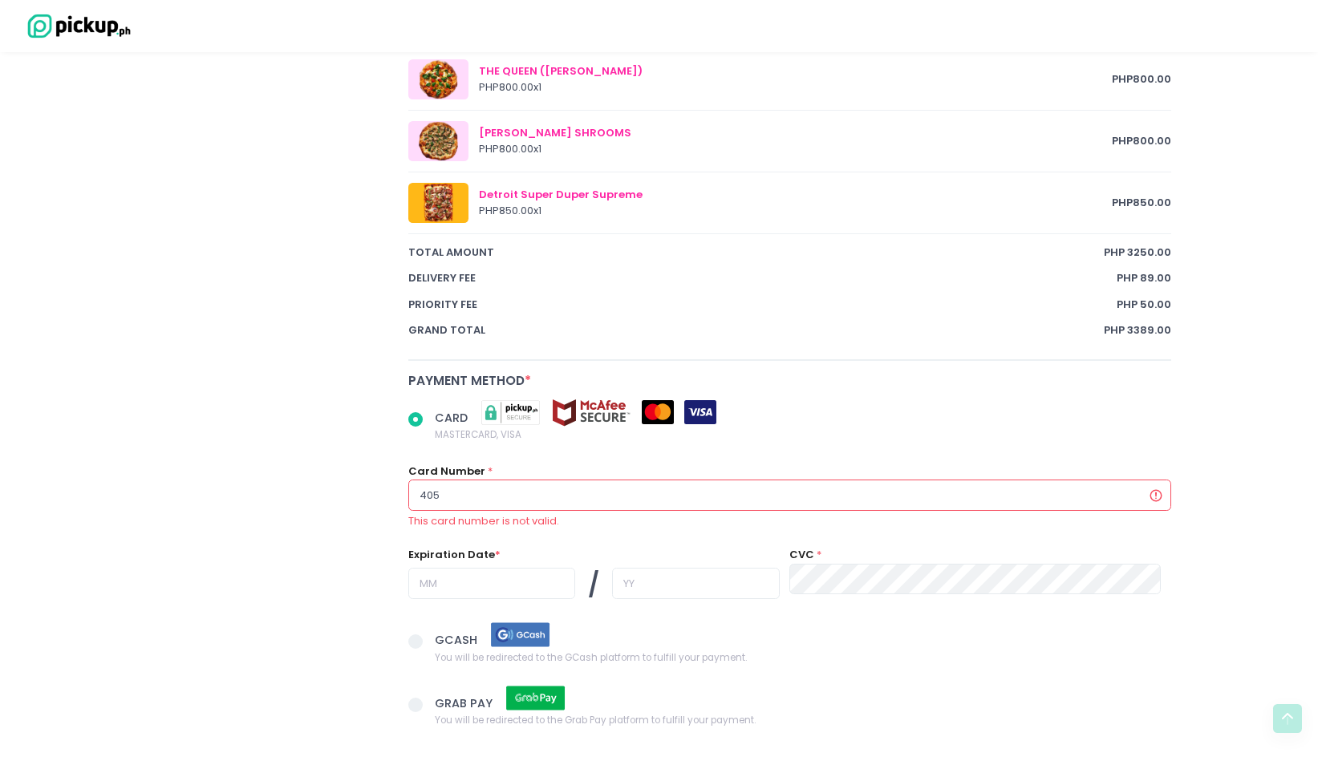
type input "4055"
radio input "true"
type input "40559"
radio input "true"
type input "405598"
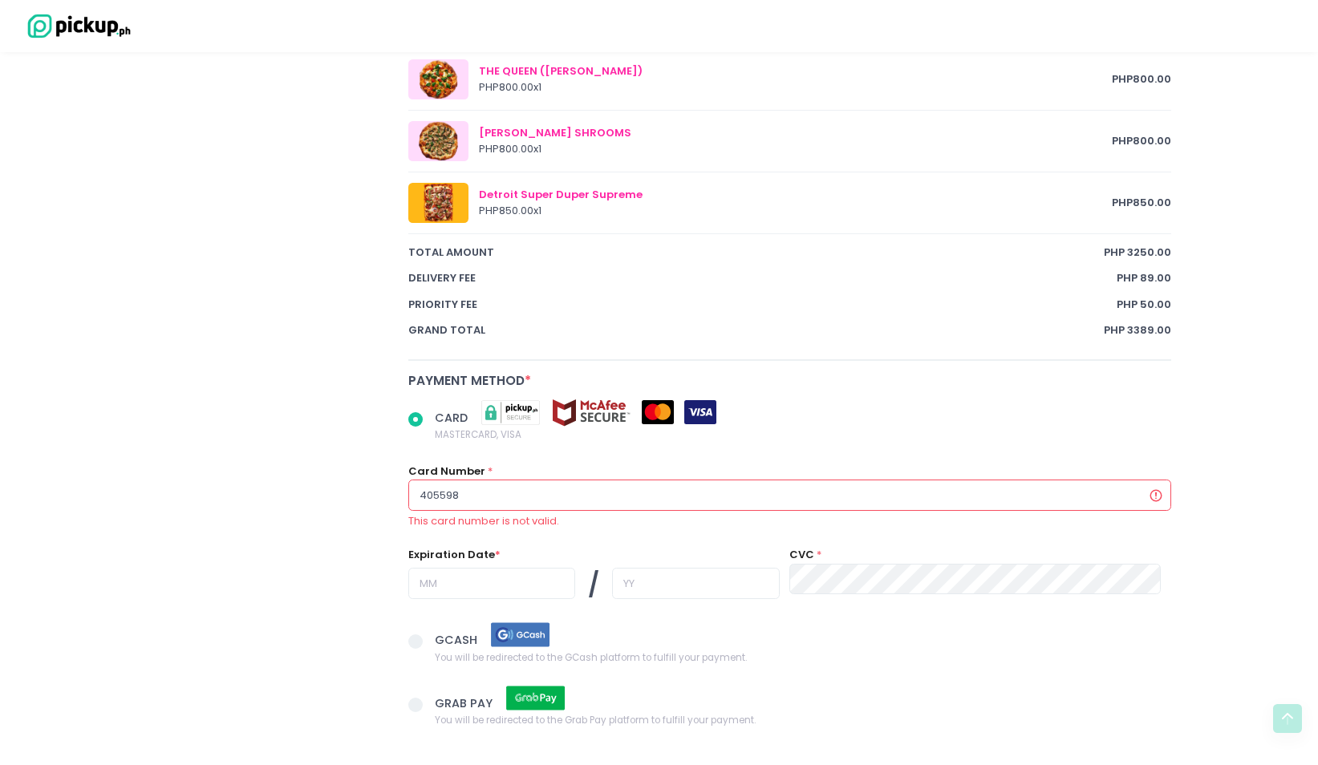
radio input "true"
type input "4055989"
radio input "true"
type input "40559896"
radio input "true"
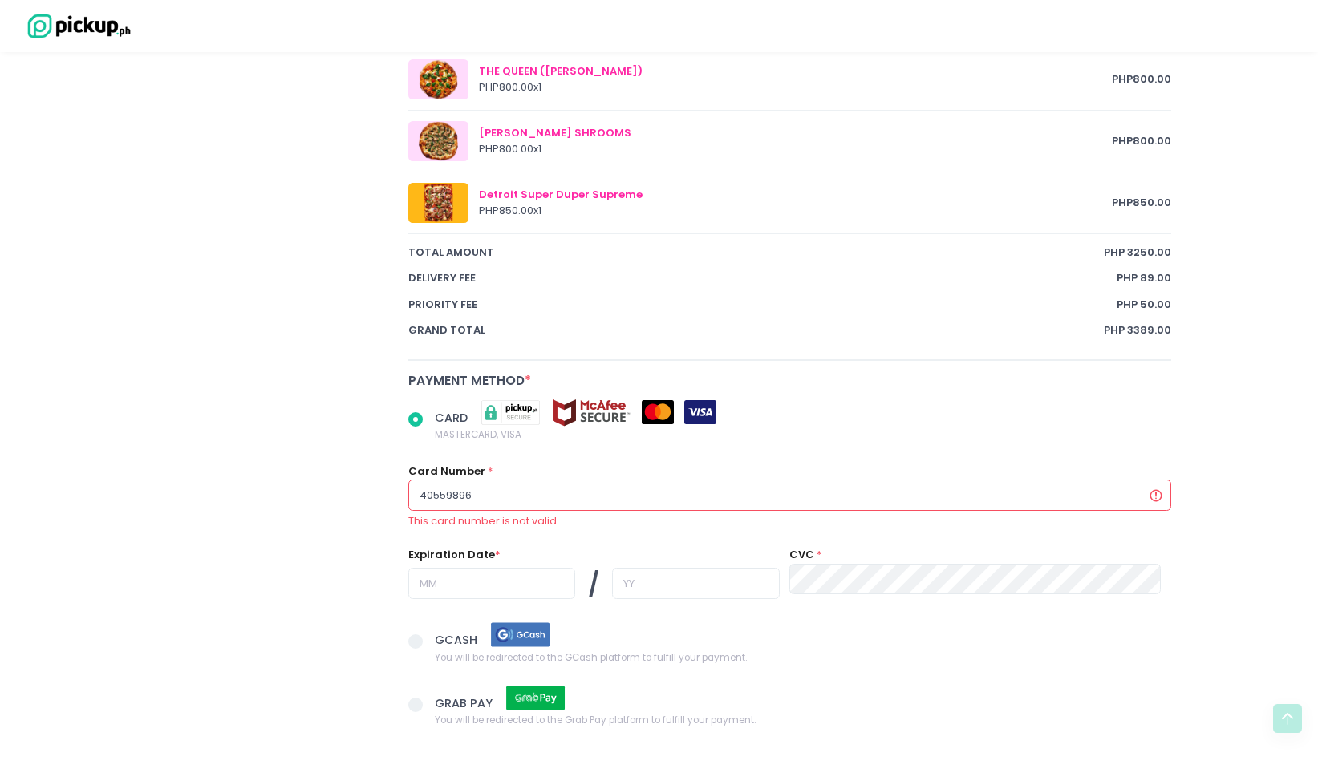
type input "405598967"
radio input "true"
type input "4055989677"
radio input "true"
type input "40559896776"
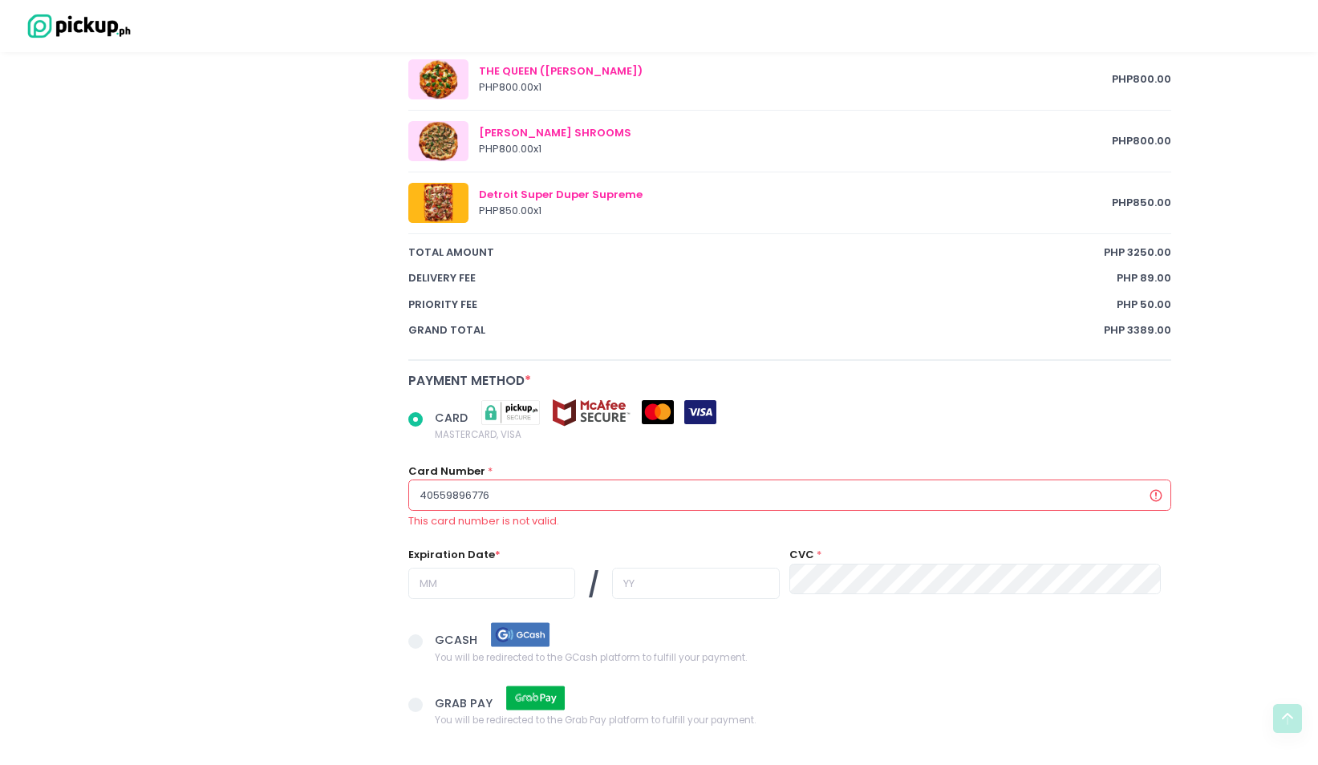
radio input "true"
type input "405598967763"
radio input "true"
type input "4055989677634"
radio input "true"
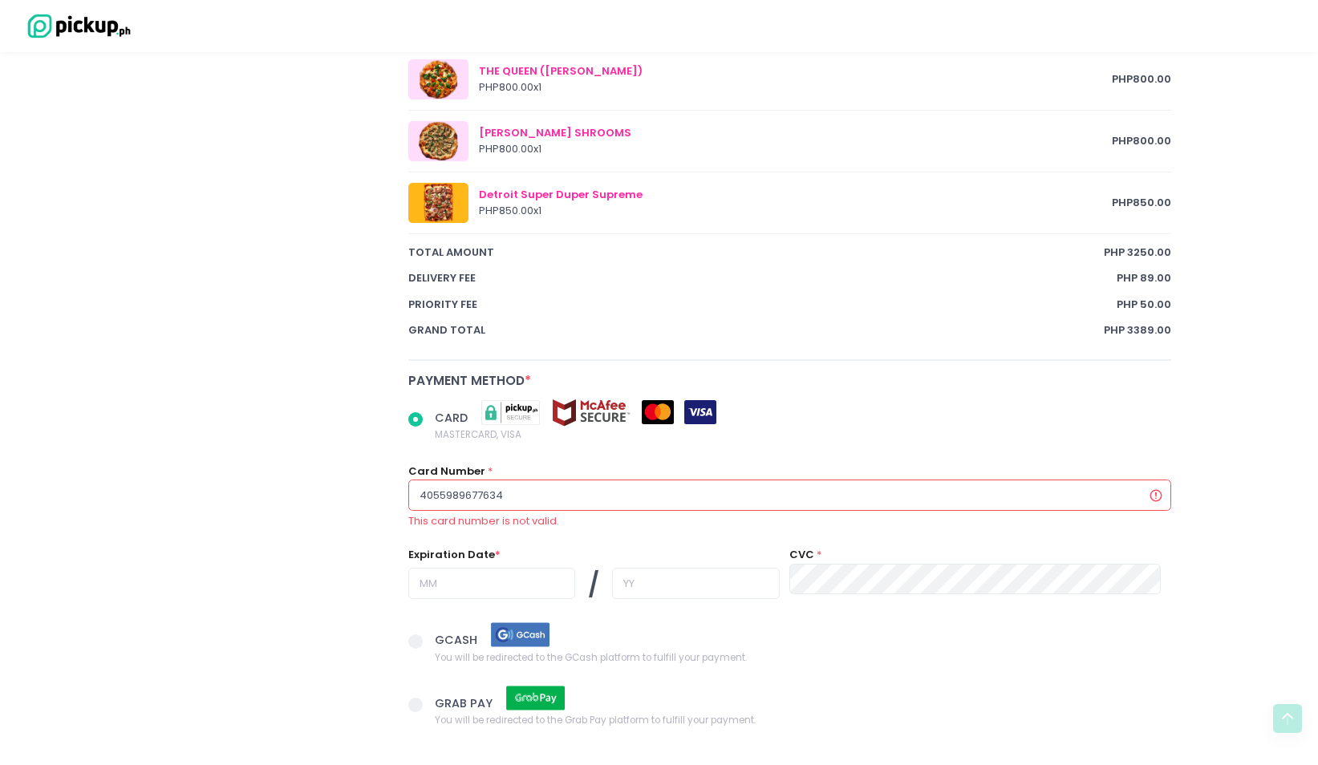
type input "40559896776345"
radio input "true"
type input "405598967763458"
radio input "true"
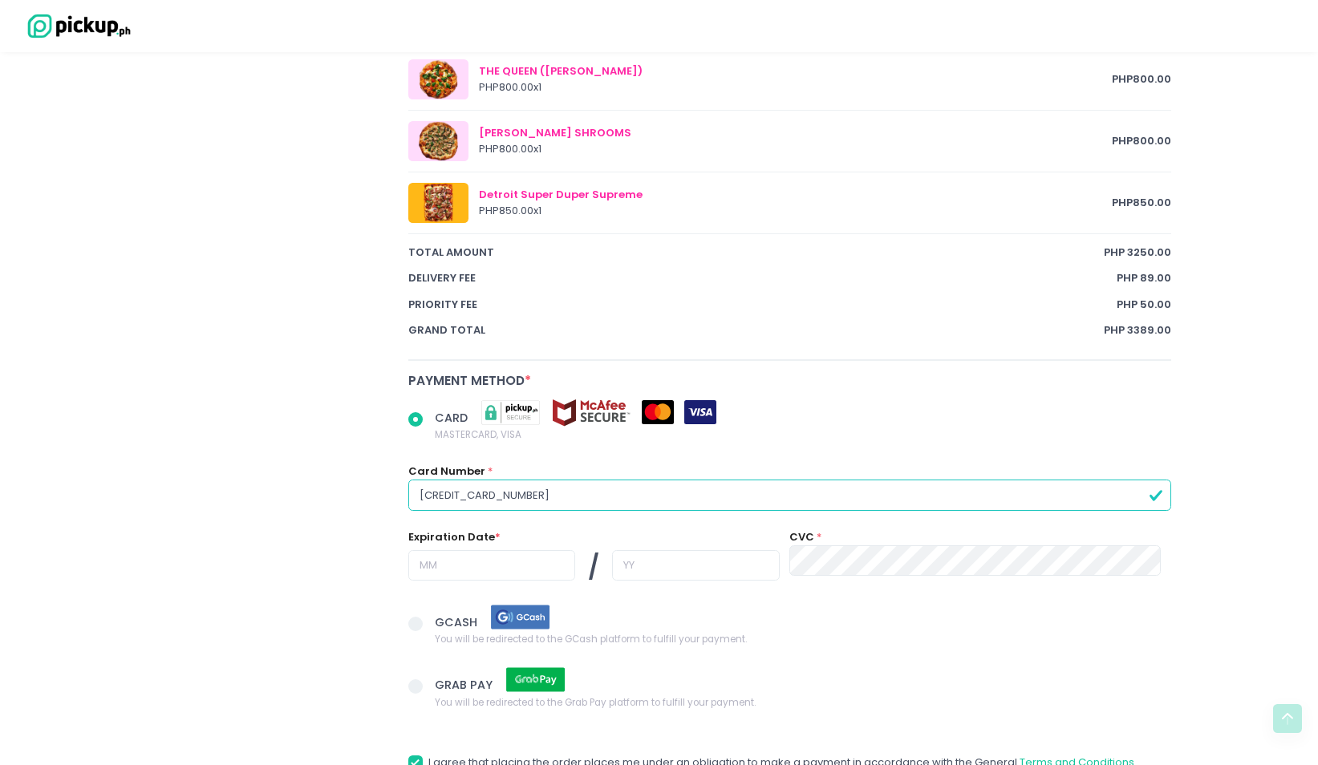
type input "[CREDIT_CARD_NUMBER]"
click at [426, 561] on input "text" at bounding box center [491, 565] width 167 height 30
radio input "true"
type input "0"
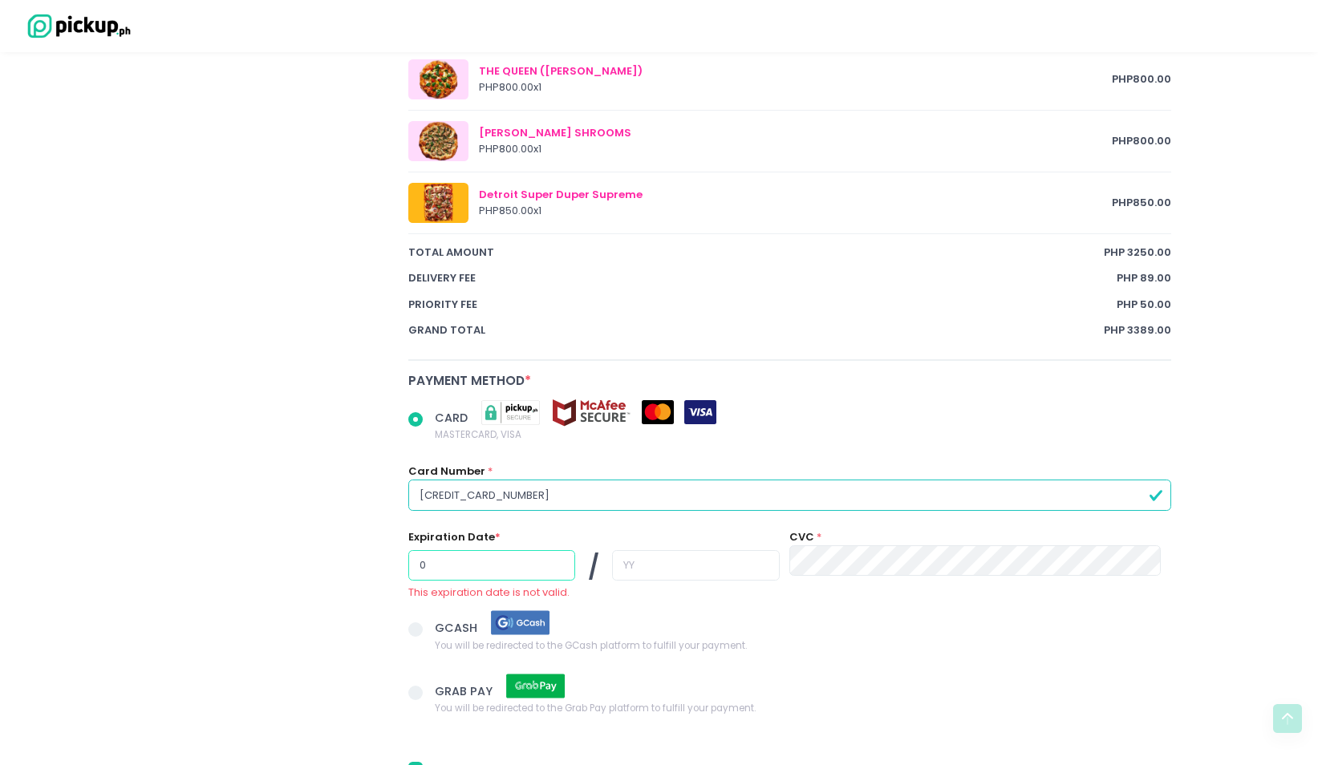
radio input "true"
type input "06"
click at [612, 574] on input "text" at bounding box center [695, 565] width 167 height 30
radio input "true"
type input "2"
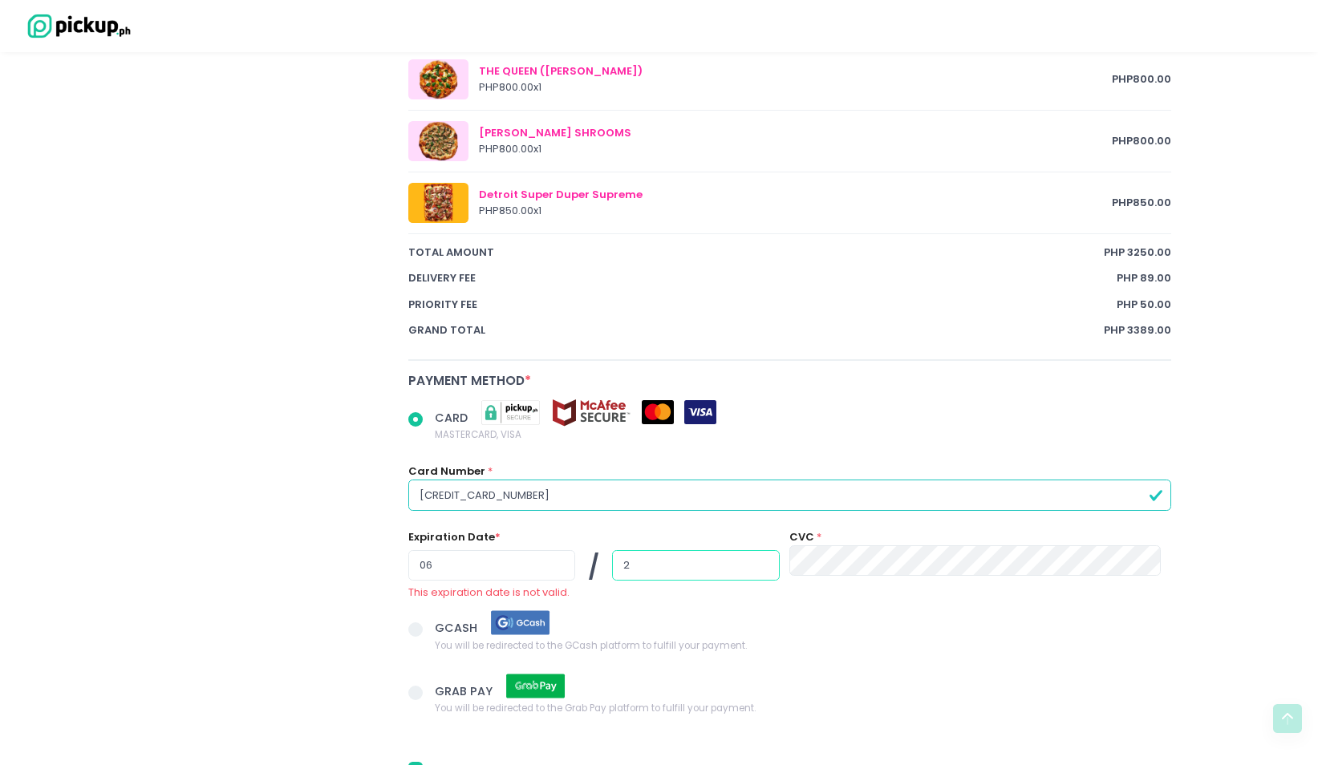
radio input "true"
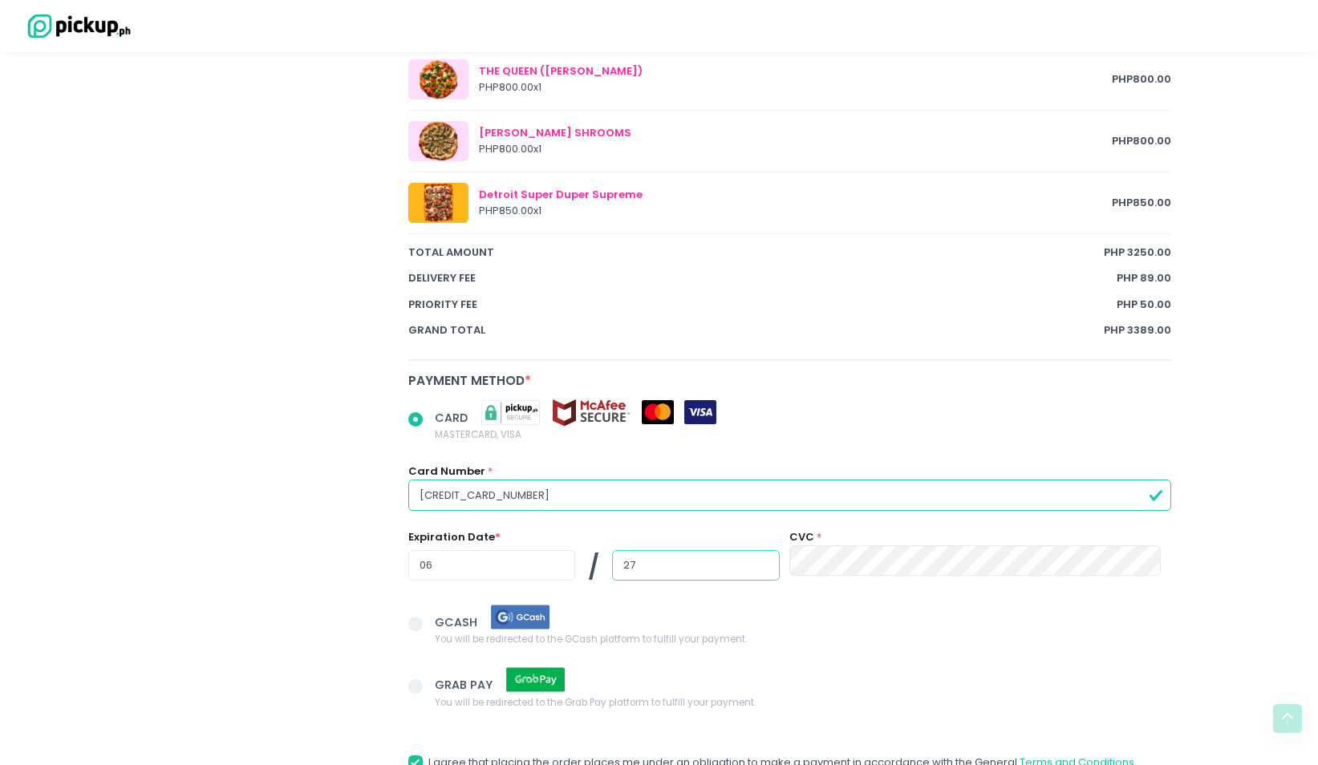
type input "27"
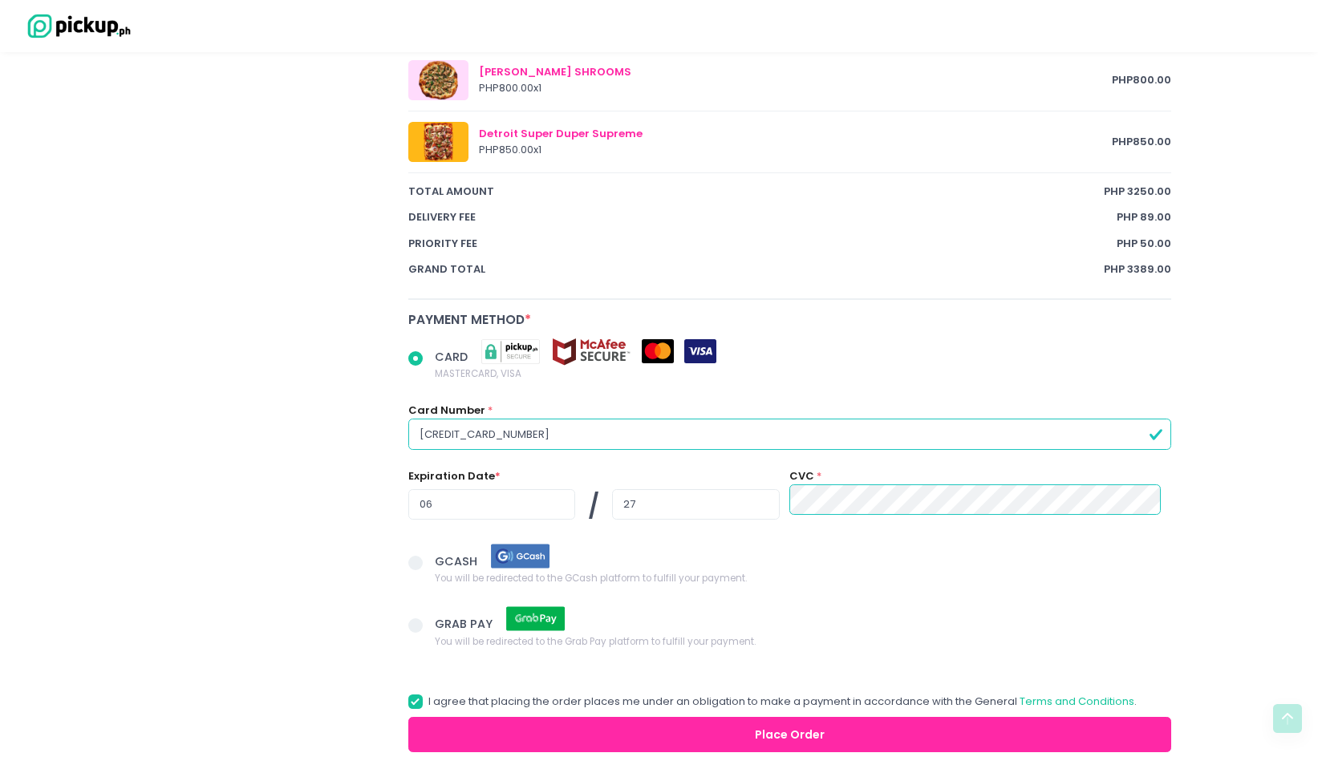
scroll to position [1111, 0]
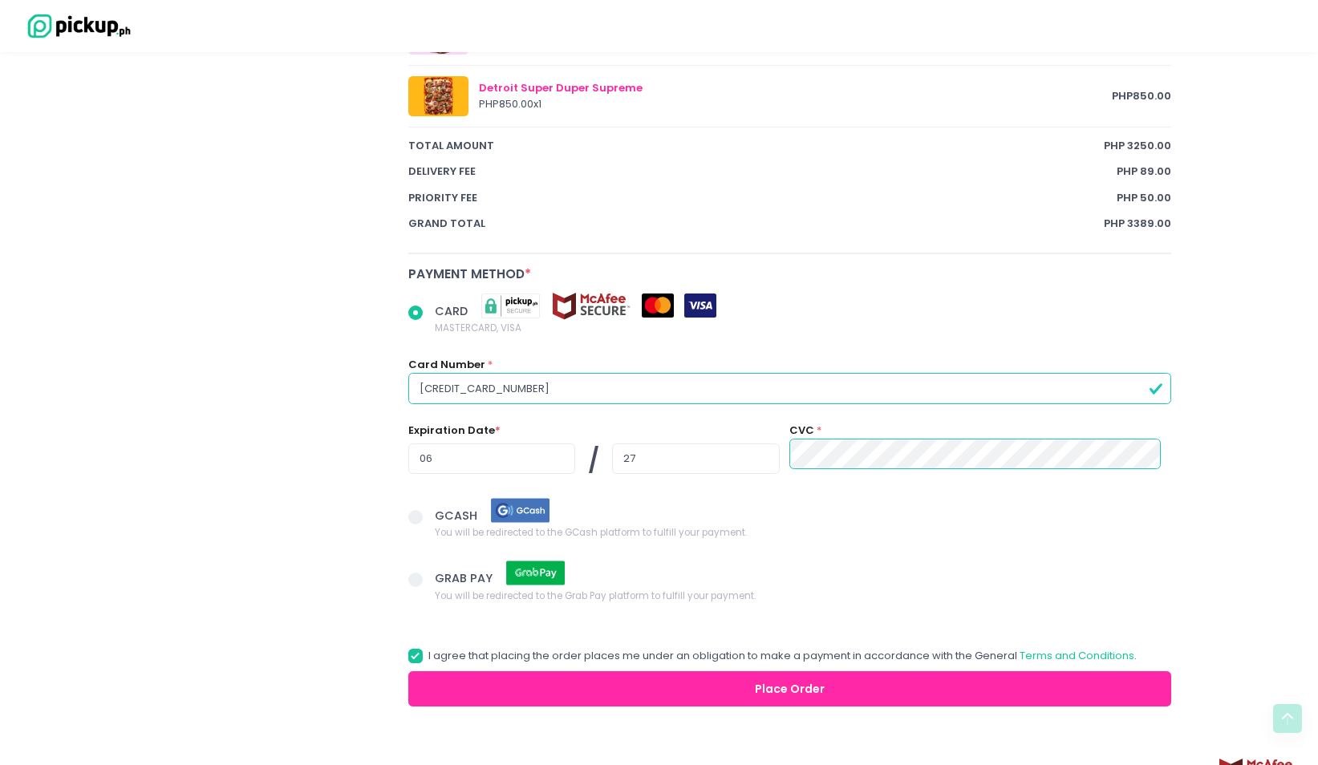
click at [588, 686] on button "Place Order" at bounding box center [790, 690] width 764 height 36
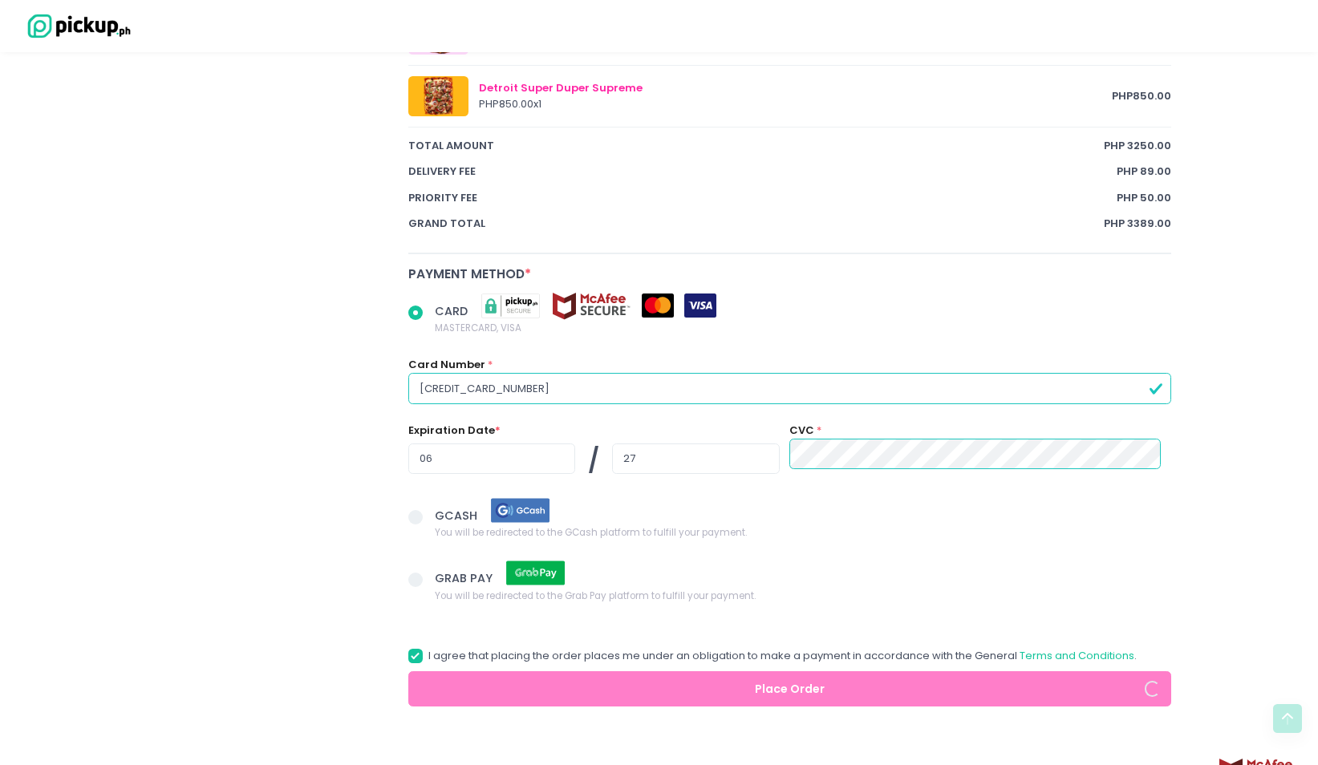
radio input "true"
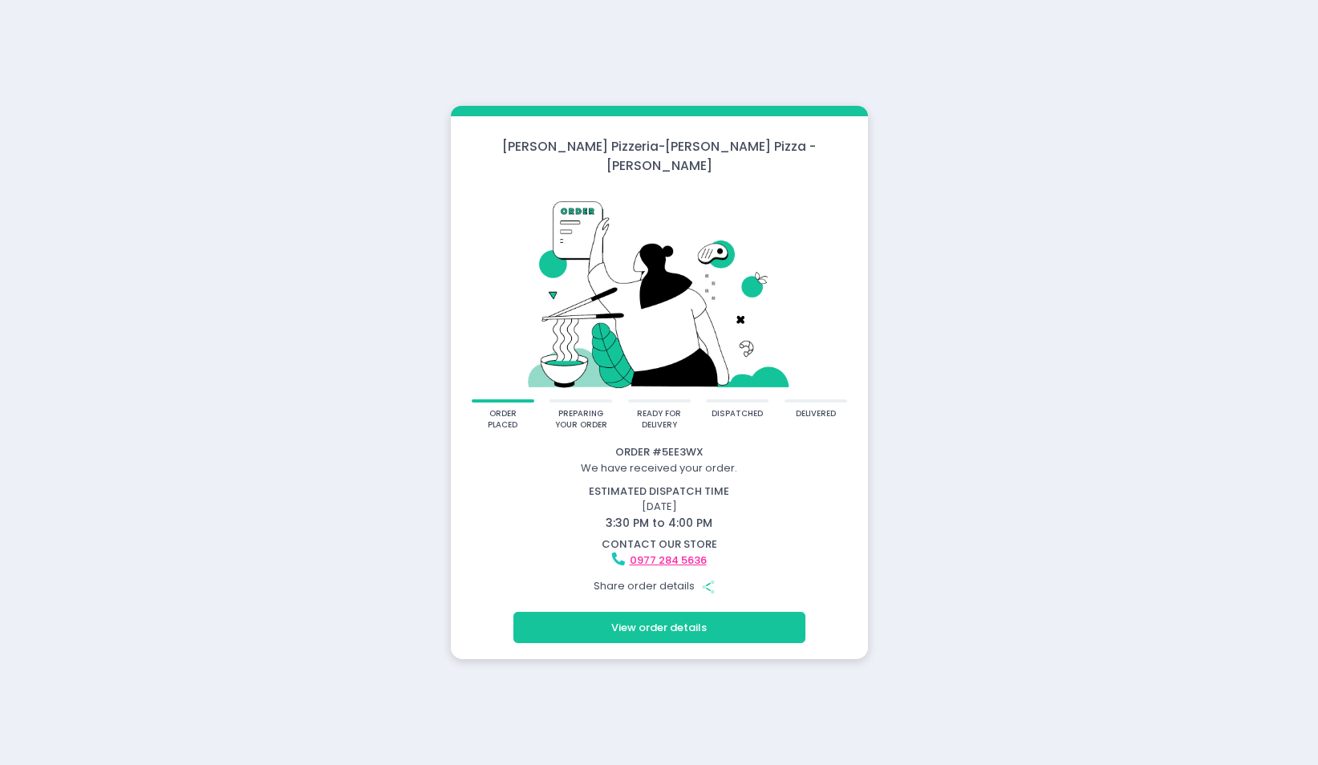
click at [349, 238] on div "Crosta Pizzeria - Crosta Pizza - Salcedo order placed preparing your order read…" at bounding box center [659, 382] width 1318 height 765
